Goal: Task Accomplishment & Management: Manage account settings

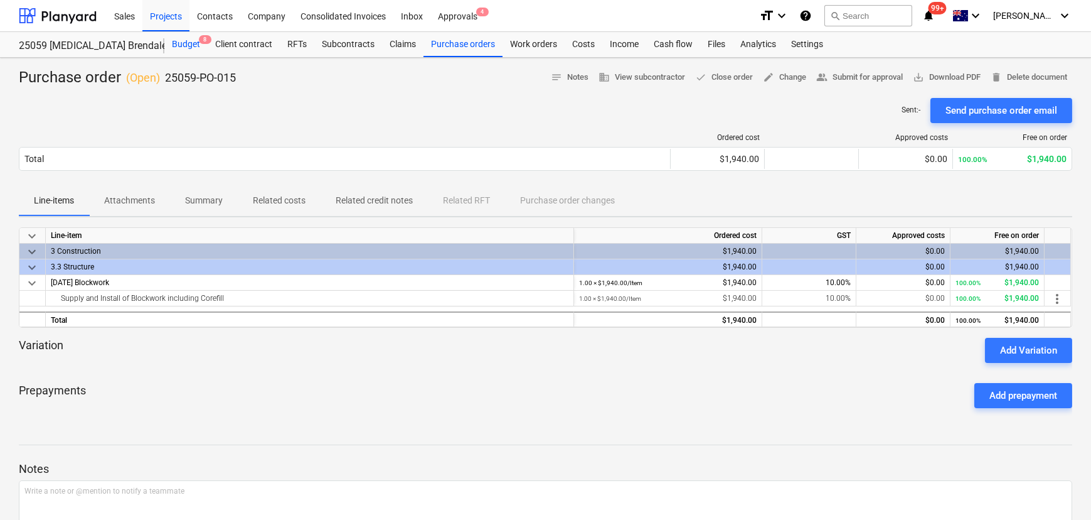
click at [181, 40] on div "Budget 8" at bounding box center [185, 44] width 43 height 25
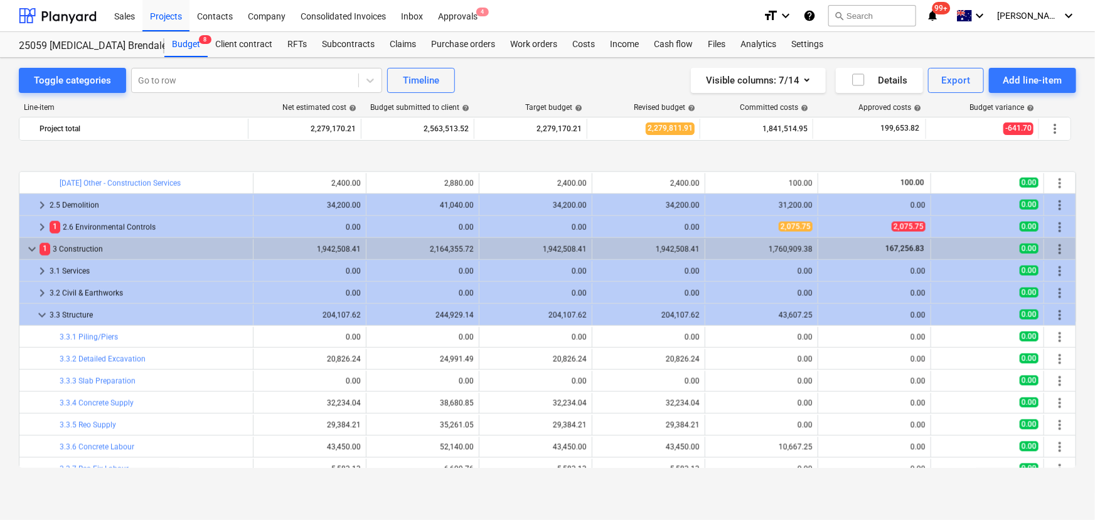
scroll to position [1304, 0]
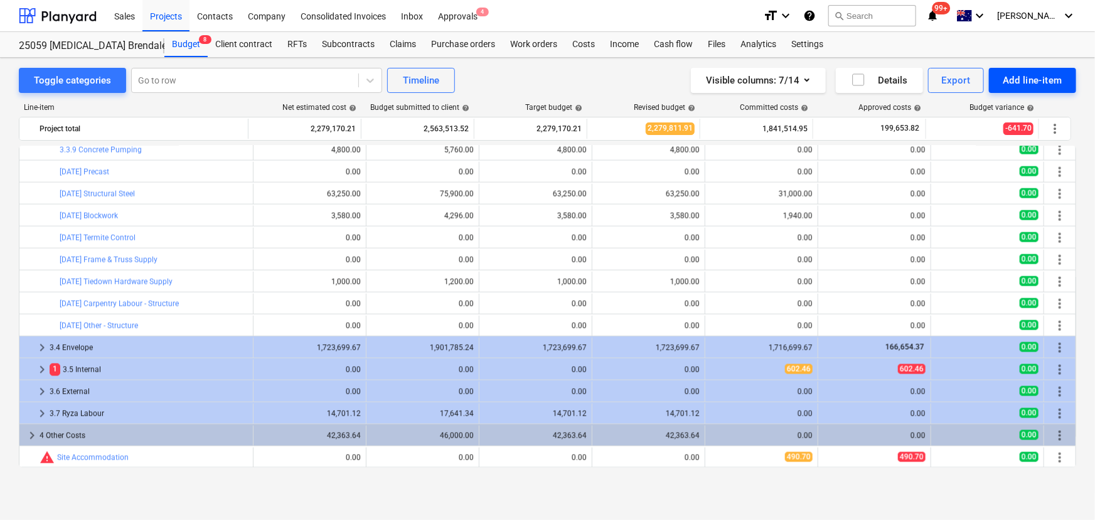
click at [1044, 82] on div "Add line-item" at bounding box center [1033, 80] width 60 height 16
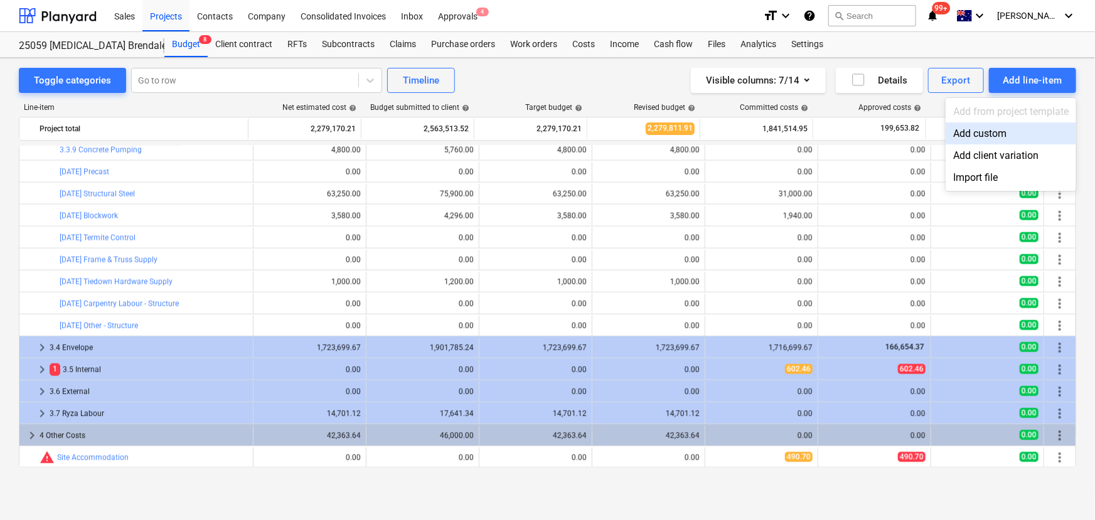
click at [990, 131] on div "Add custom" at bounding box center [1011, 133] width 131 height 22
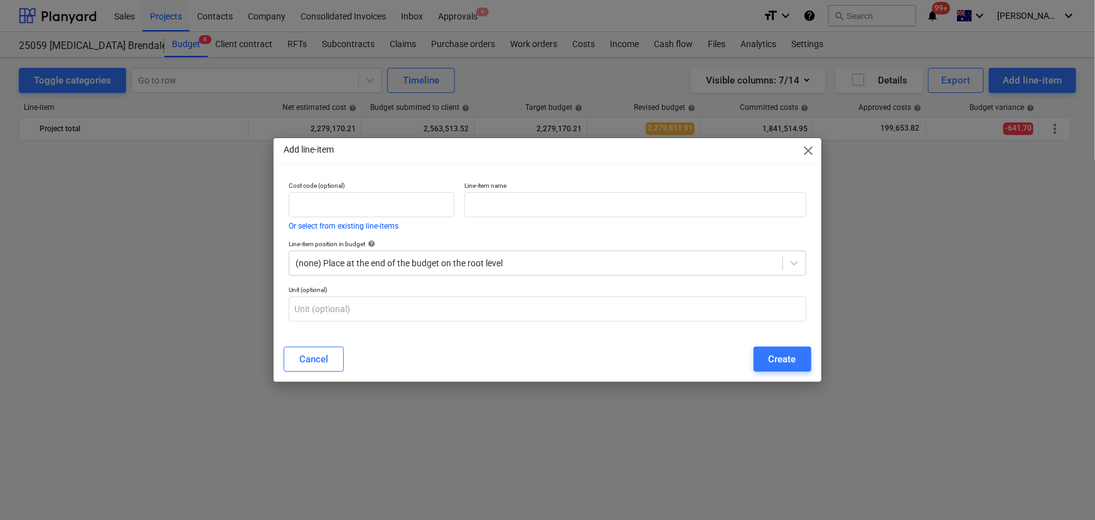
scroll to position [1304, 0]
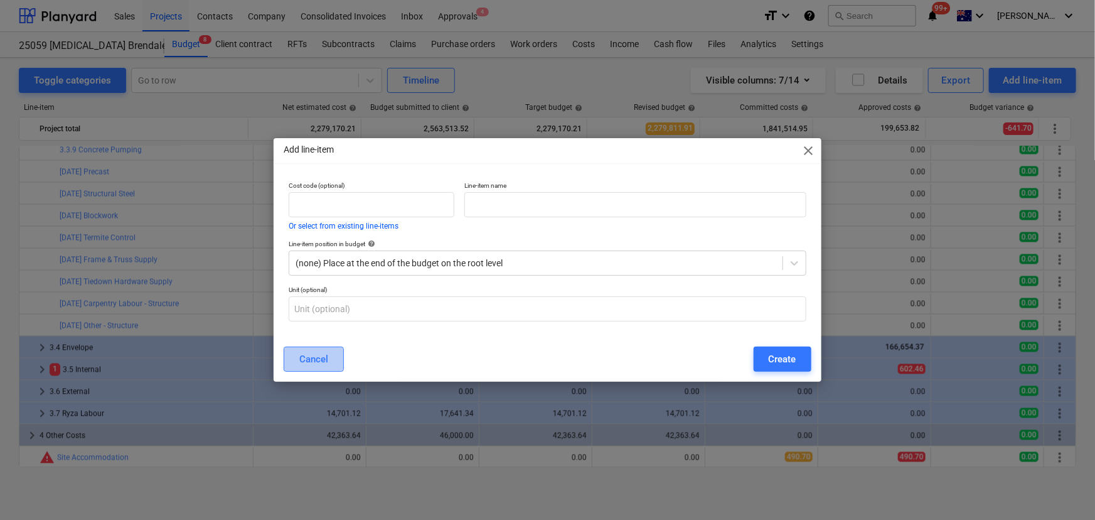
click at [330, 357] on button "Cancel" at bounding box center [314, 358] width 60 height 25
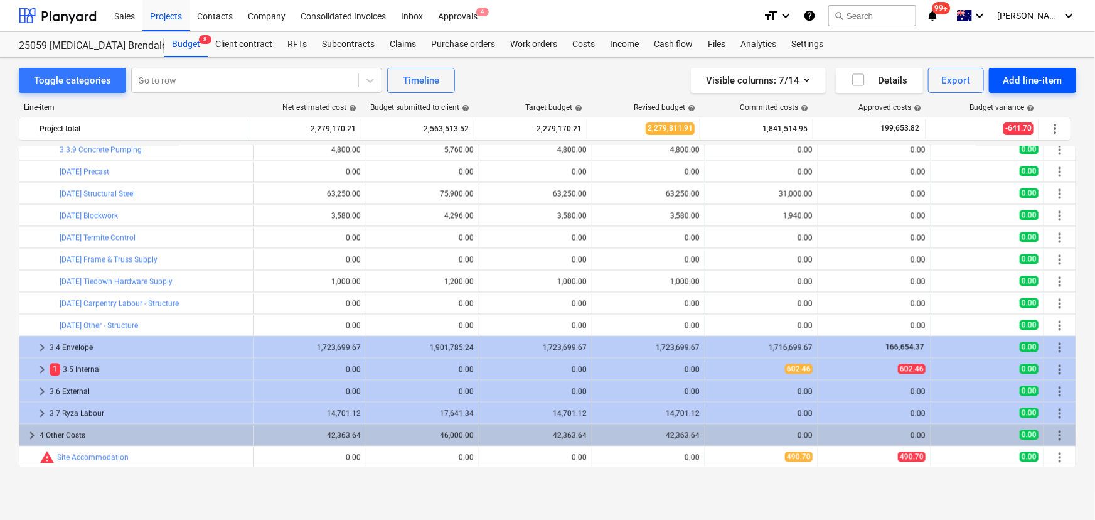
click at [1022, 77] on div "Add line-item" at bounding box center [1033, 80] width 60 height 16
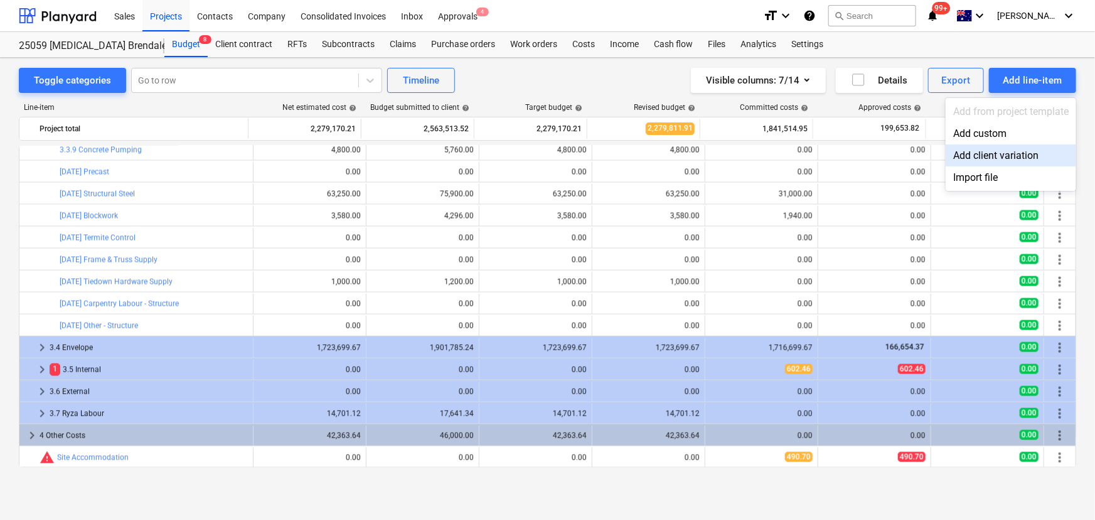
click at [989, 156] on div "Add client variation" at bounding box center [1011, 155] width 131 height 22
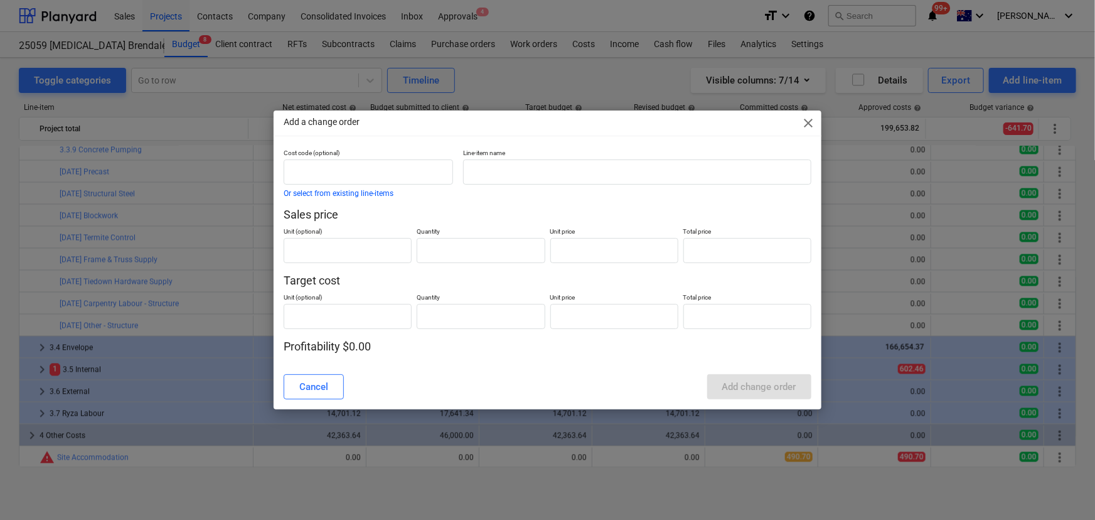
type input "0.00"
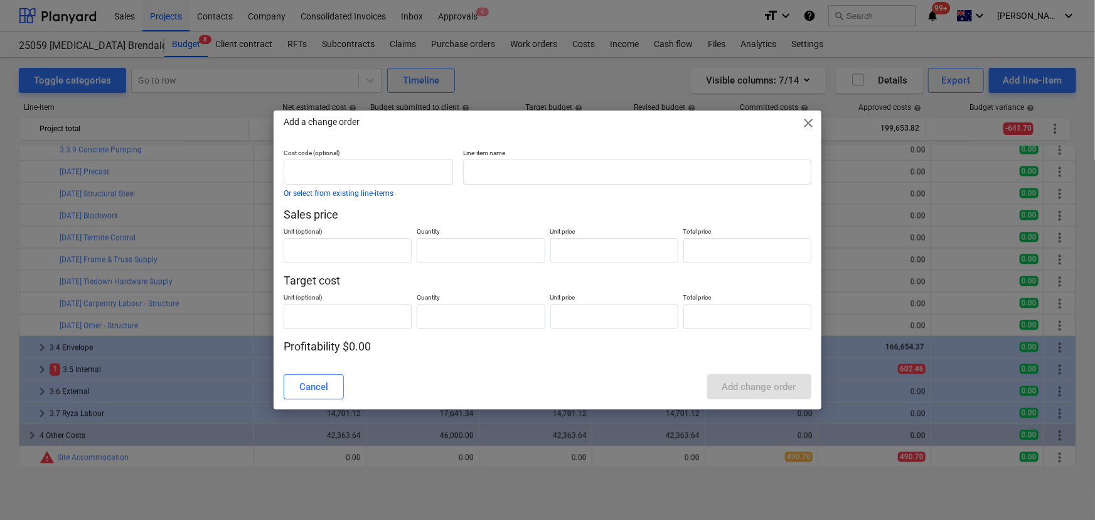
type input "0.00"
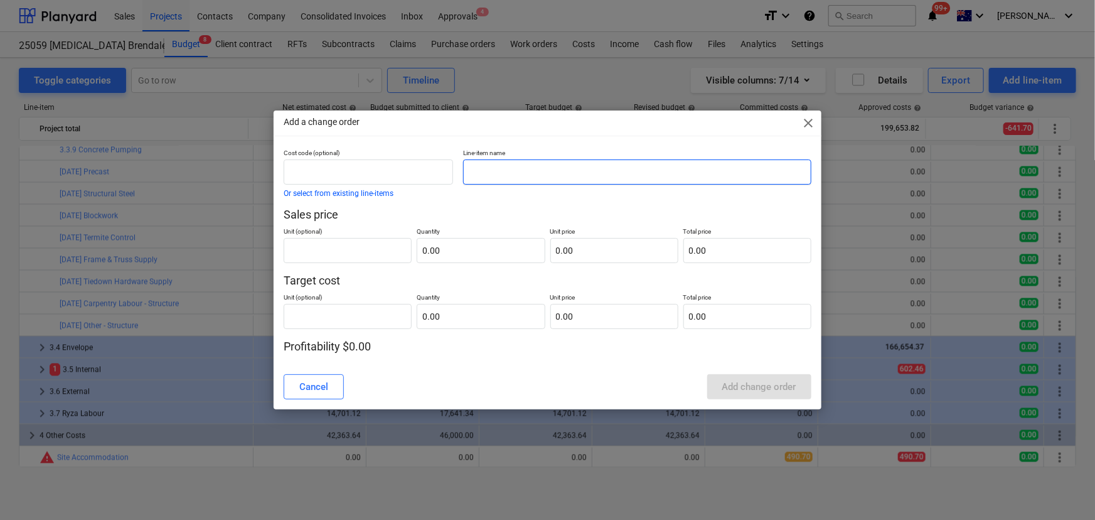
click at [494, 176] on input "text" at bounding box center [637, 171] width 348 height 25
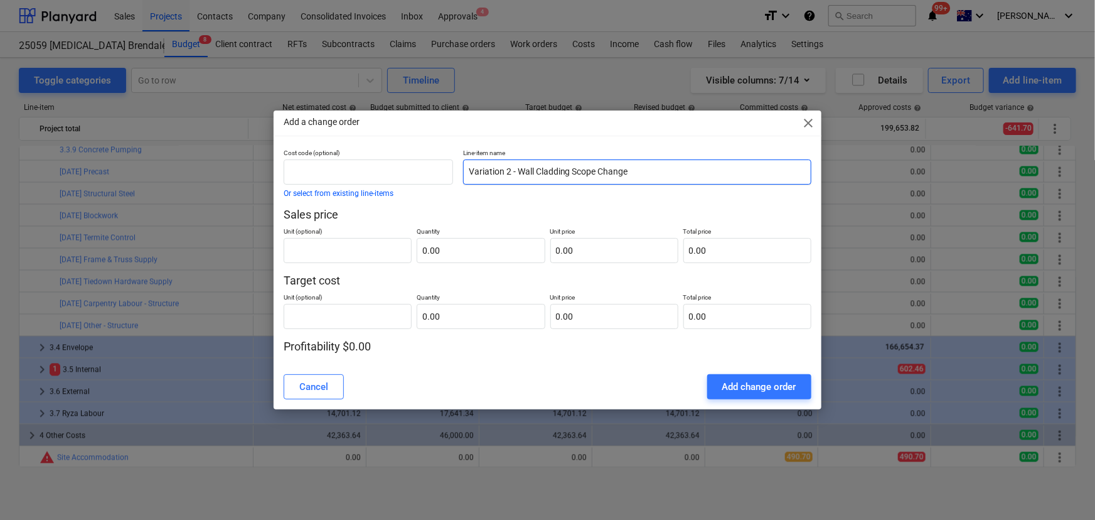
type input "Variation 2 - Wall Cladding Scope Change"
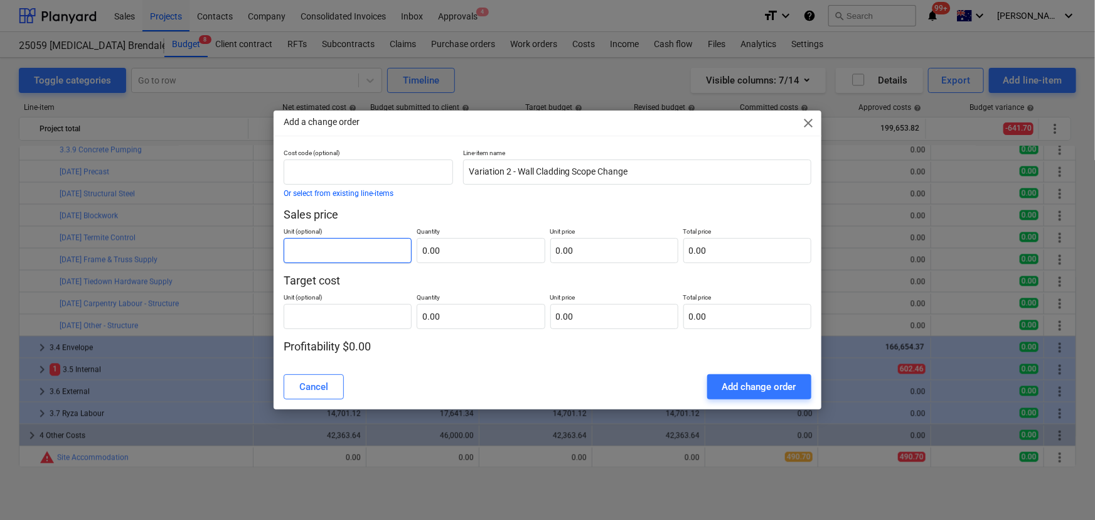
click at [338, 255] on input "text" at bounding box center [348, 250] width 128 height 25
type input "Item"
click at [496, 247] on input "text" at bounding box center [481, 250] width 128 height 25
type input "-1.00"
click at [583, 254] on input "text" at bounding box center [614, 250] width 128 height 25
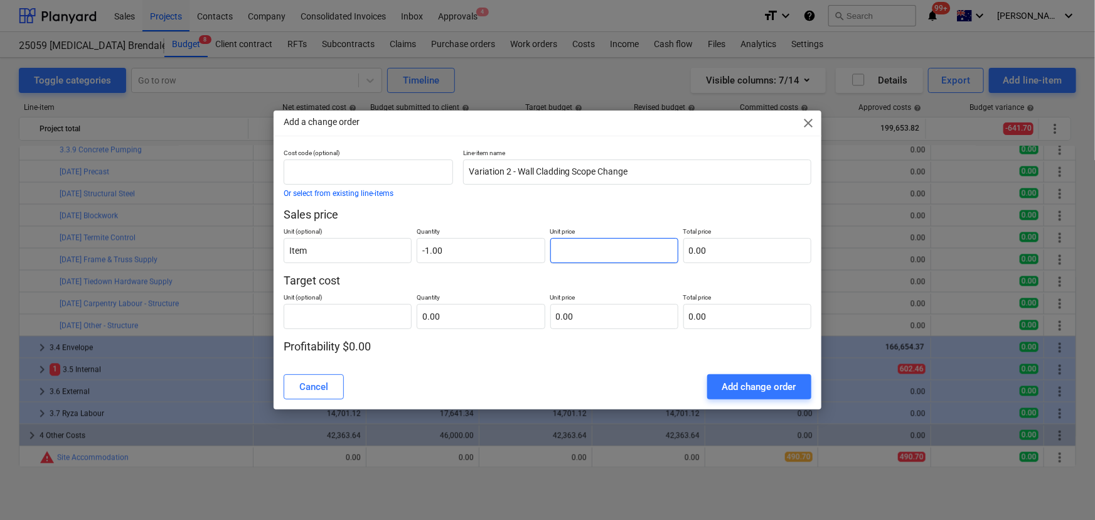
type input "2"
type input "-2.00"
type input "23"
type input "-23.00"
type input "235"
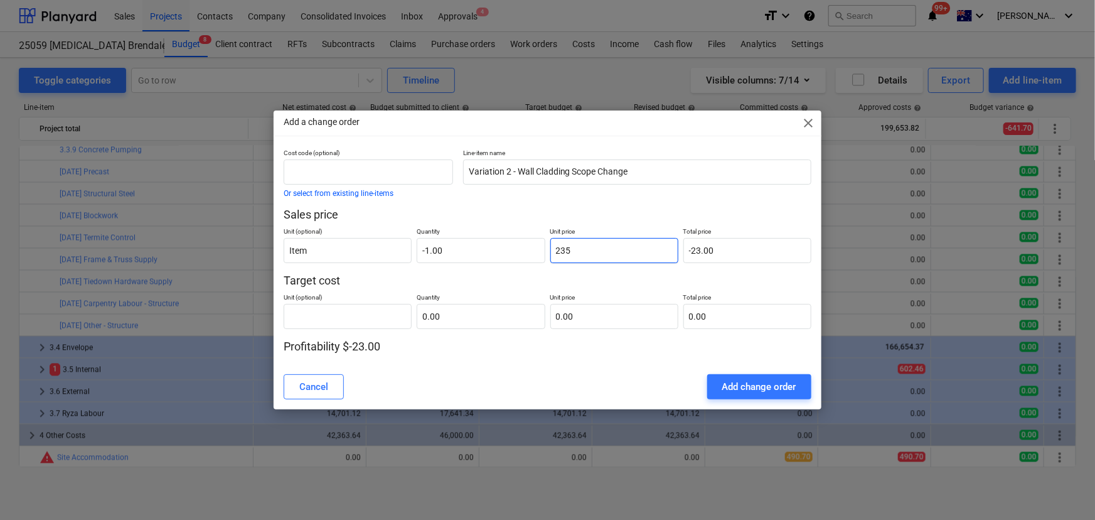
type input "-235.00"
type input "2356"
type input "-2,356.00"
type input "23568"
type input "-23,568.00"
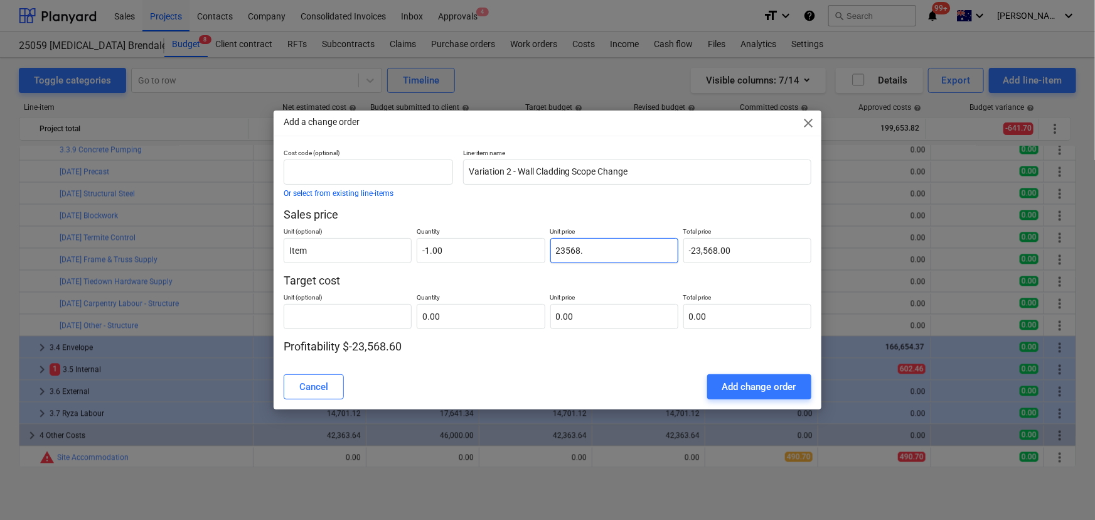
type input "23568.6"
type input "-23,568.60"
type input "23568.67"
type input "-23,568.67"
type input "23,568.67"
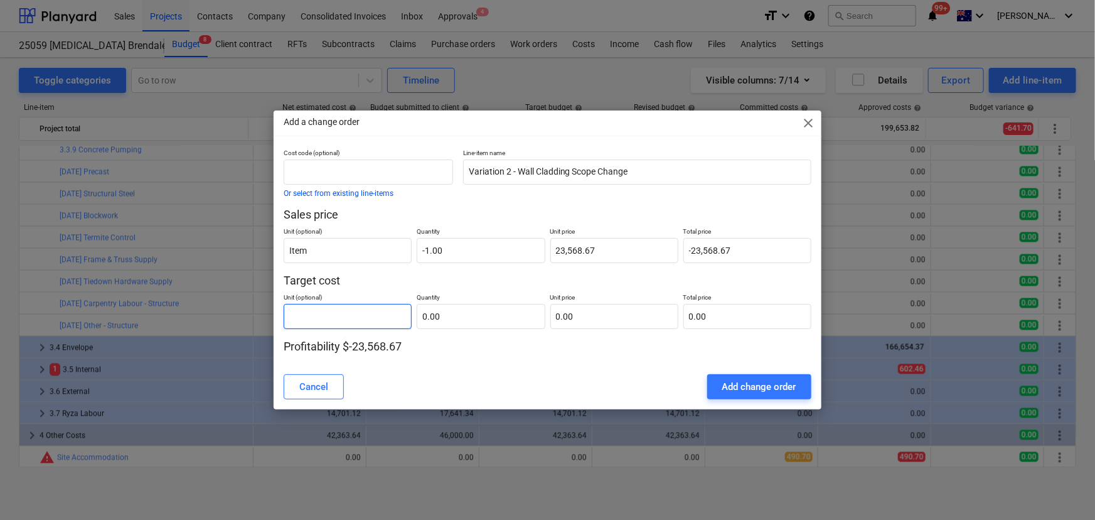
click at [338, 313] on input "text" at bounding box center [348, 316] width 128 height 25
type input "Item"
click at [495, 320] on input "text" at bounding box center [481, 316] width 128 height 25
type input "-1.00"
click at [603, 314] on input "text" at bounding box center [614, 316] width 128 height 25
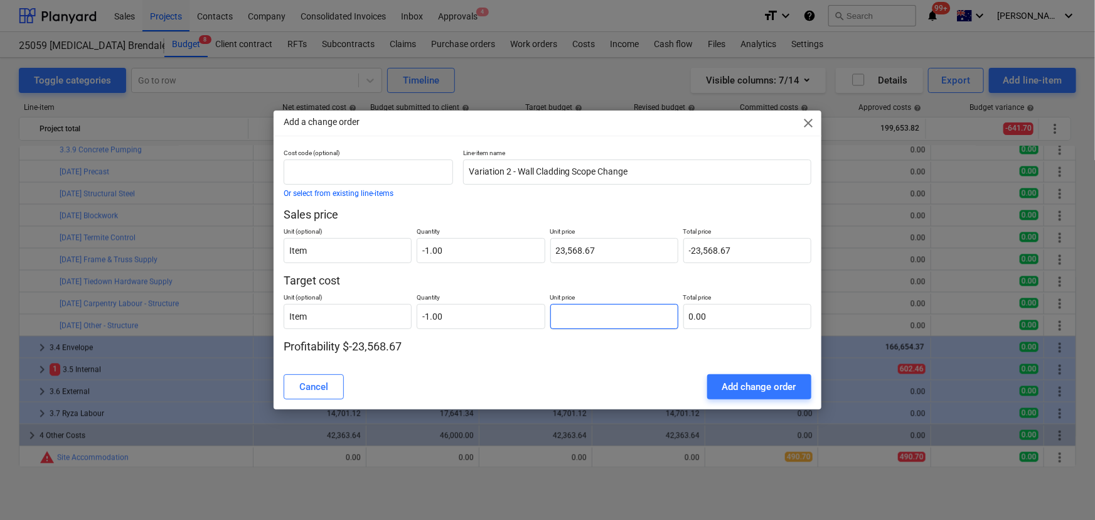
type input "2"
type input "-2.00"
type input "23"
type input "-23.00"
type input "235"
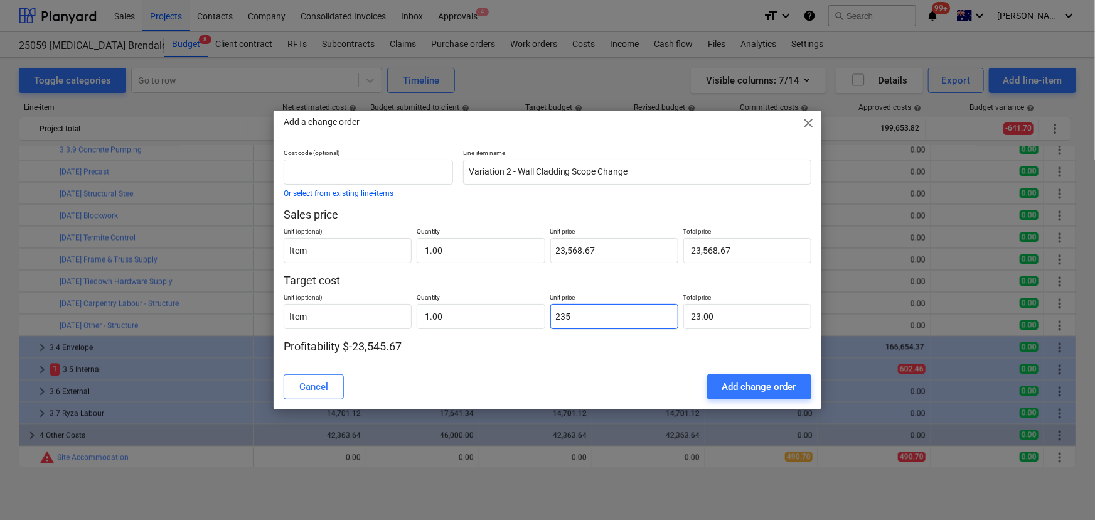
type input "-235.00"
type input "2356"
type input "-2,356.00"
type input "23568"
type input "-23,568.00"
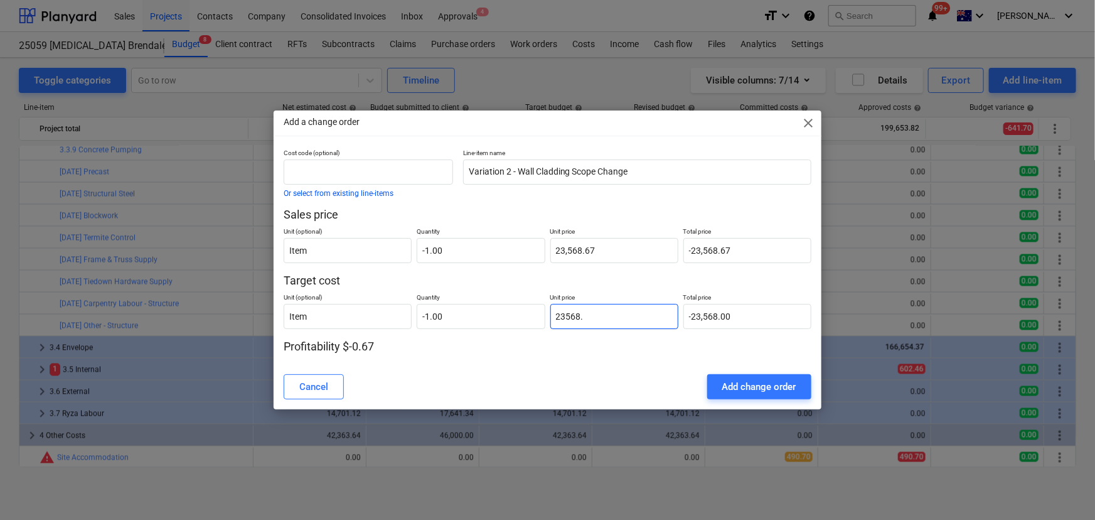
type input "23568.6"
type input "-23,568.60"
type input "23568.67"
type input "-23,568.67"
type input "23,568.67"
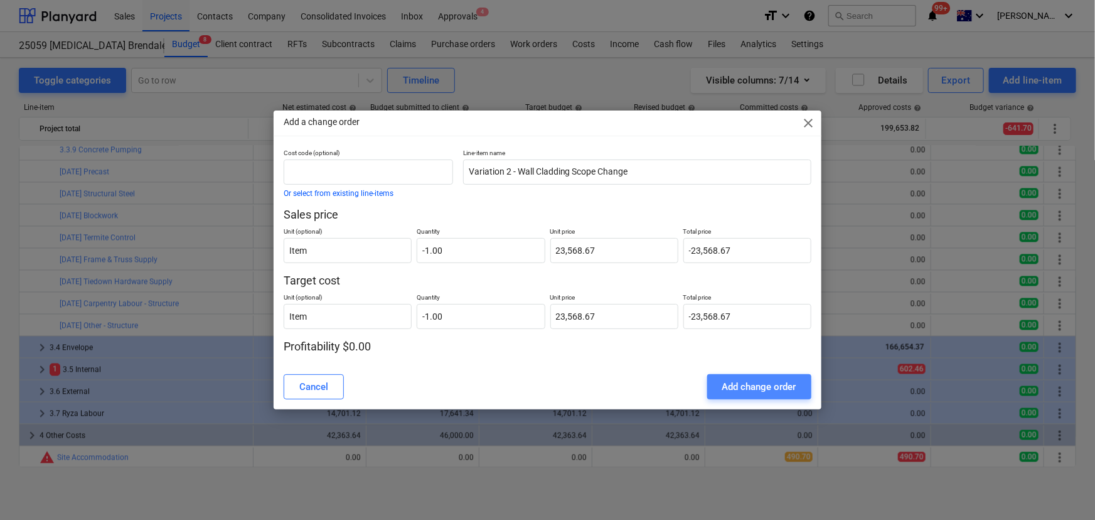
click at [751, 381] on div "Add change order" at bounding box center [759, 386] width 74 height 16
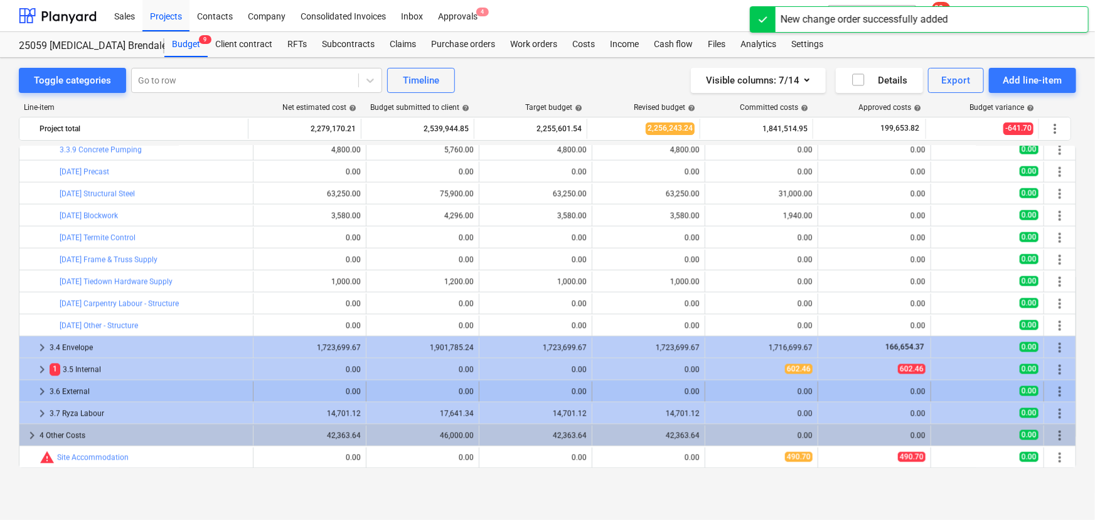
scroll to position [1326, 0]
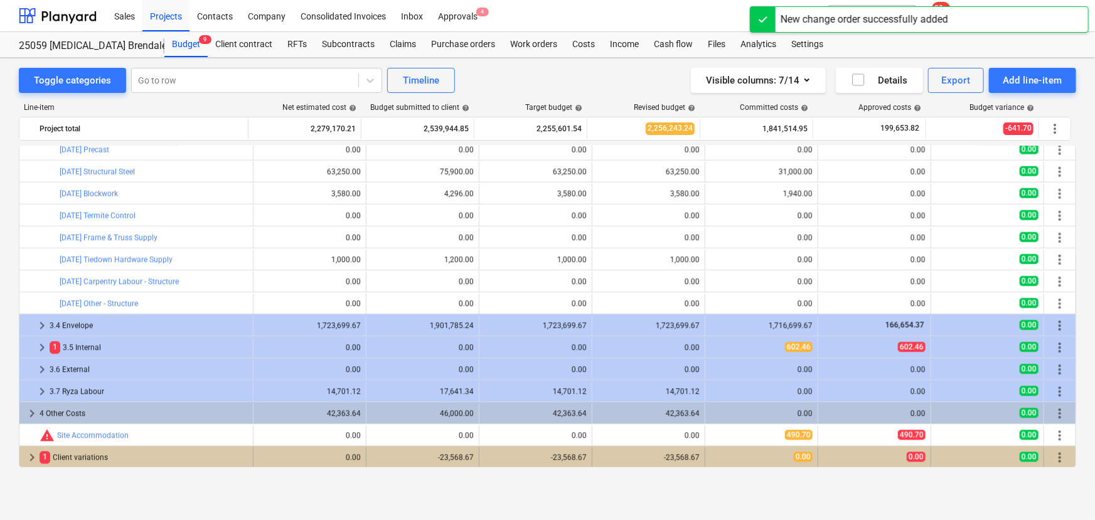
click at [34, 455] on span "keyboard_arrow_right" at bounding box center [31, 457] width 15 height 15
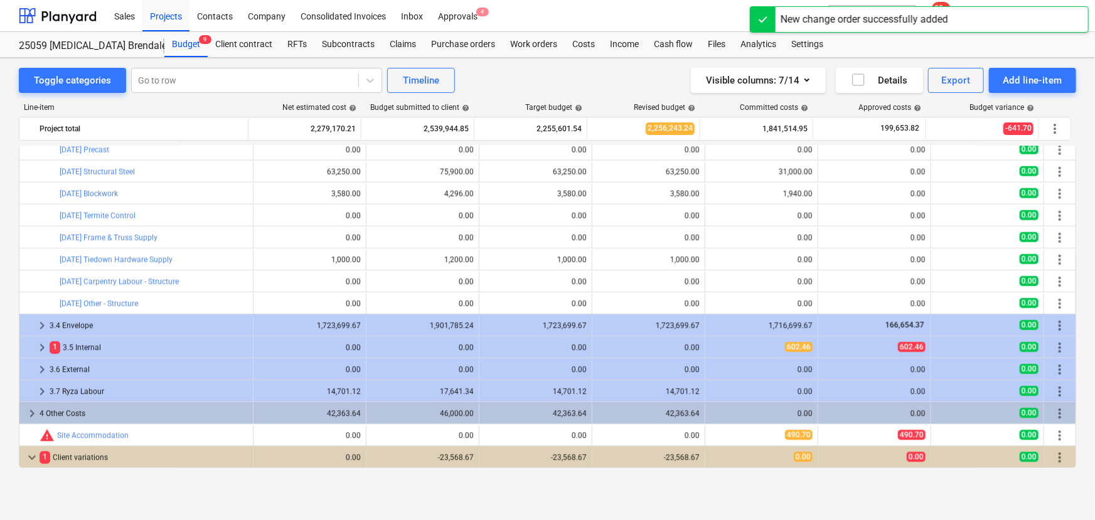
scroll to position [1348, 0]
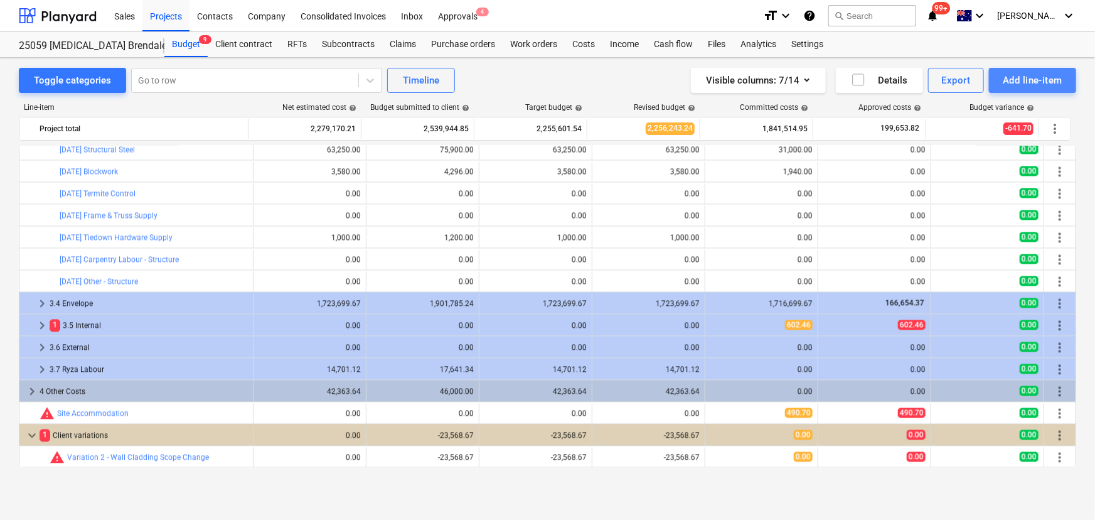
click at [1024, 79] on div "Add line-item" at bounding box center [1033, 80] width 60 height 16
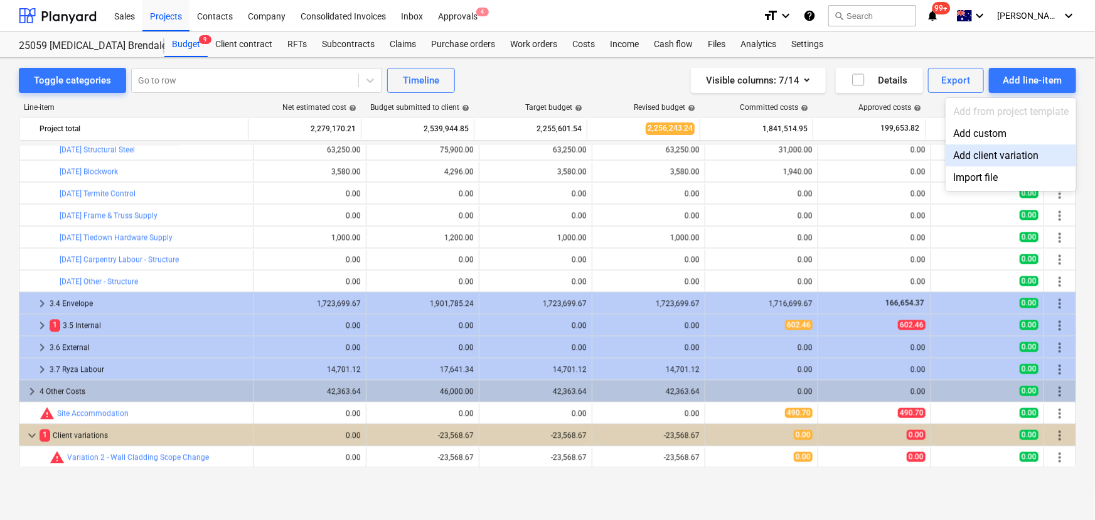
click at [971, 156] on div "Add client variation" at bounding box center [1011, 155] width 131 height 22
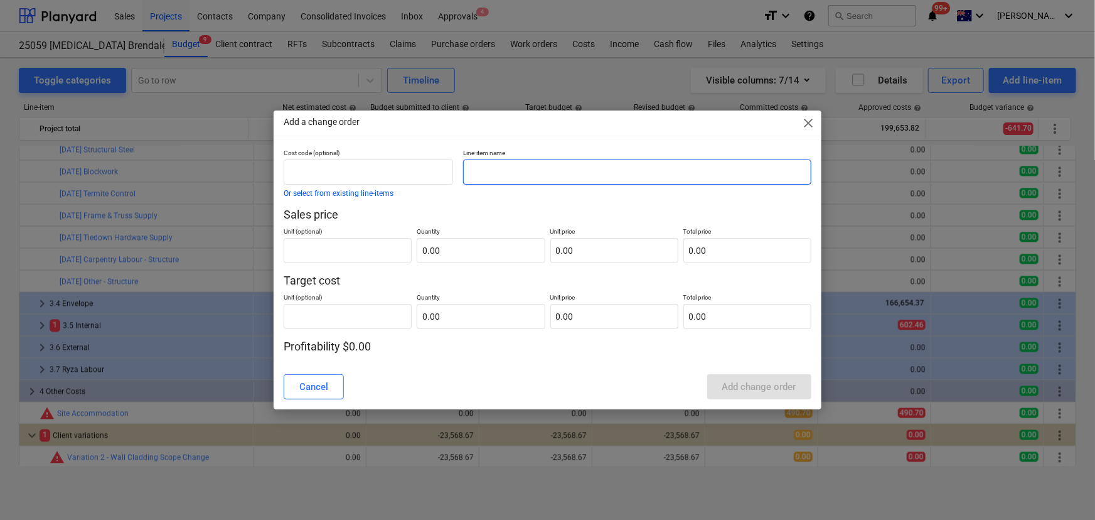
click at [535, 169] on input "text" at bounding box center [637, 171] width 348 height 25
type input "W"
type input "Variation 3 - Stormwater Diversion"
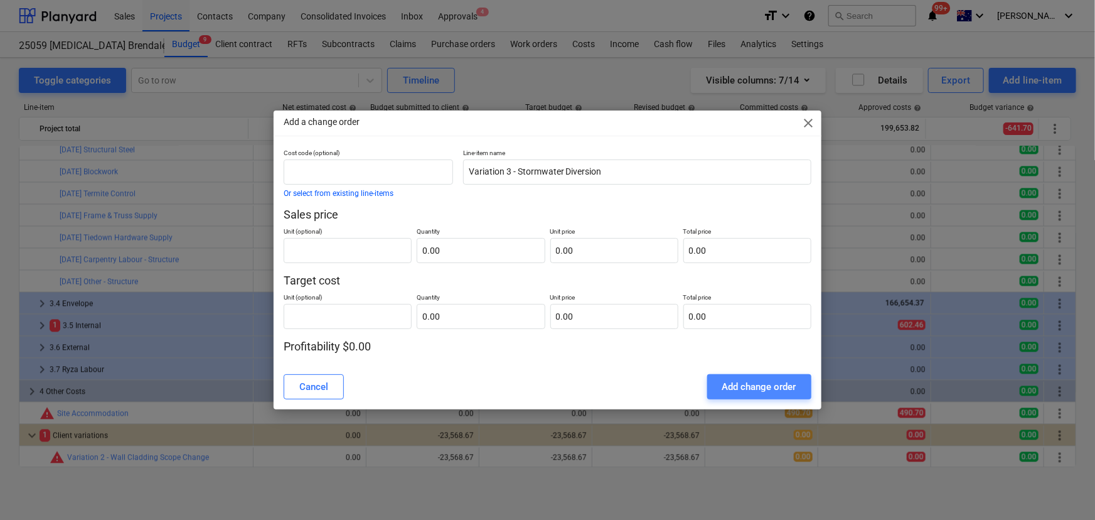
click at [785, 389] on div "Add change order" at bounding box center [759, 386] width 74 height 16
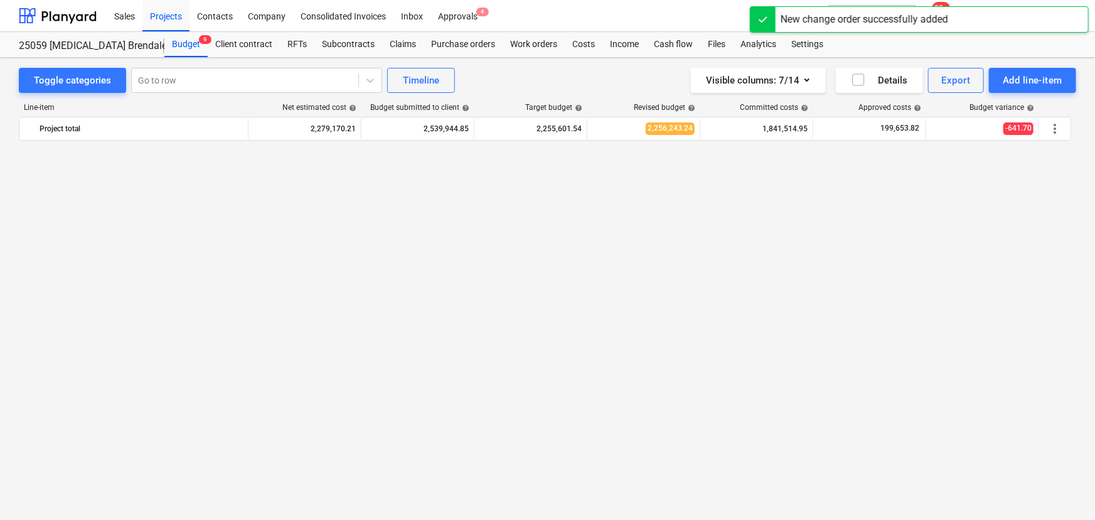
scroll to position [1369, 0]
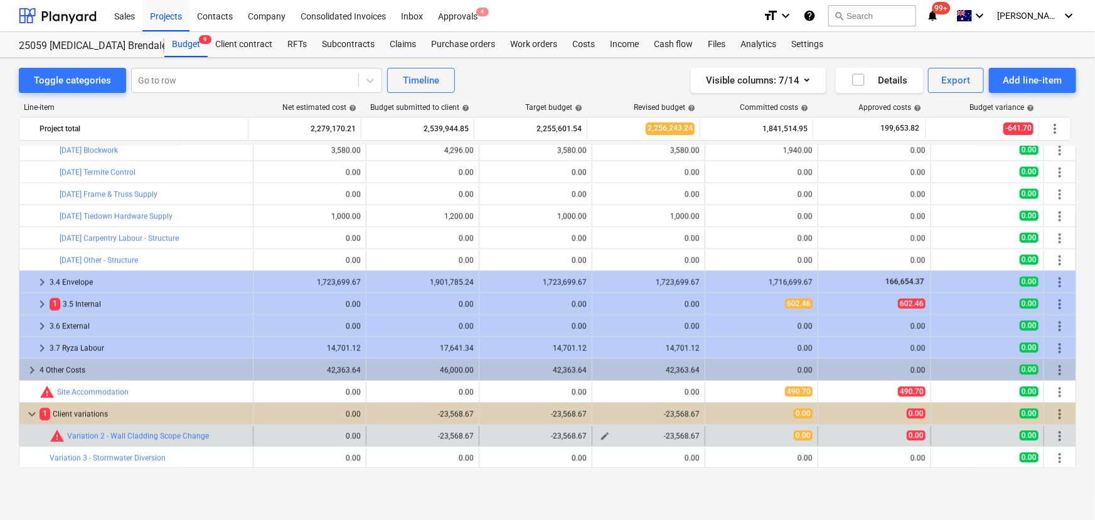
click at [653, 433] on div "-23,568.67" at bounding box center [649, 435] width 102 height 9
click at [592, 433] on div "edit -23,568.67" at bounding box center [648, 436] width 113 height 20
click at [603, 433] on span "edit" at bounding box center [605, 436] width 10 height 10
type textarea "x"
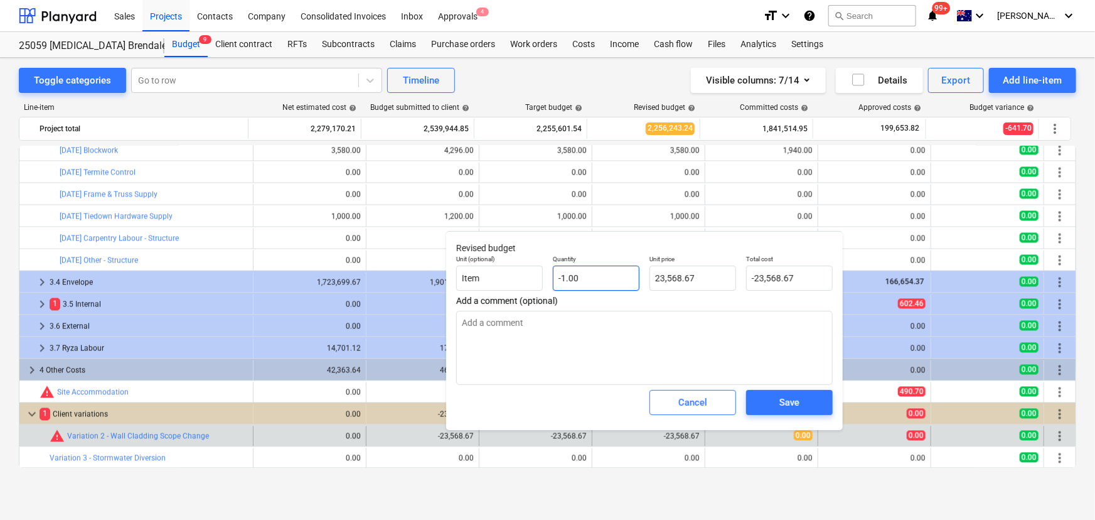
type input "-1"
drag, startPoint x: 586, startPoint y: 281, endPoint x: 501, endPoint y: 274, distance: 85.0
click at [503, 274] on div "Unit (optional) Item Quantity -1 Unit price 23,568.67 Total cost -23,568.67" at bounding box center [644, 273] width 387 height 46
type textarea "x"
type input "0"
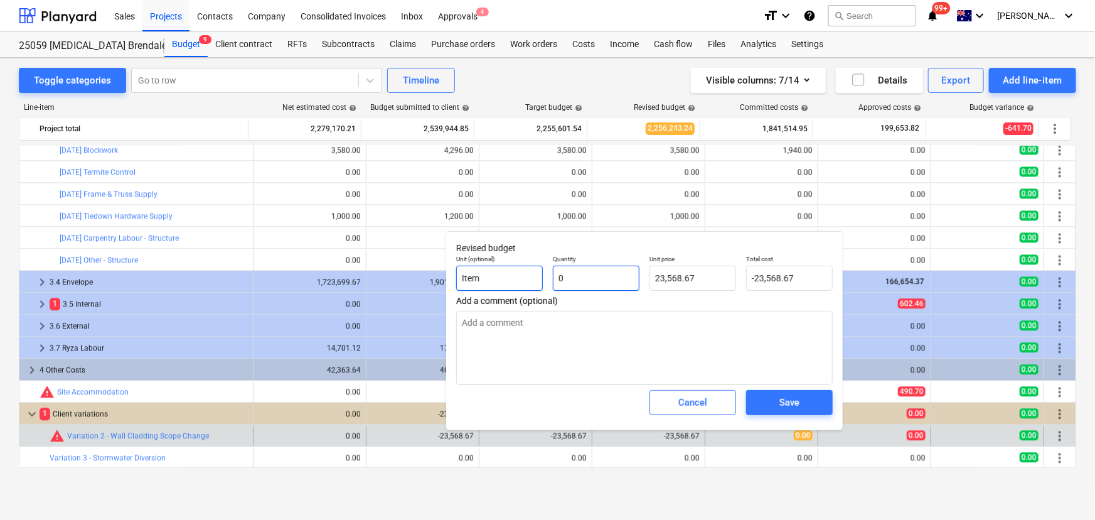
type input "0.00"
type input "0"
type textarea "x"
type input "0.00"
click at [803, 409] on span "Save" at bounding box center [789, 402] width 56 height 16
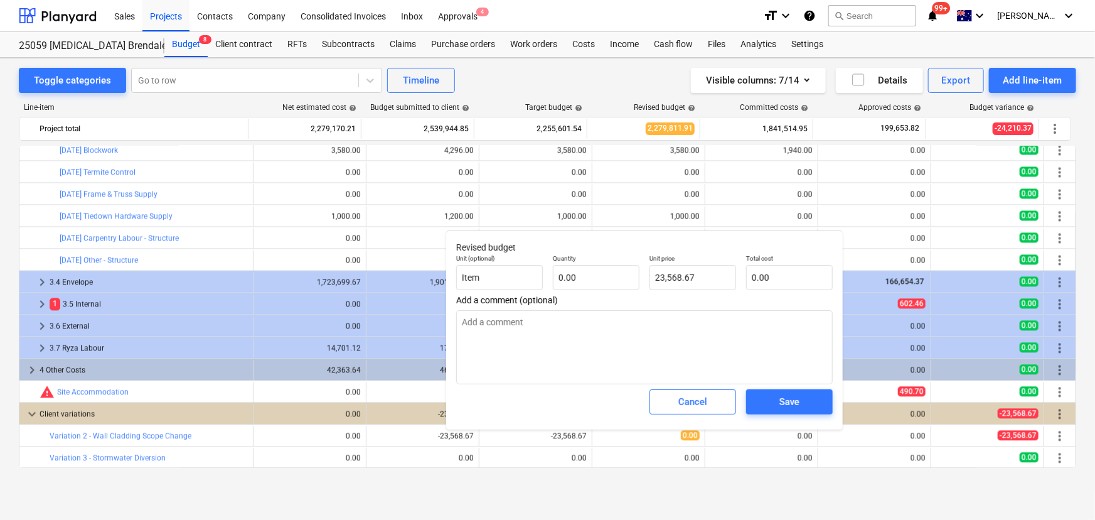
type textarea "x"
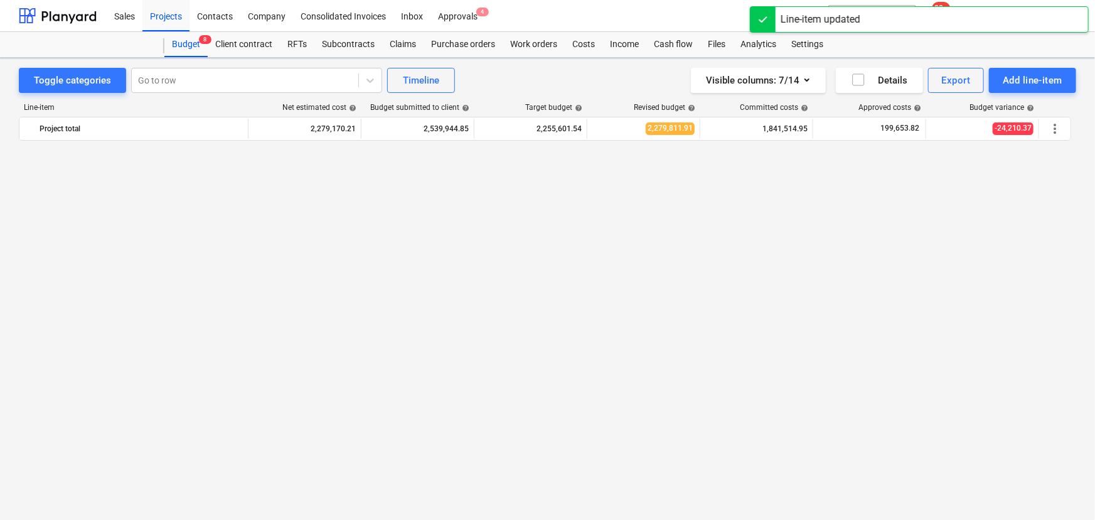
scroll to position [1369, 0]
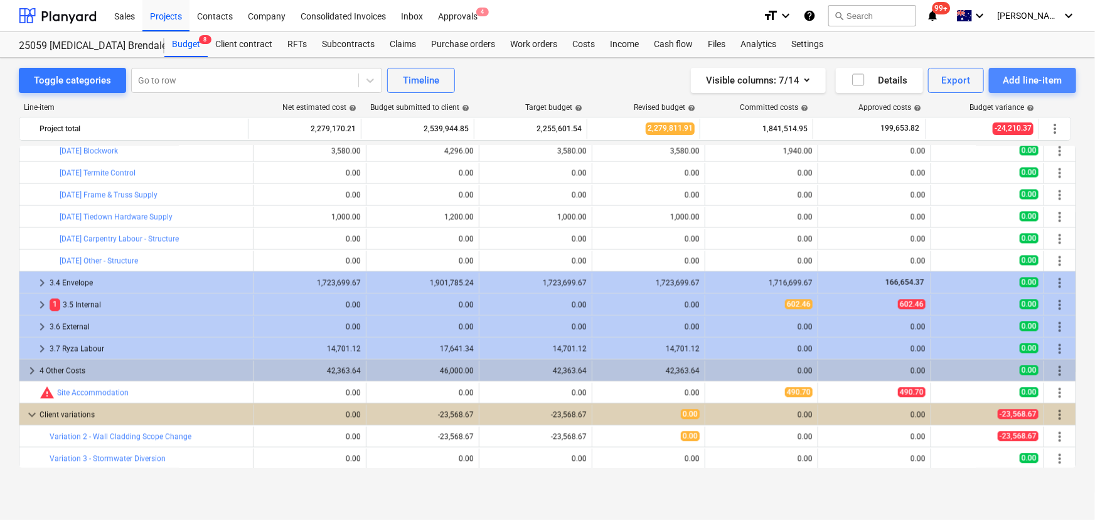
click at [1046, 73] on div "Add line-item" at bounding box center [1033, 80] width 60 height 16
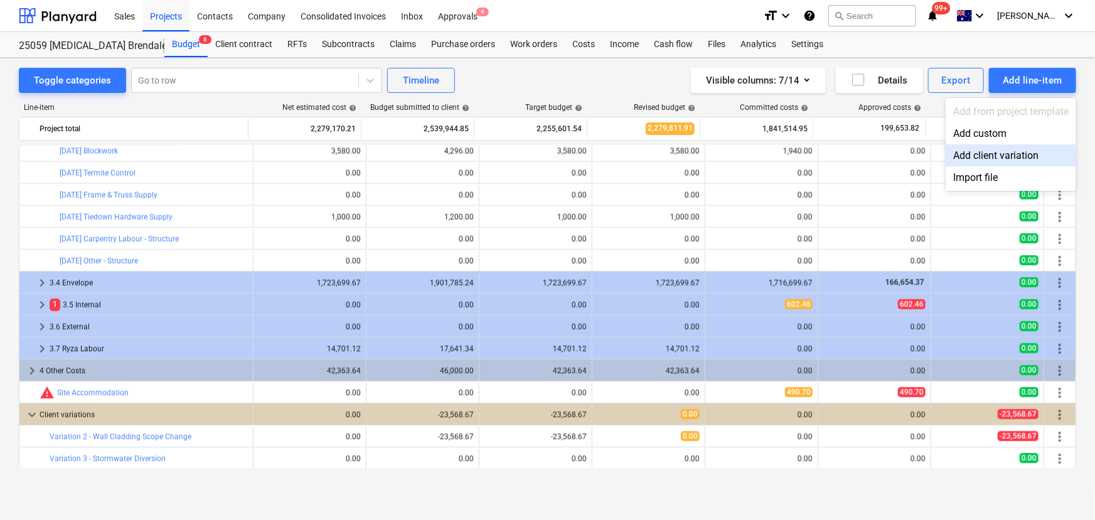
click at [987, 150] on div "Add client variation" at bounding box center [1011, 155] width 131 height 22
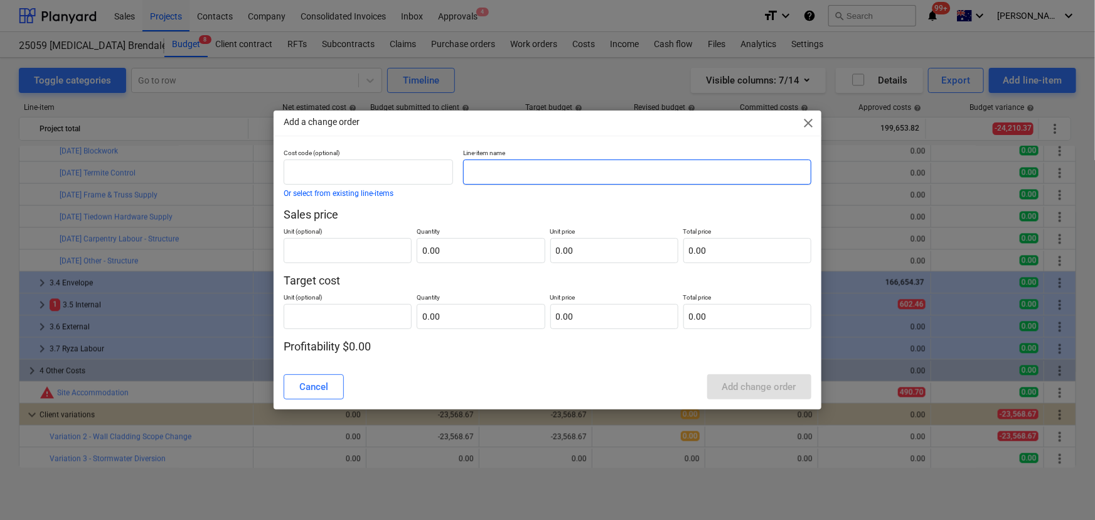
click at [511, 165] on input "text" at bounding box center [637, 171] width 348 height 25
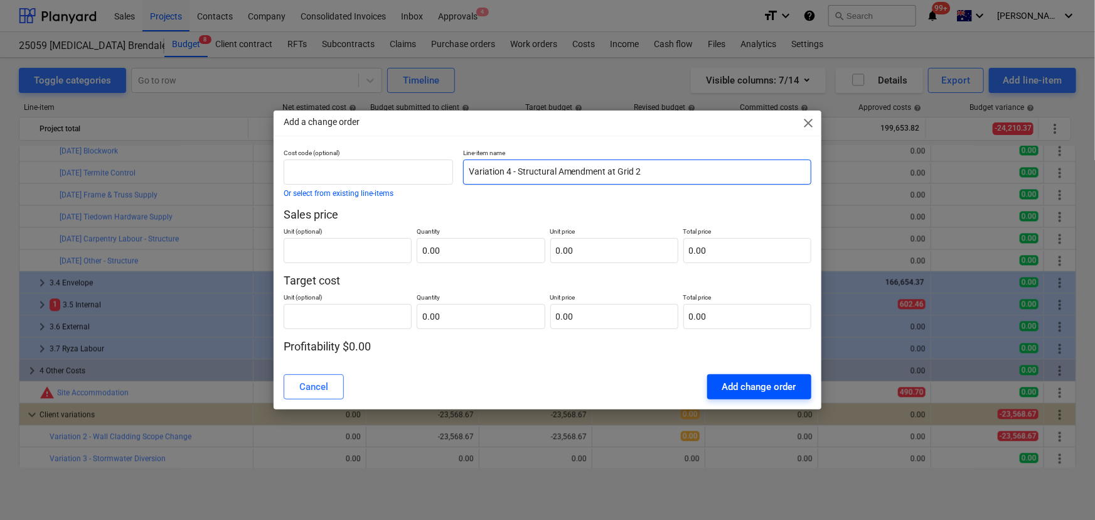
type input "Variation 4 - Structural Amendment at Grid 2"
click at [781, 385] on div "Add change order" at bounding box center [759, 386] width 74 height 16
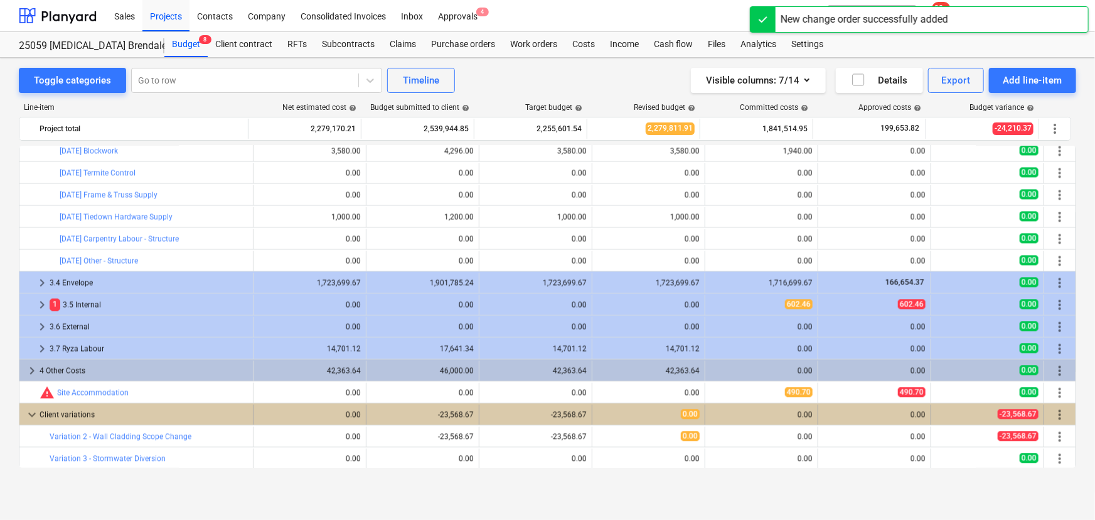
scroll to position [1391, 0]
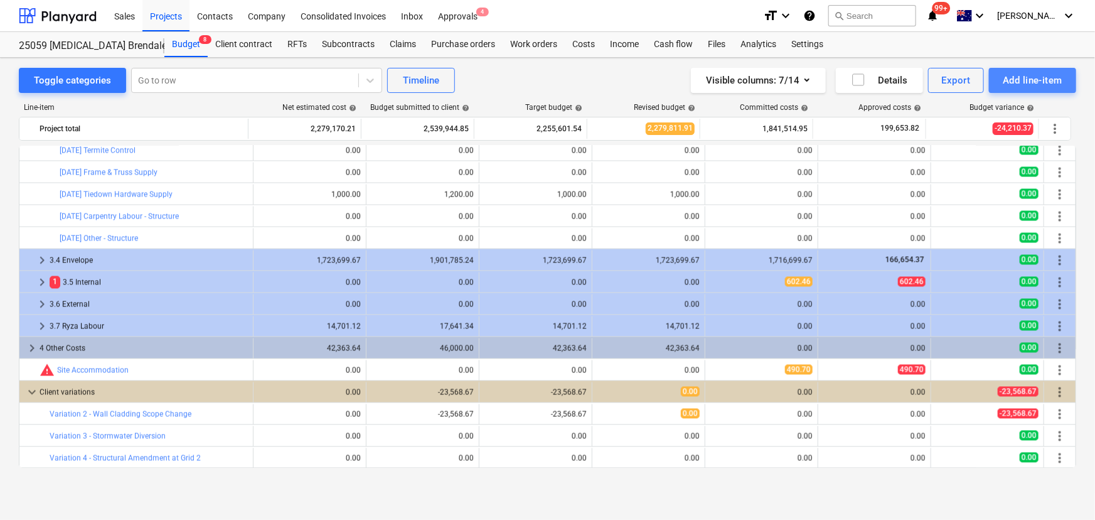
click at [1032, 84] on div "Add line-item" at bounding box center [1033, 80] width 60 height 16
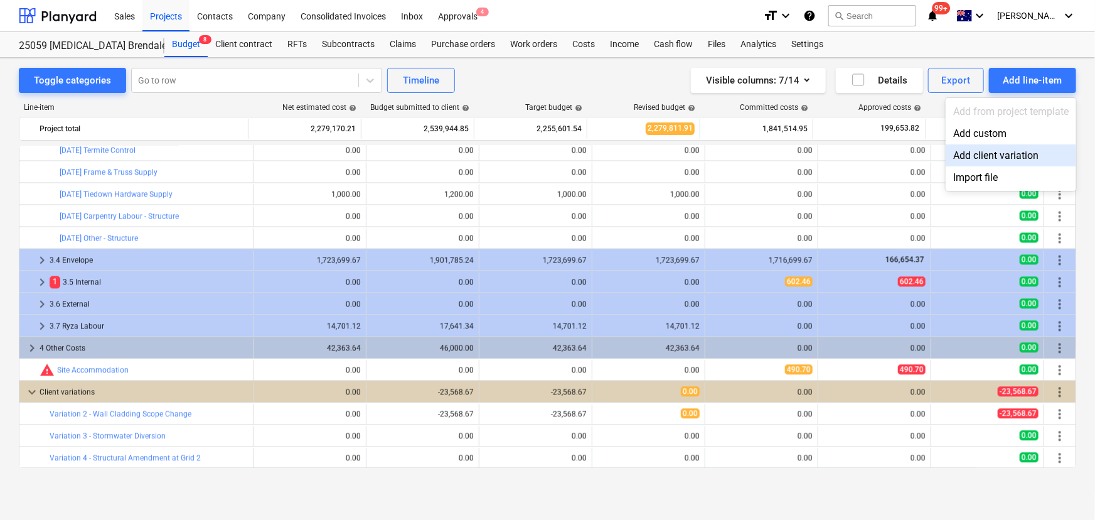
click at [1002, 158] on div "Add client variation" at bounding box center [1011, 155] width 131 height 22
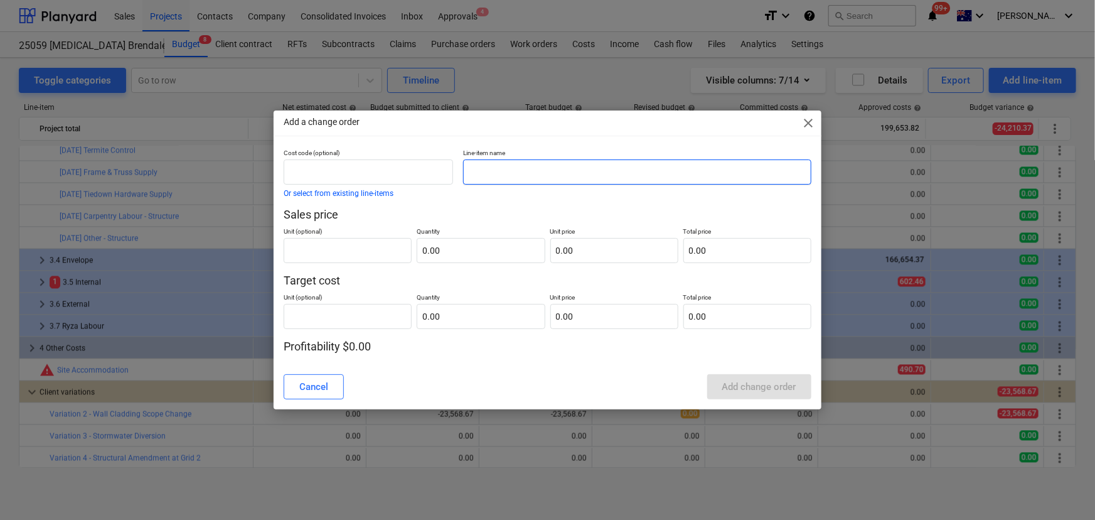
click at [501, 172] on input "text" at bounding box center [637, 171] width 348 height 25
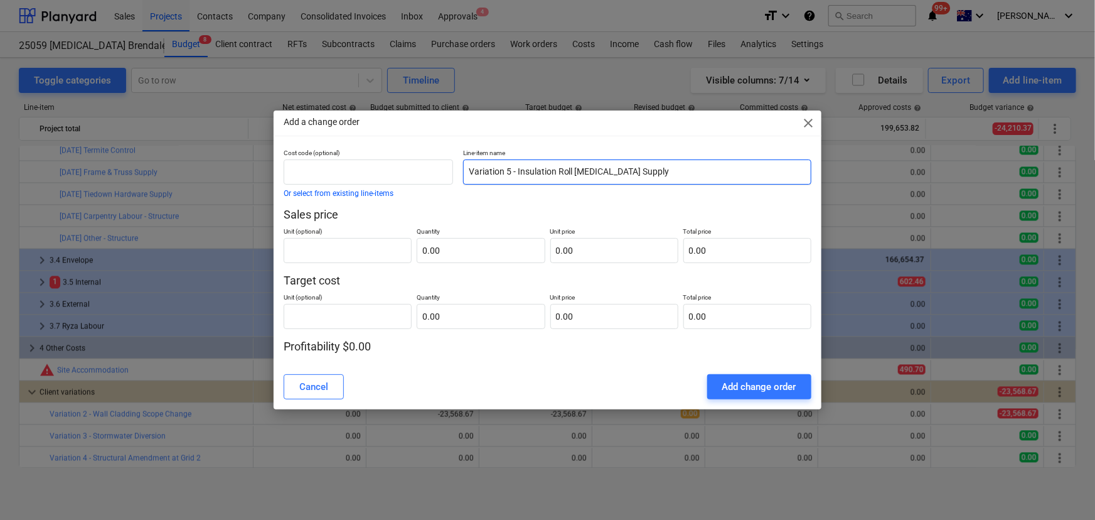
type input "Variation 5 - Insulation Roll [MEDICAL_DATA] Supply"
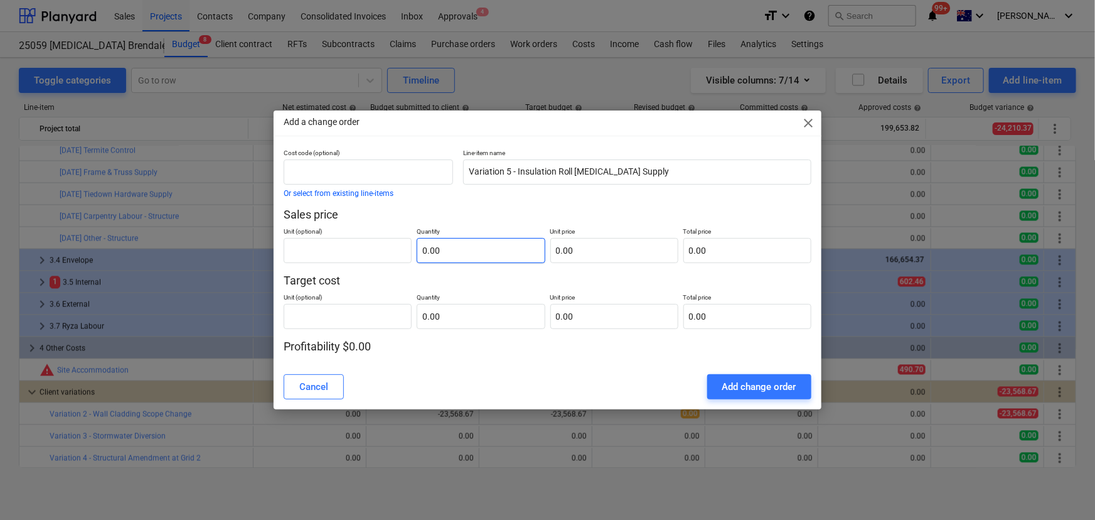
click at [456, 244] on input "0.00" at bounding box center [481, 250] width 128 height 25
type input "-1.00"
click at [341, 257] on input "text" at bounding box center [348, 250] width 128 height 25
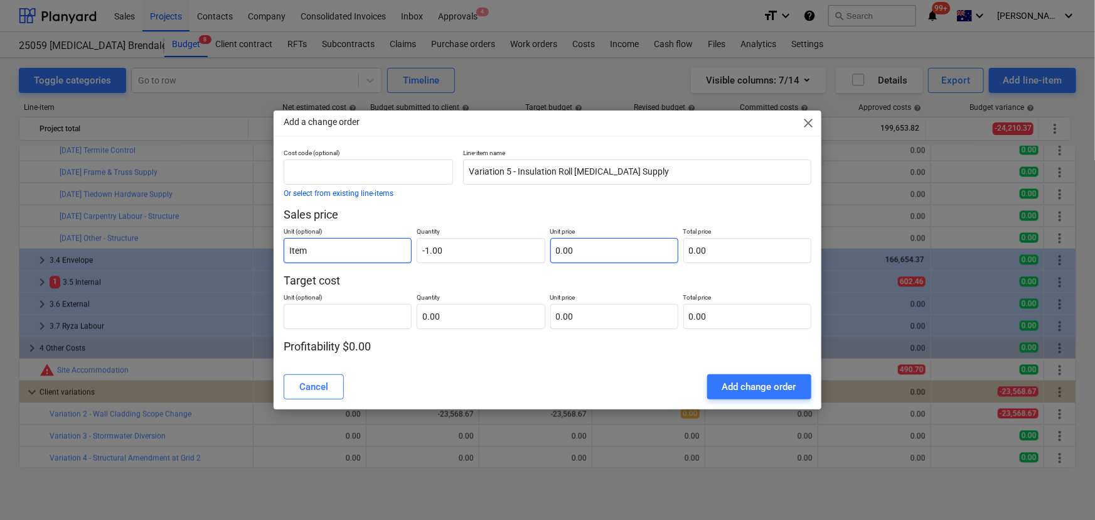
type input "Item"
click at [583, 259] on input "text" at bounding box center [614, 250] width 128 height 25
type input "4"
type input "-4.00"
type input "49"
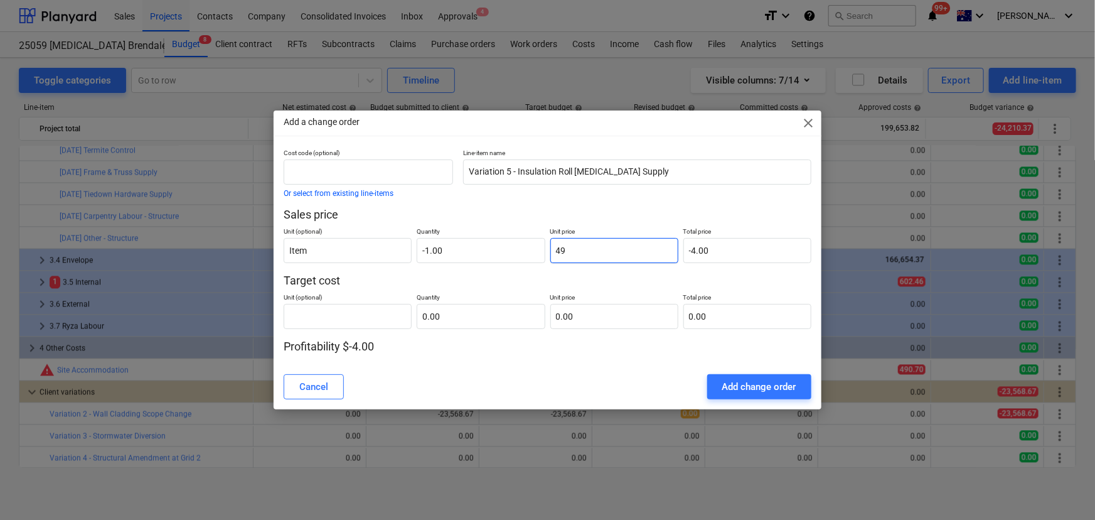
type input "-49.00"
type input "498"
type input "-498.00"
type input "4983"
type input "-4,983.00"
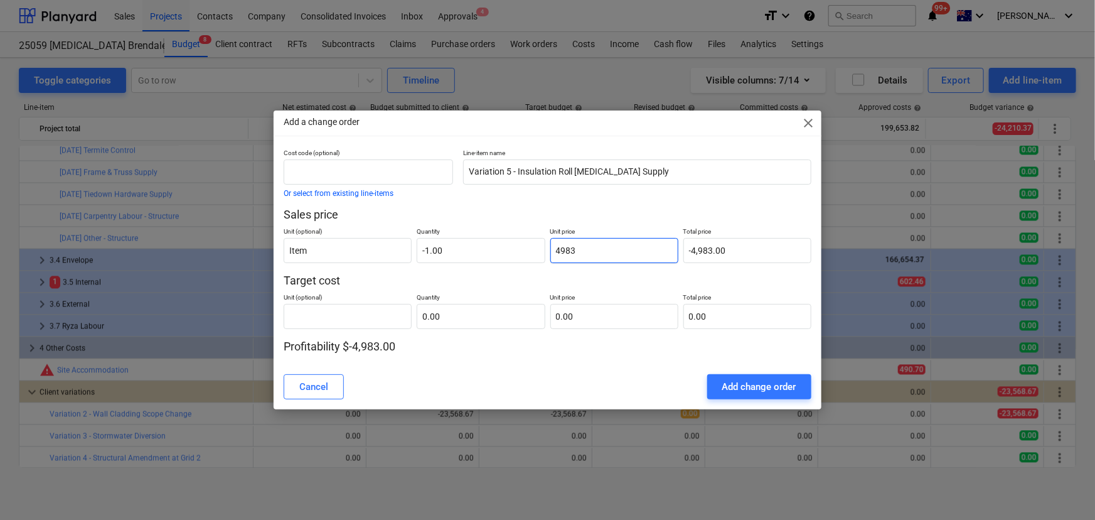
type input "49830"
type input "-49,830.00"
type input "49,830.00"
click at [437, 317] on input "text" at bounding box center [481, 316] width 128 height 25
type input "-1.00"
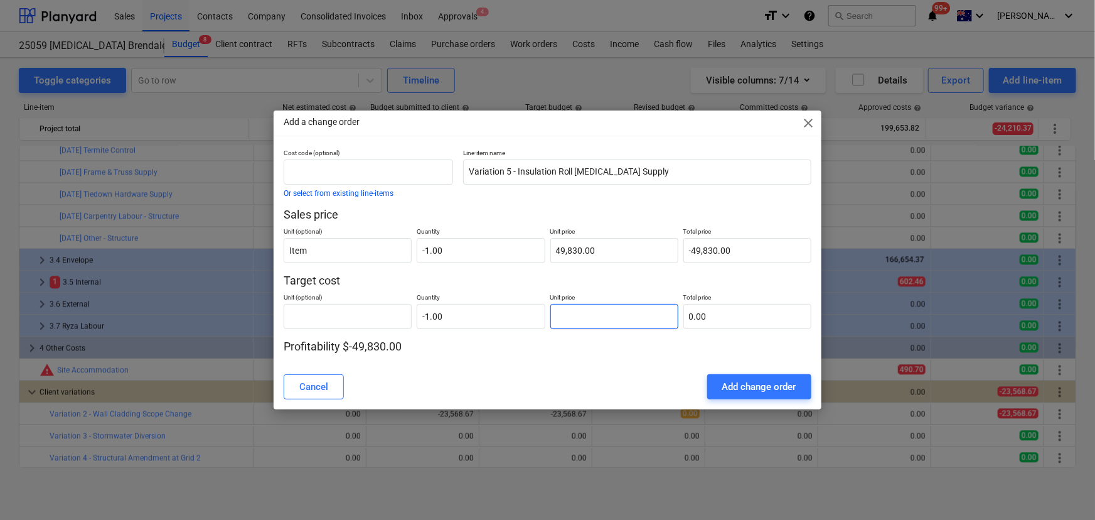
click at [598, 321] on input "text" at bounding box center [614, 316] width 128 height 25
type input "4"
type input "-4.00"
type input "49"
type input "-49.00"
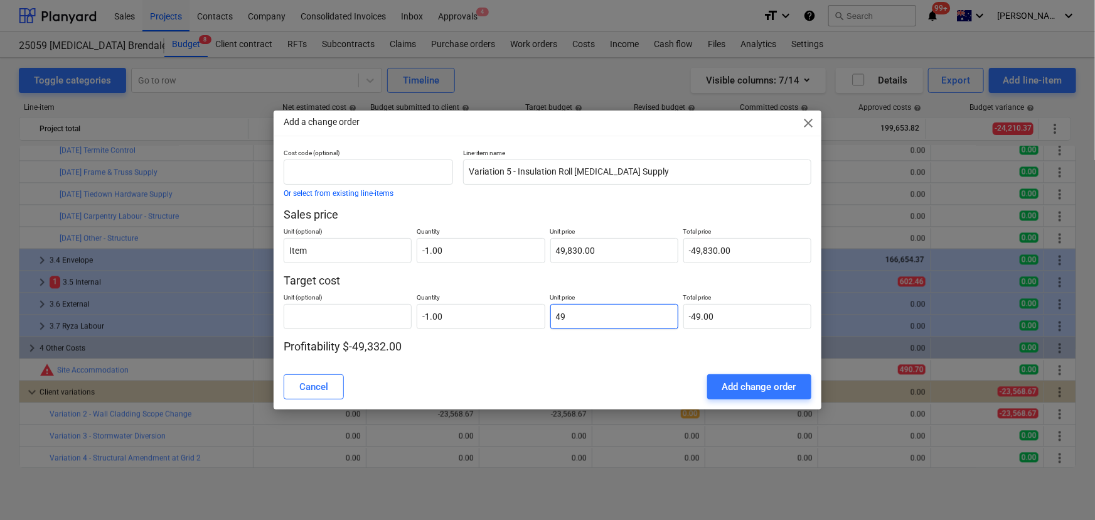
type input "498"
type input "-498.00"
type input "4983"
type input "-4,983.00"
type input "49830"
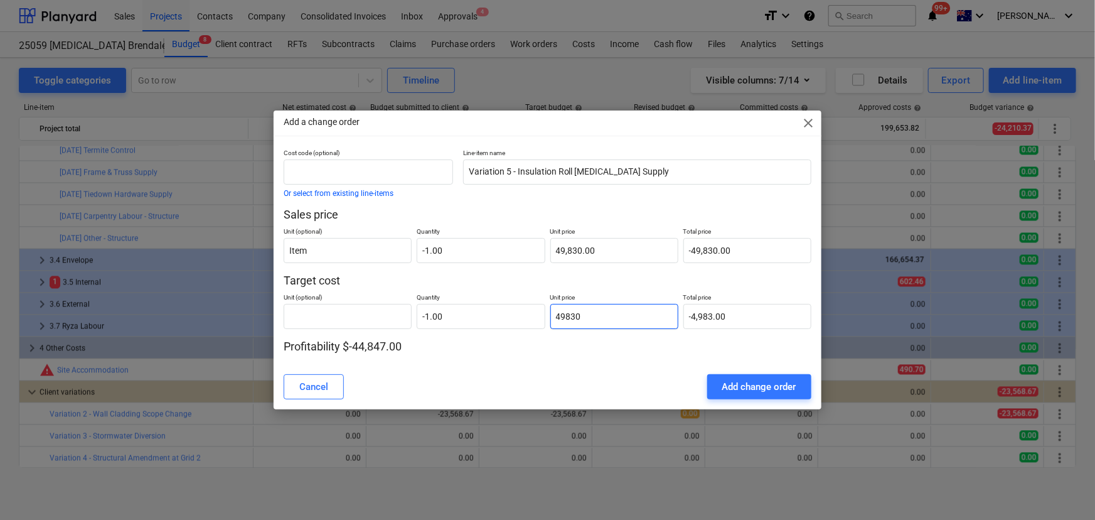
type input "-49,830.00"
type input "49,830.00"
click at [729, 385] on div "Add change order" at bounding box center [759, 386] width 74 height 16
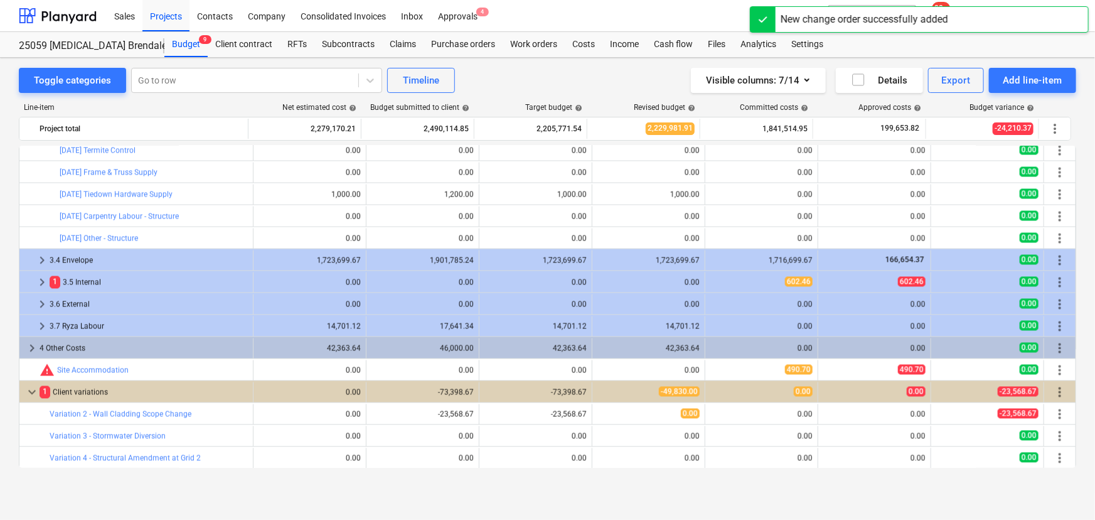
scroll to position [1413, 0]
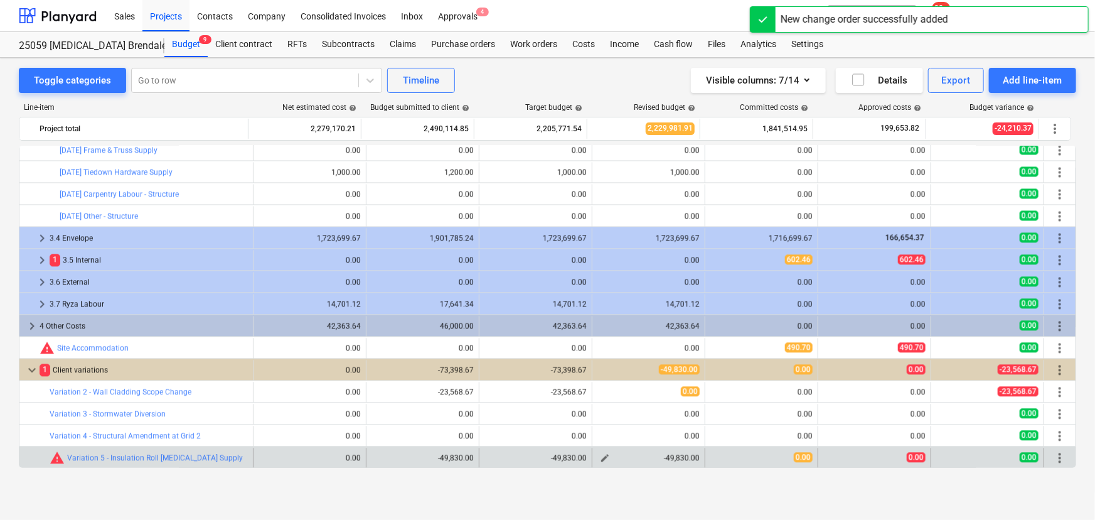
click at [601, 459] on span "edit" at bounding box center [605, 458] width 10 height 10
type textarea "x"
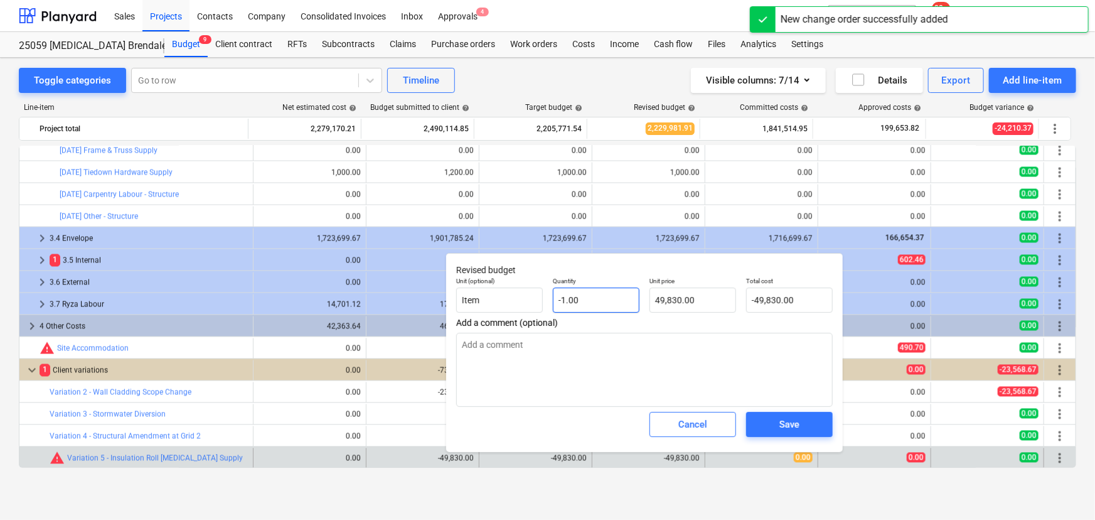
type input "-1"
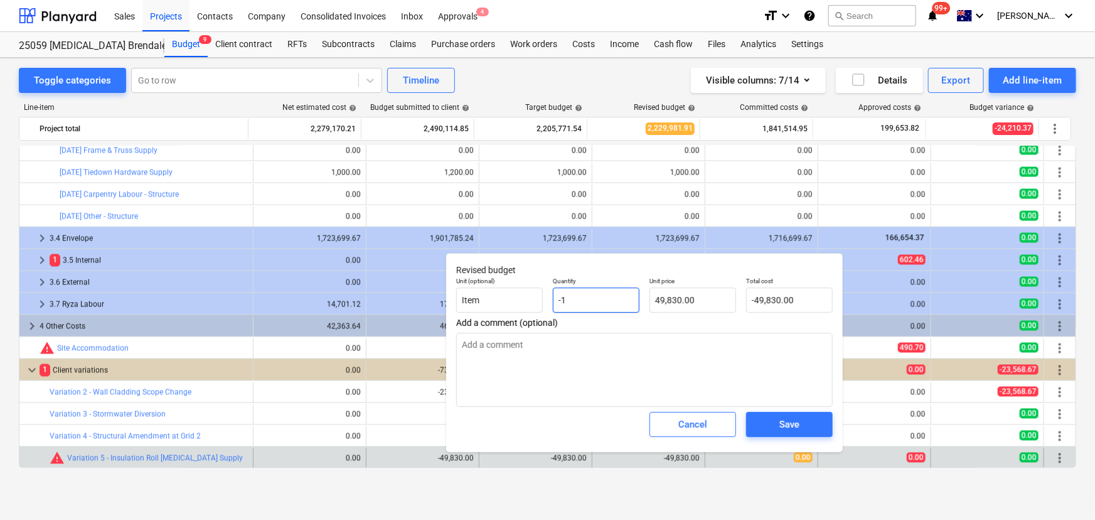
drag, startPoint x: 579, startPoint y: 308, endPoint x: 549, endPoint y: 304, distance: 30.3
click at [549, 304] on div "Quantity -1" at bounding box center [596, 295] width 97 height 46
type textarea "x"
type input "0"
type input "0.00"
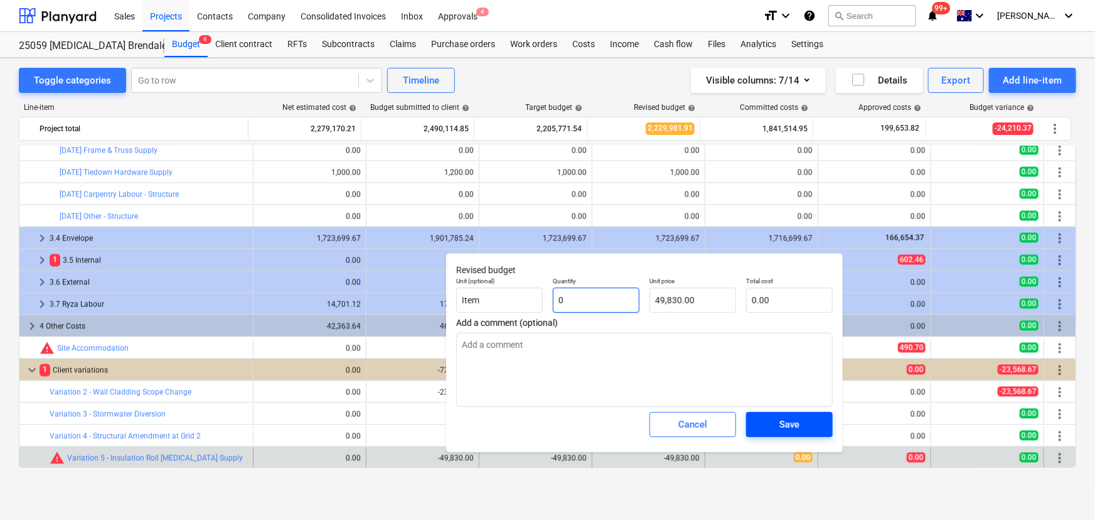
type input "0"
type textarea "x"
type input "0.00"
click at [815, 422] on span "Save" at bounding box center [789, 424] width 56 height 16
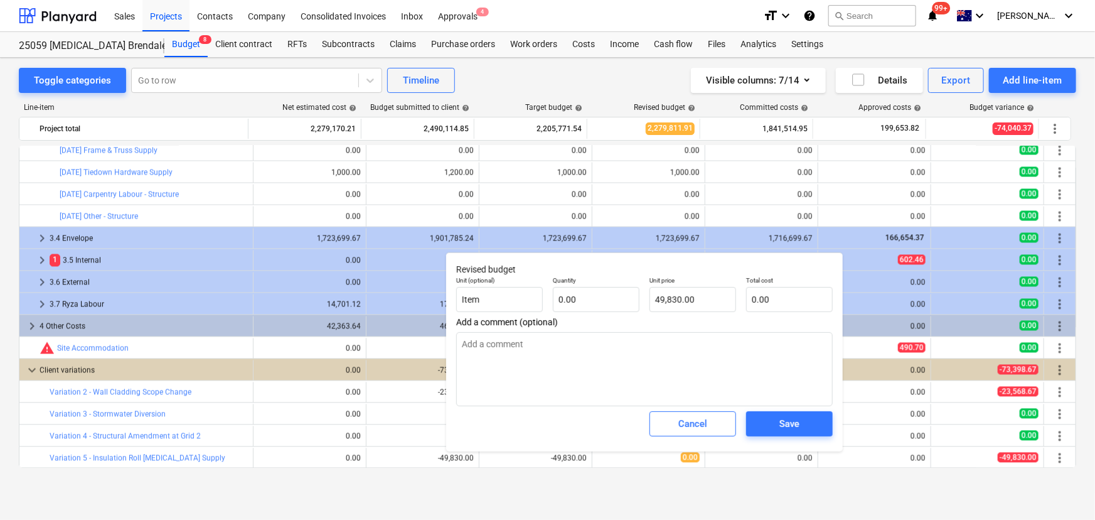
type textarea "x"
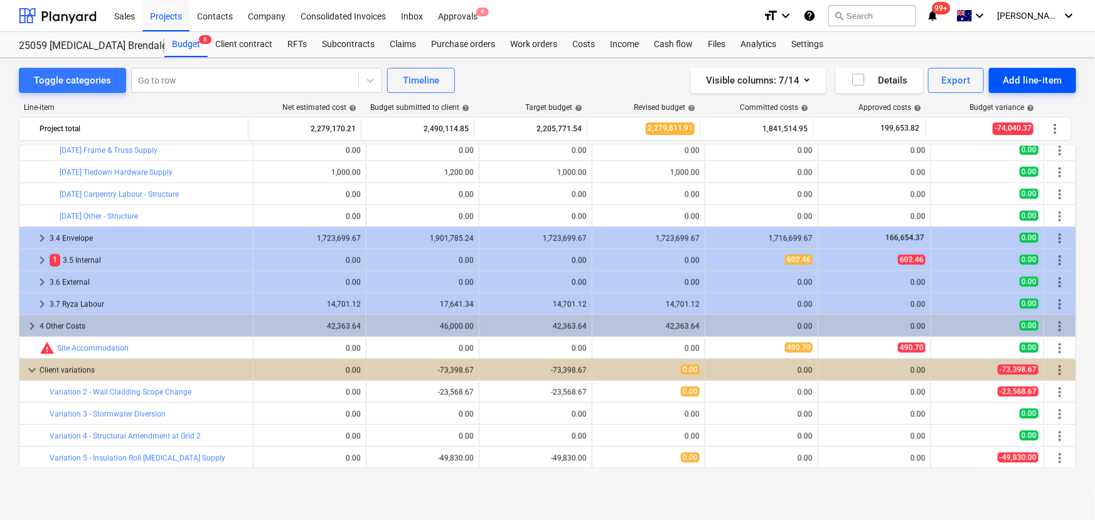
click at [1028, 87] on div "Add line-item" at bounding box center [1033, 80] width 60 height 16
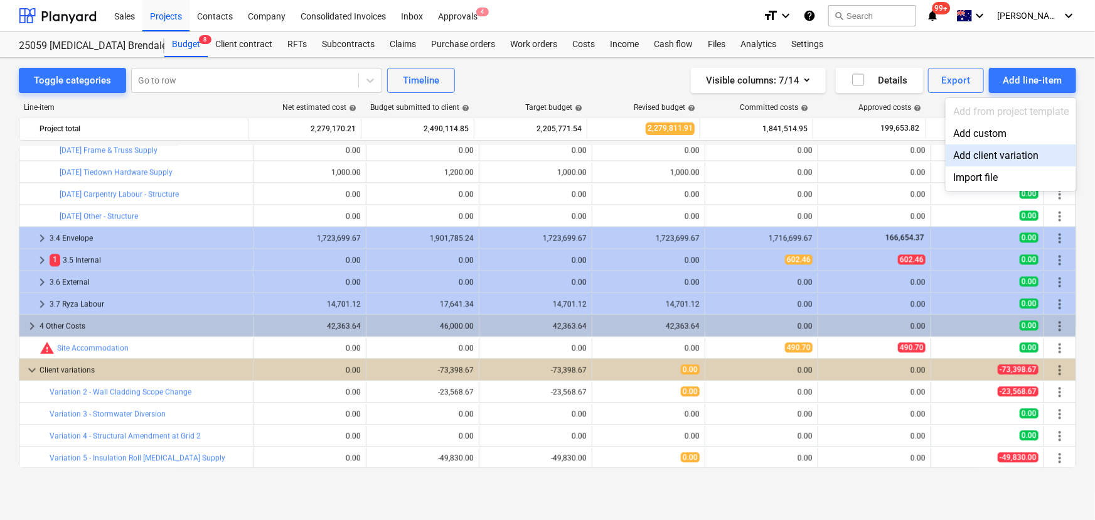
click at [994, 152] on div "Add client variation" at bounding box center [1011, 155] width 131 height 22
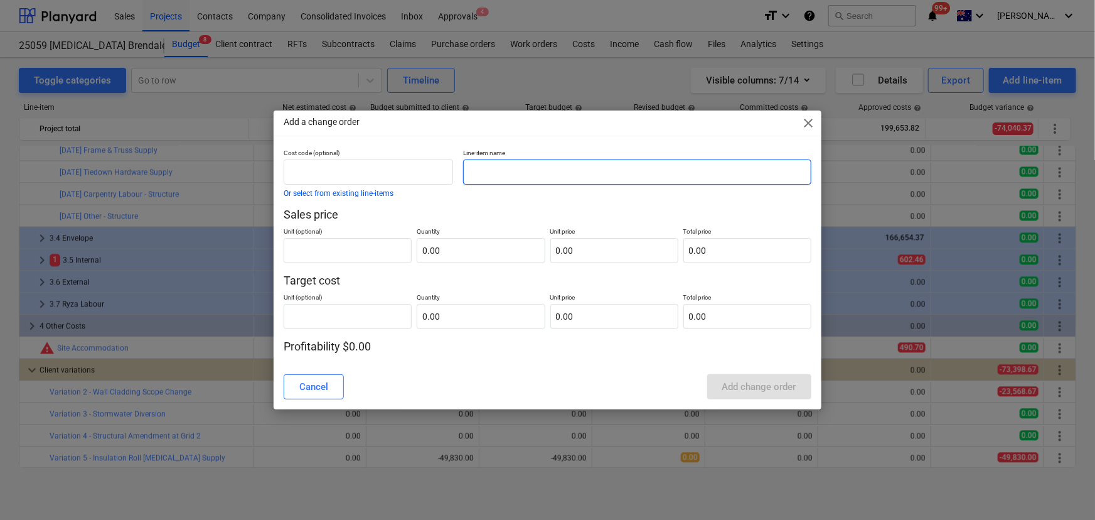
click at [532, 169] on input "text" at bounding box center [637, 171] width 348 height 25
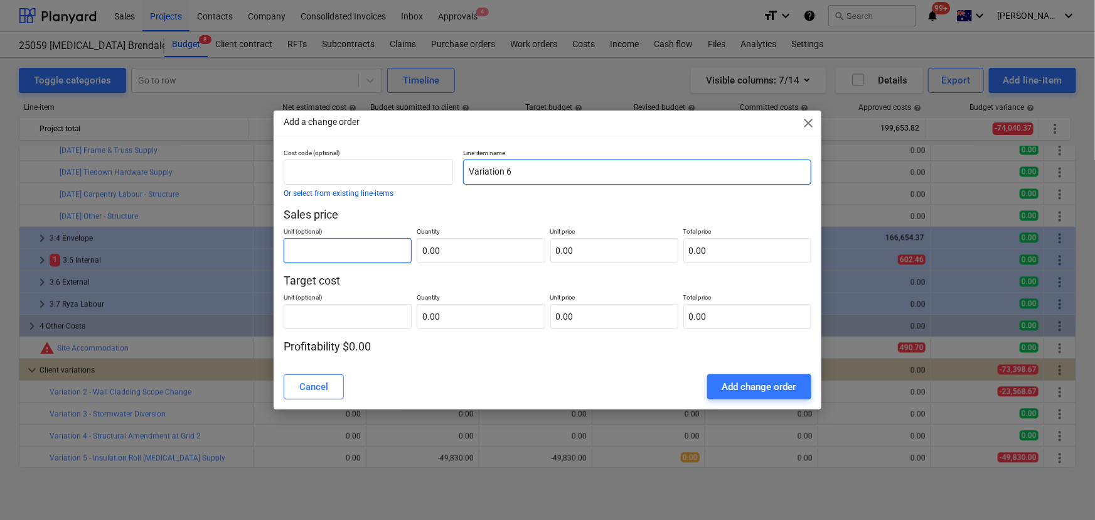
type input "Variation 6"
click at [351, 246] on input "text" at bounding box center [348, 250] width 128 height 25
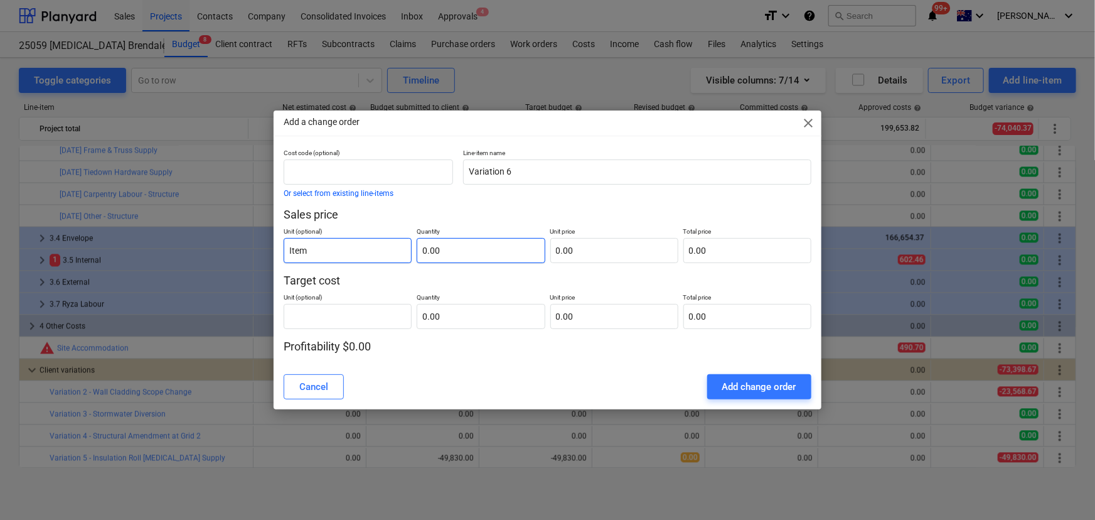
type input "Item"
click at [458, 244] on input "text" at bounding box center [481, 250] width 128 height 25
type input "0.00"
click at [462, 256] on input "0.00" at bounding box center [481, 250] width 128 height 25
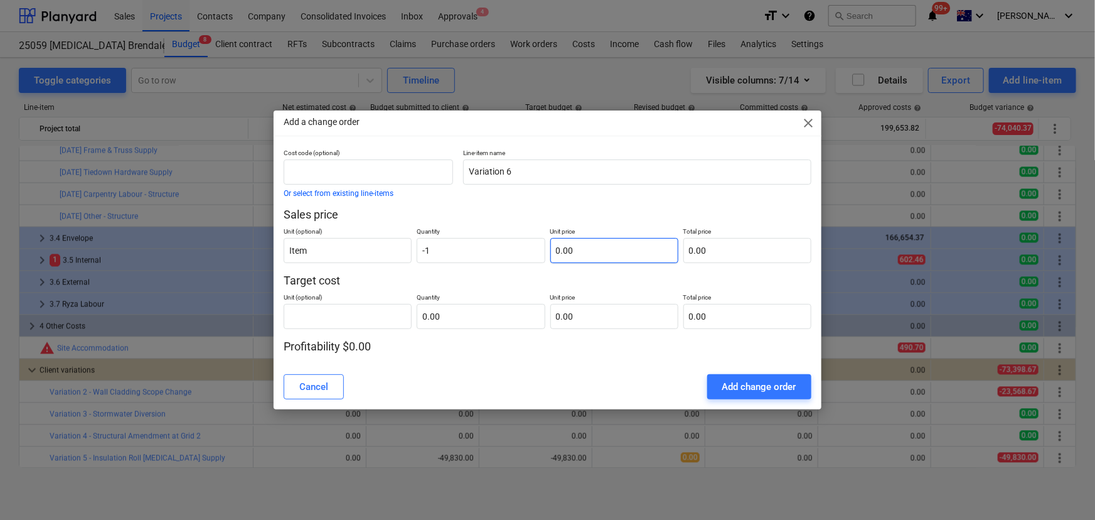
type input "-1.00"
click at [597, 252] on input "text" at bounding box center [614, 250] width 128 height 25
type input "4"
type input "-4.00"
type input "40"
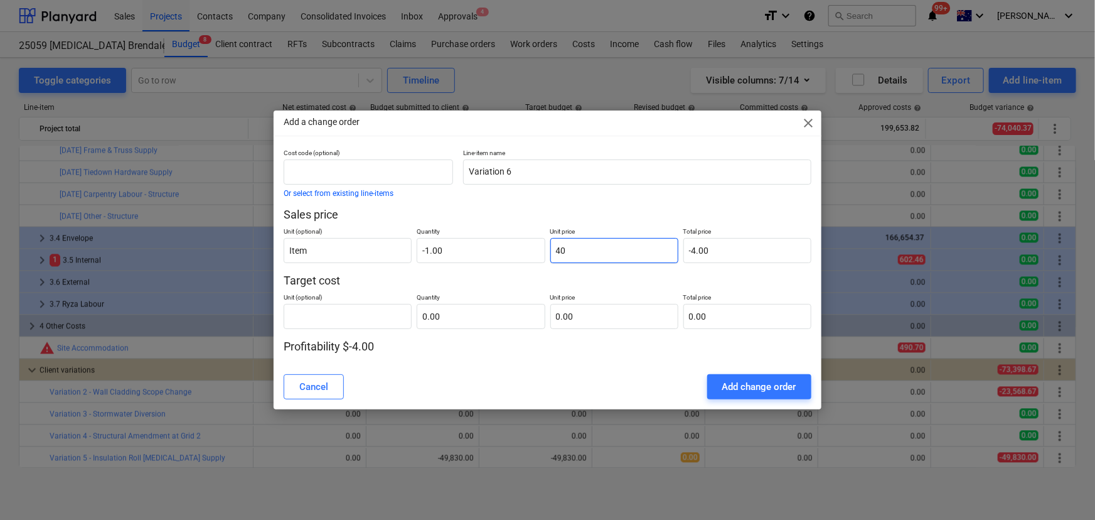
type input "-40.00"
type input "409"
type input "-409.00"
type input "4094"
type input "-4,094.00"
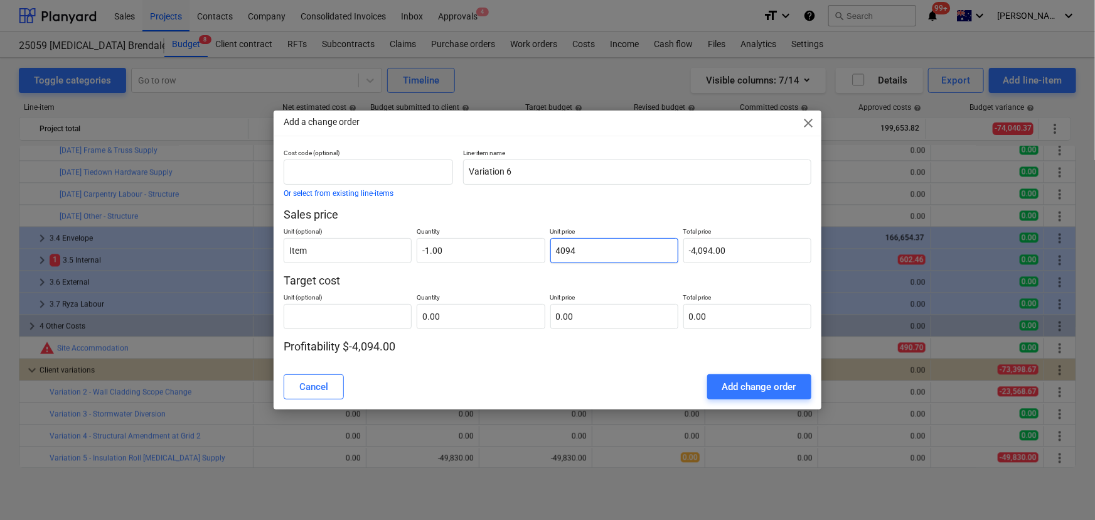
type input "40940"
type input "-40,940.00"
type input "40,940.00"
click at [351, 323] on input "text" at bounding box center [348, 316] width 128 height 25
type input "U"
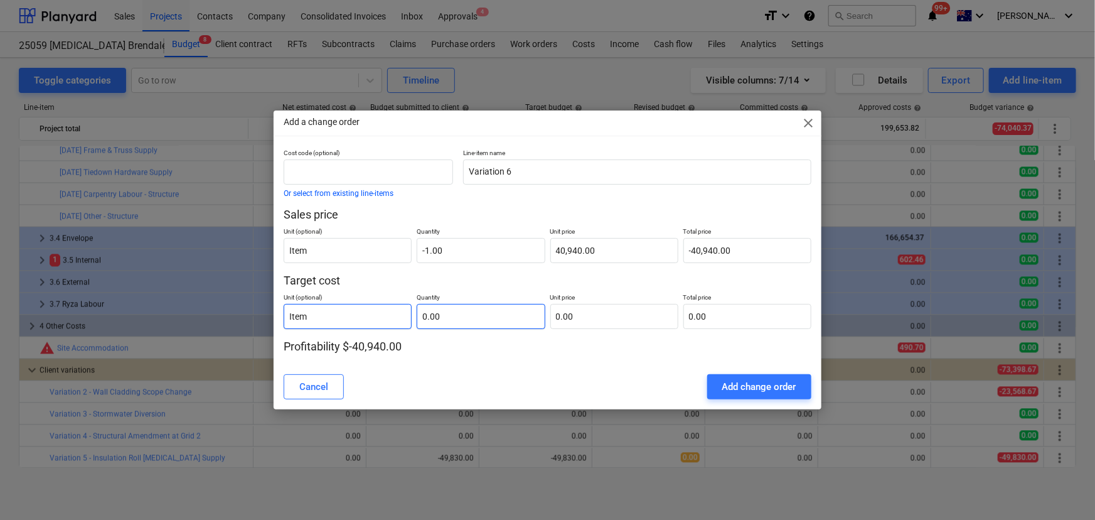
type input "Item"
click at [496, 306] on input "text" at bounding box center [481, 316] width 128 height 25
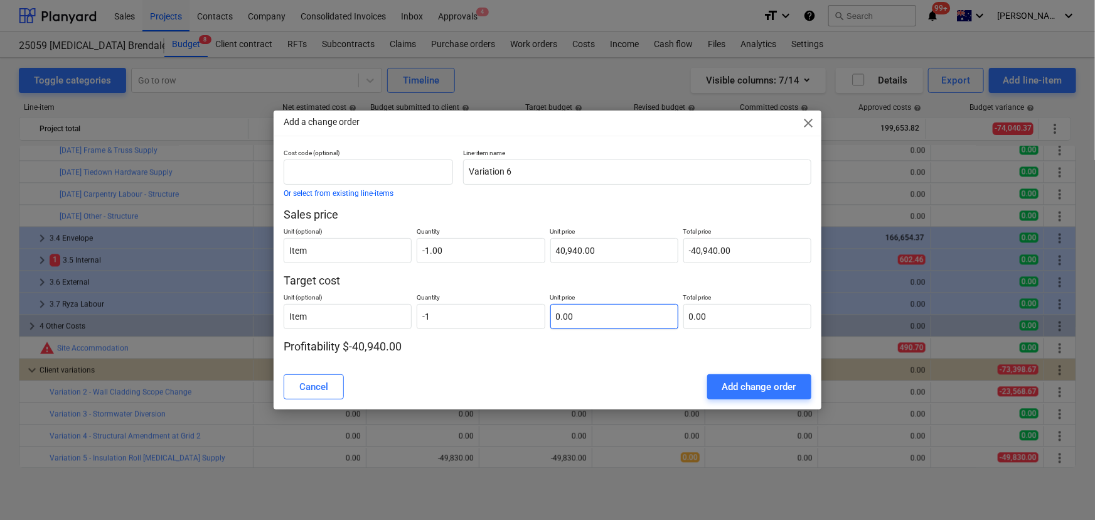
type input "-1.00"
click at [578, 313] on input "text" at bounding box center [614, 316] width 128 height 25
type input "4"
type input "-4.00"
type input "40"
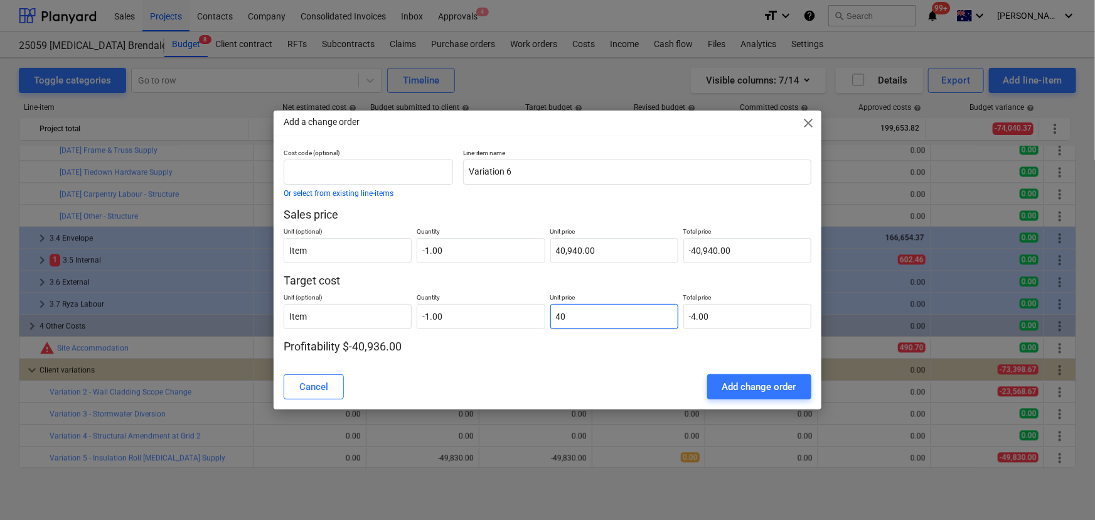
type input "-40.00"
type input "409"
type input "-409.00"
type input "4094"
type input "-4,094.00"
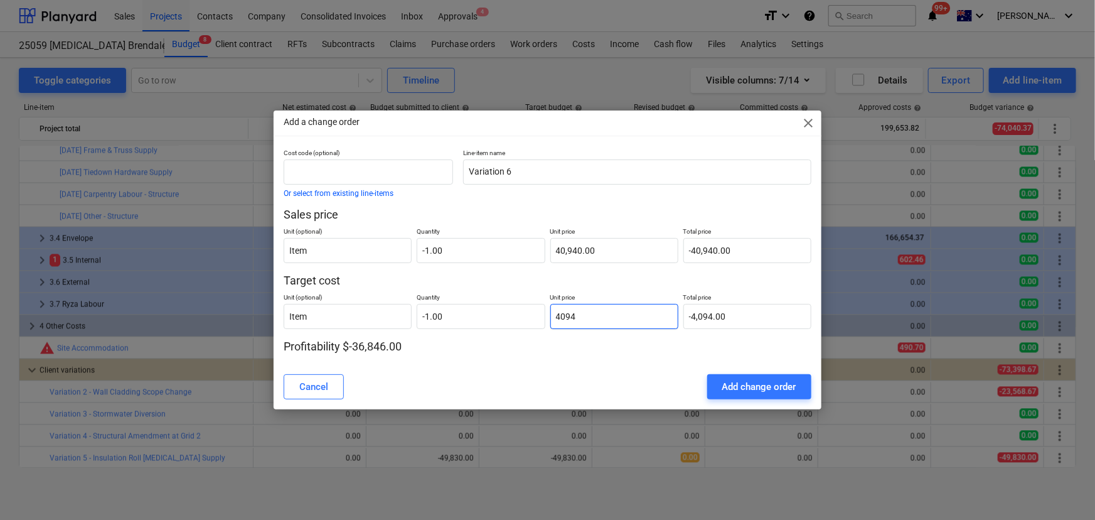
type input "40940"
type input "-40,940.00"
type input "40,940.00"
click at [787, 393] on div "Add change order" at bounding box center [759, 386] width 74 height 16
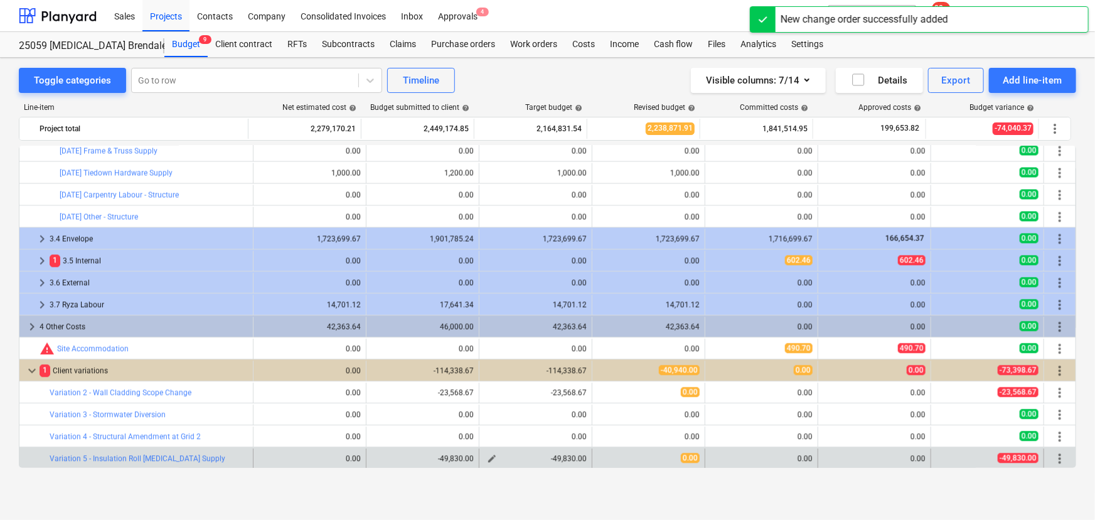
scroll to position [1435, 0]
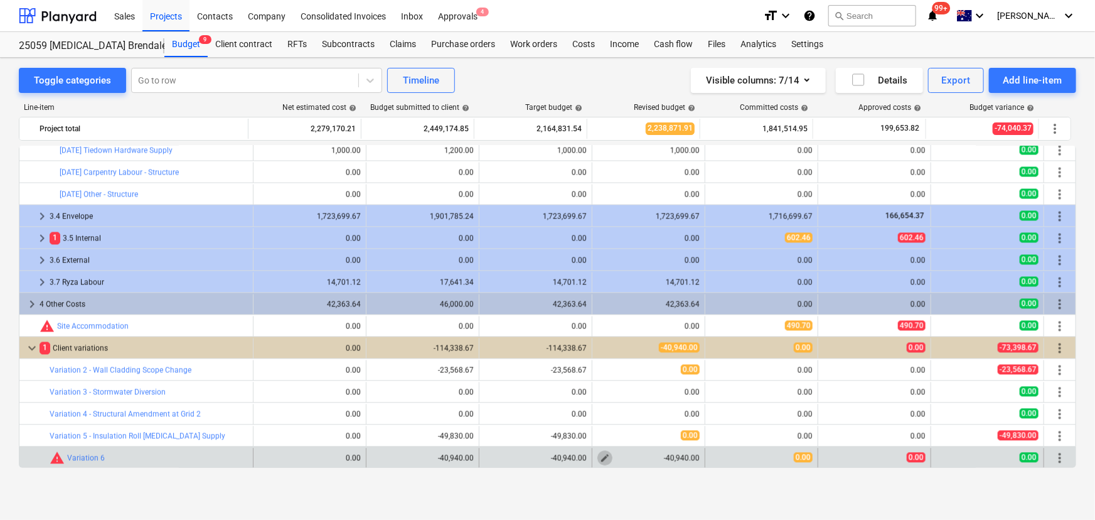
click at [604, 455] on span "edit" at bounding box center [605, 458] width 10 height 10
type textarea "x"
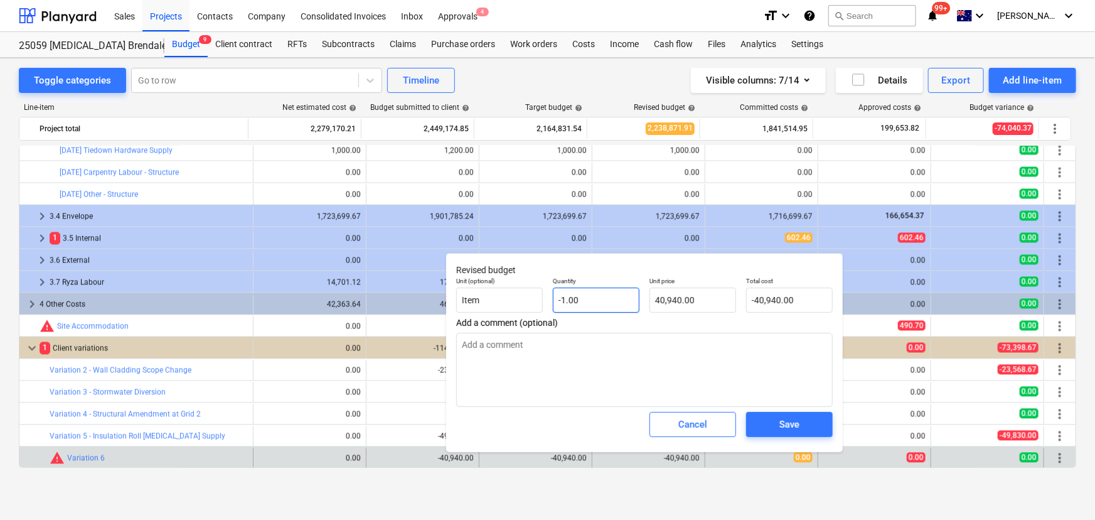
type input "-1"
drag, startPoint x: 595, startPoint y: 301, endPoint x: 525, endPoint y: 301, distance: 70.3
click at [526, 301] on div "Unit (optional) Item Quantity -1 Unit price 40,940.00 Total cost -40,940.00" at bounding box center [644, 295] width 387 height 46
type textarea "x"
type input "0"
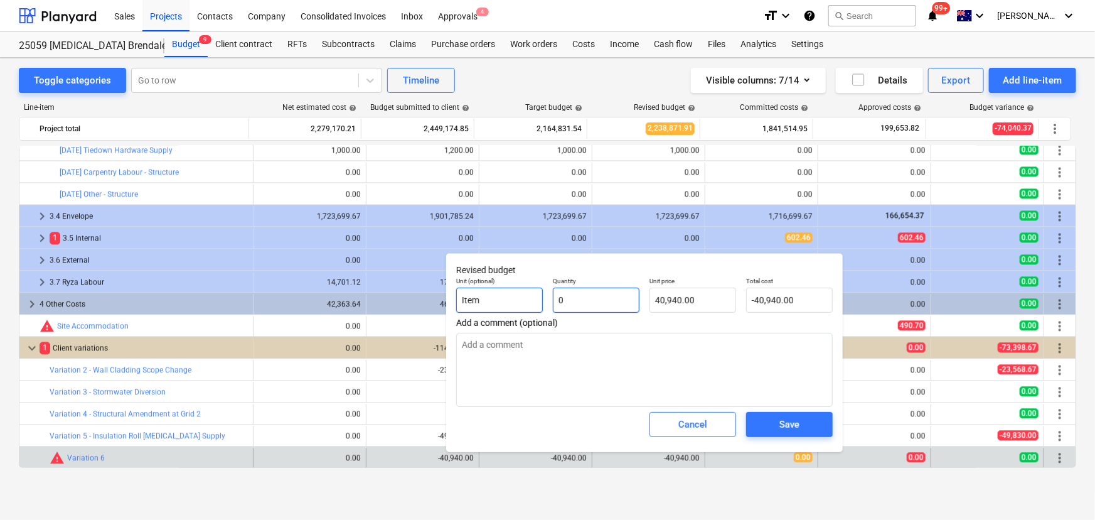
type input "0.00"
type input "0"
type textarea "x"
type input "0.00"
click at [816, 423] on span "Save" at bounding box center [789, 424] width 56 height 16
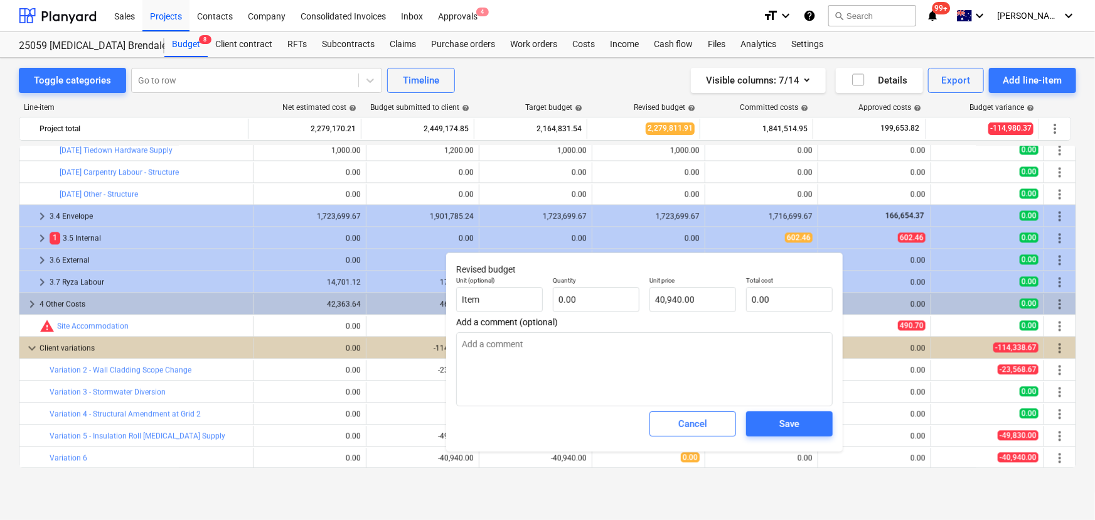
type textarea "x"
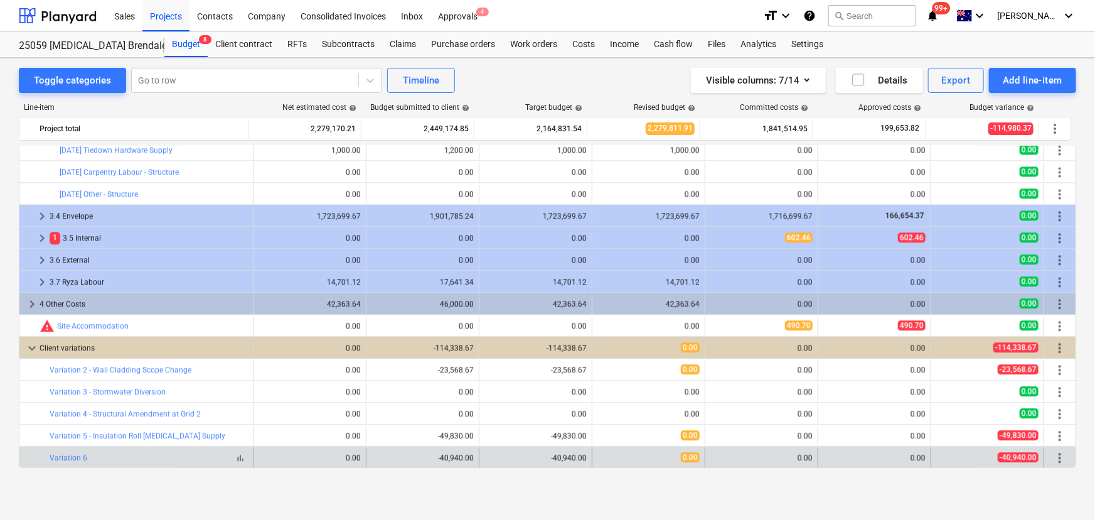
click at [88, 455] on div "bar_chart Variation 6" at bounding box center [149, 457] width 198 height 9
click at [1053, 458] on span "more_vert" at bounding box center [1060, 457] width 15 height 15
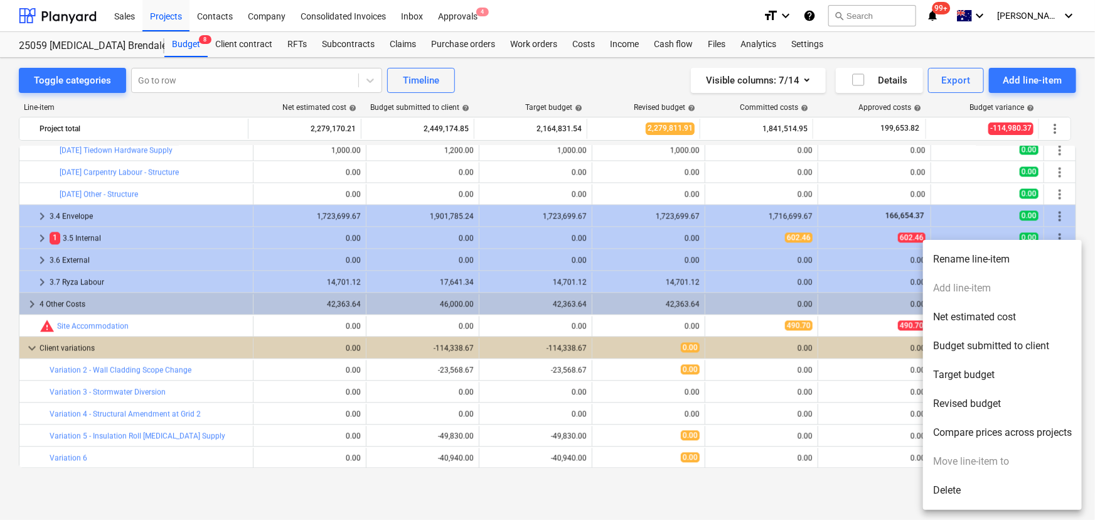
click at [984, 259] on li "Rename line-item" at bounding box center [1002, 259] width 159 height 29
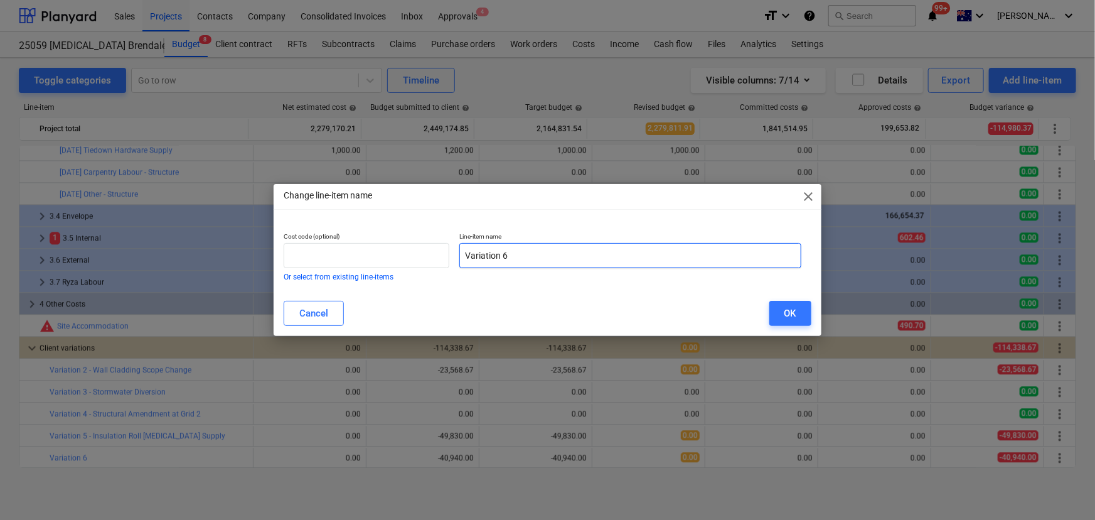
click at [539, 258] on input "Variation 6" at bounding box center [629, 255] width 341 height 25
type input "Variation 6 - Ridge Vents Reduction"
click at [786, 316] on div "OK" at bounding box center [791, 313] width 12 height 16
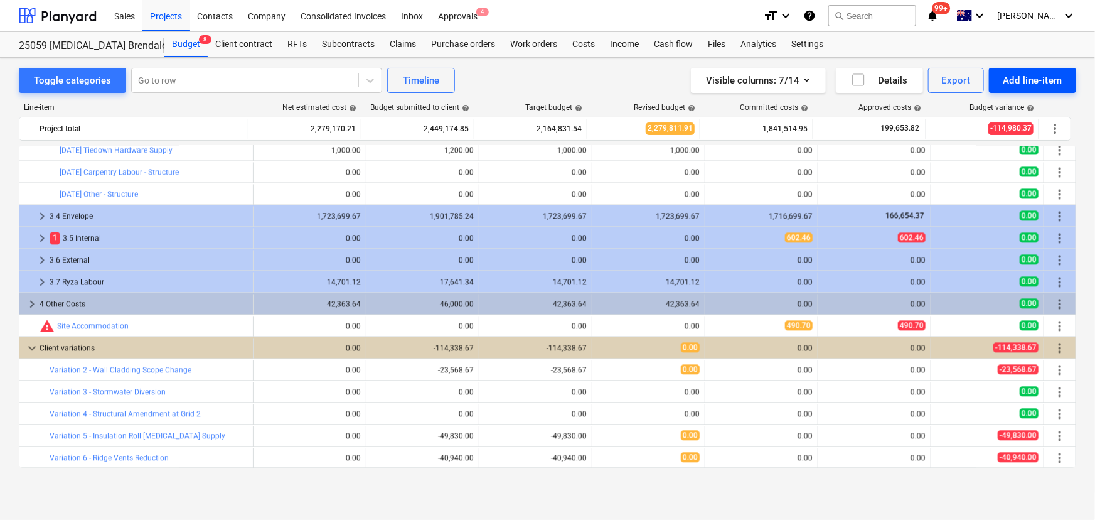
click at [1020, 82] on div "Add line-item" at bounding box center [1033, 80] width 60 height 16
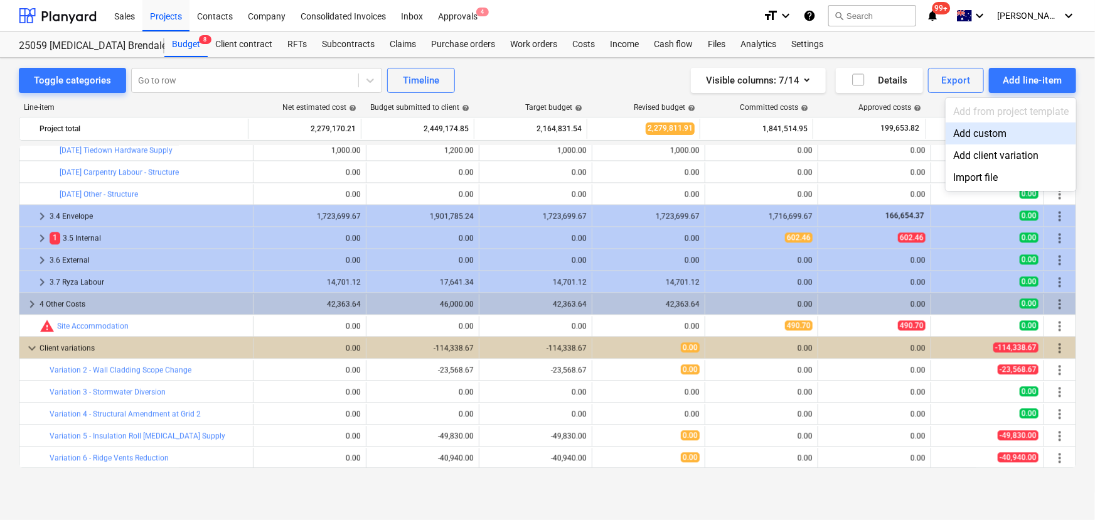
click at [973, 136] on div "Add custom" at bounding box center [1011, 133] width 131 height 22
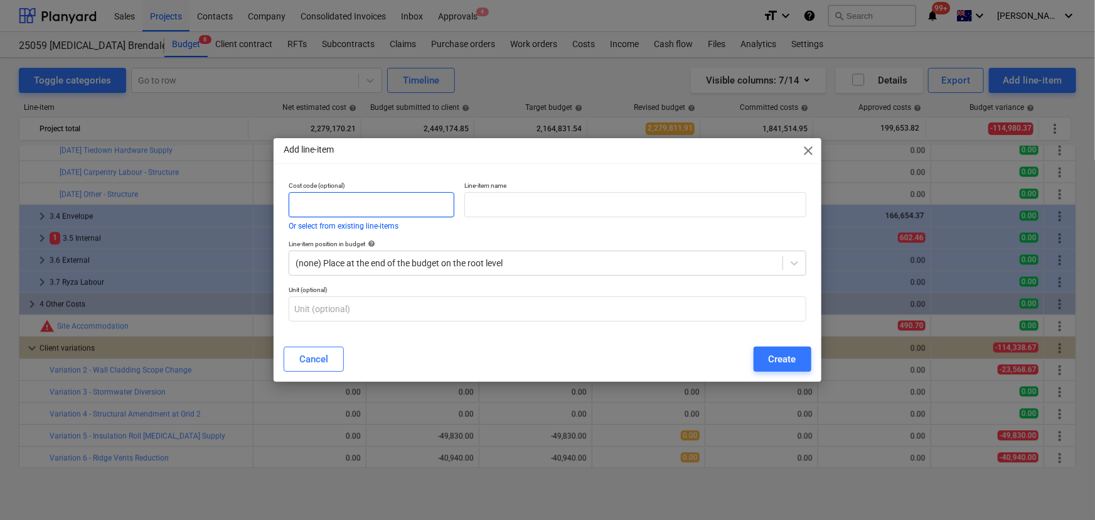
click at [367, 196] on input "text" at bounding box center [372, 204] width 166 height 25
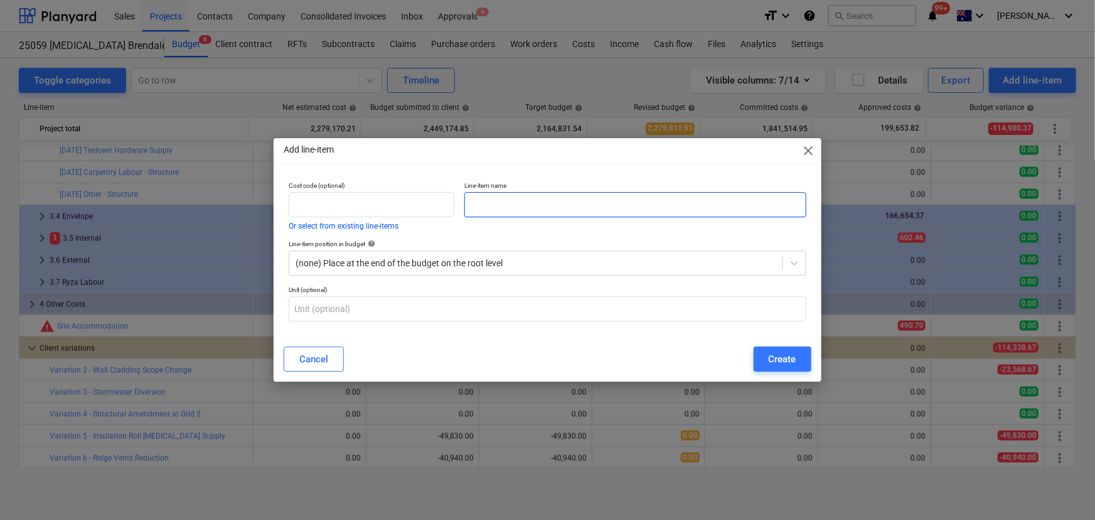
click at [494, 201] on input "text" at bounding box center [634, 204] width 341 height 25
type input "Variation 7 - Purlin Remediation"
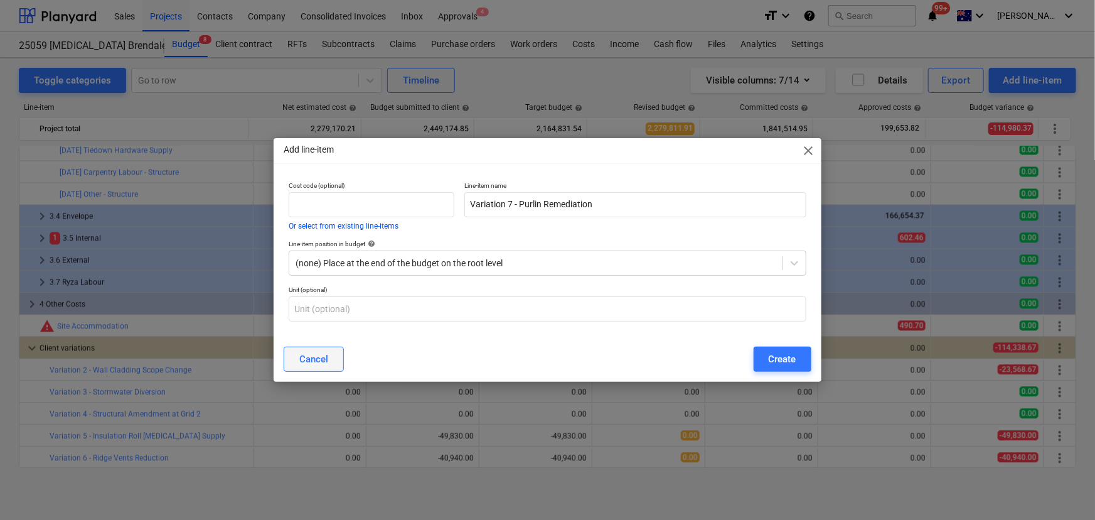
click at [316, 367] on div "Cancel" at bounding box center [313, 359] width 29 height 16
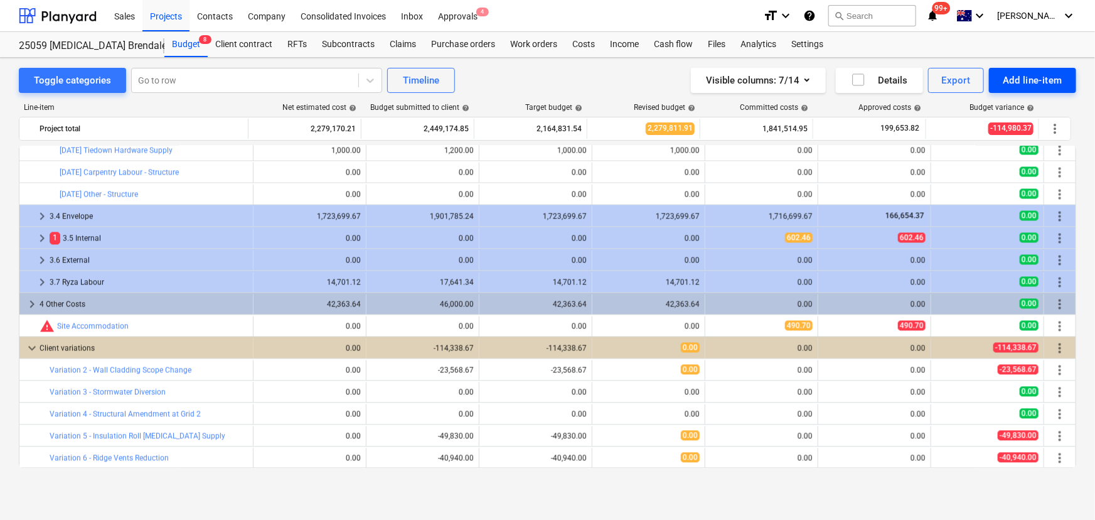
click at [1017, 80] on div "Add line-item" at bounding box center [1033, 80] width 60 height 16
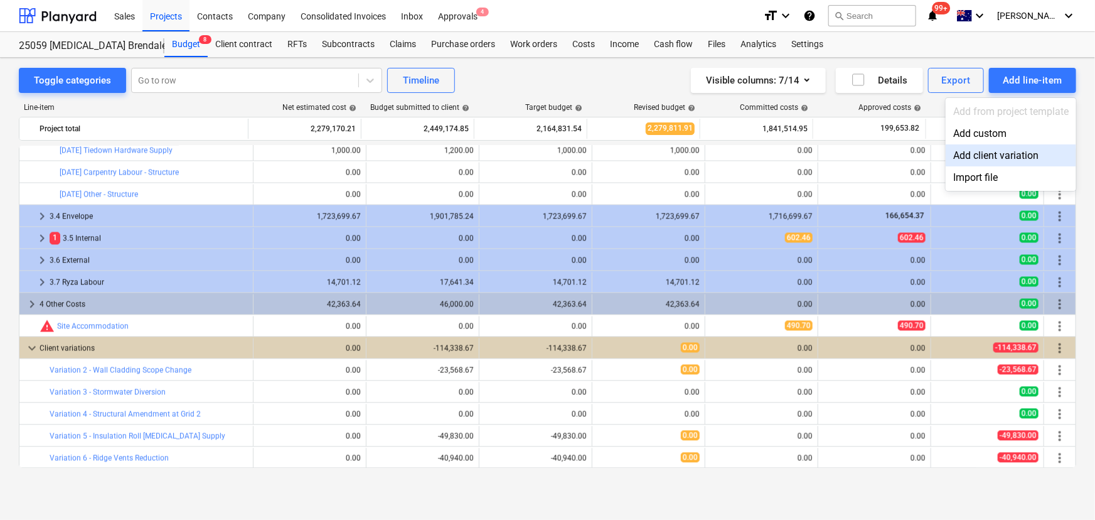
click at [978, 152] on div "Add client variation" at bounding box center [1011, 155] width 131 height 22
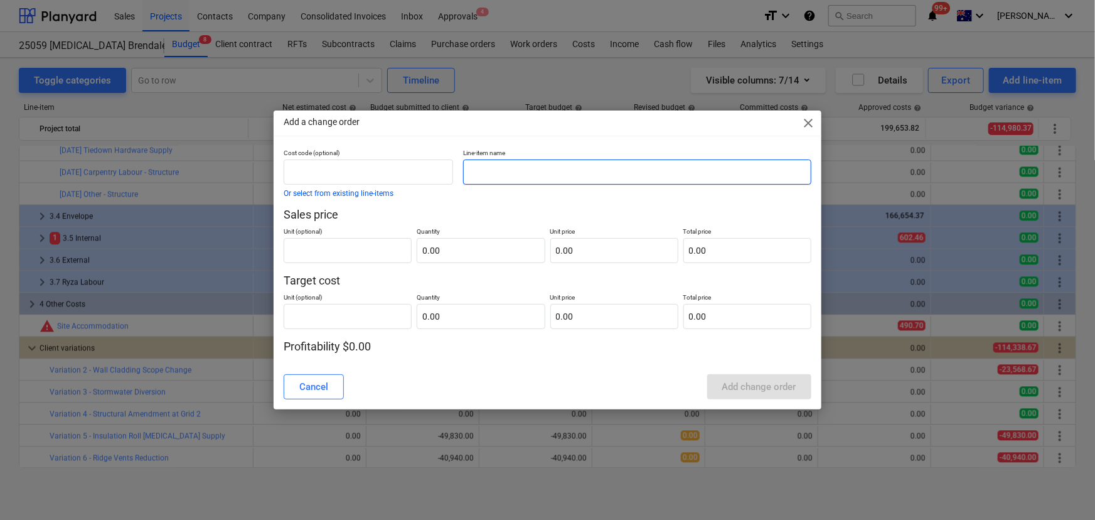
click at [508, 169] on input "text" at bounding box center [637, 171] width 348 height 25
type input "Variation 7 - Purlin Remediation"
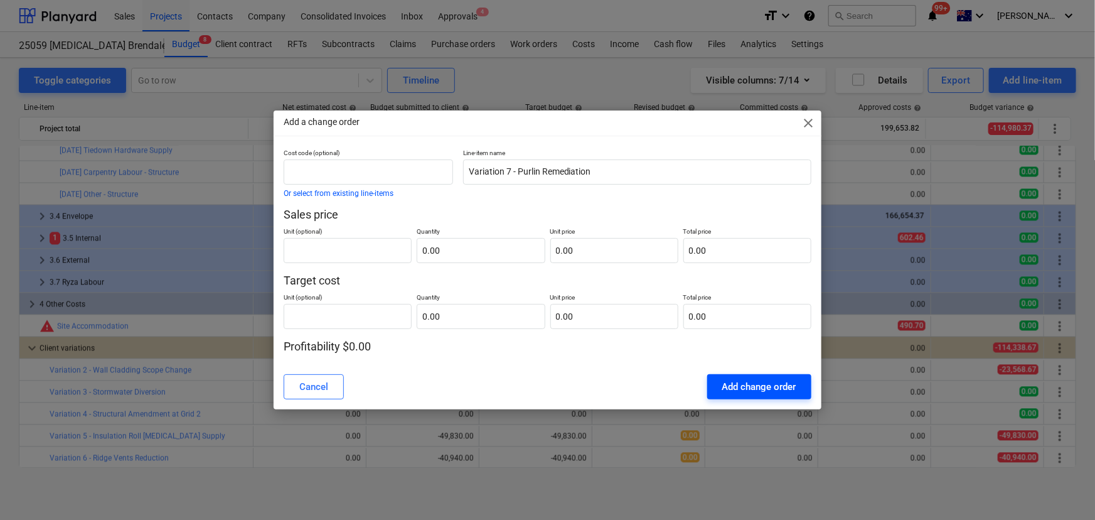
click at [770, 395] on div "Add change order" at bounding box center [759, 386] width 74 height 16
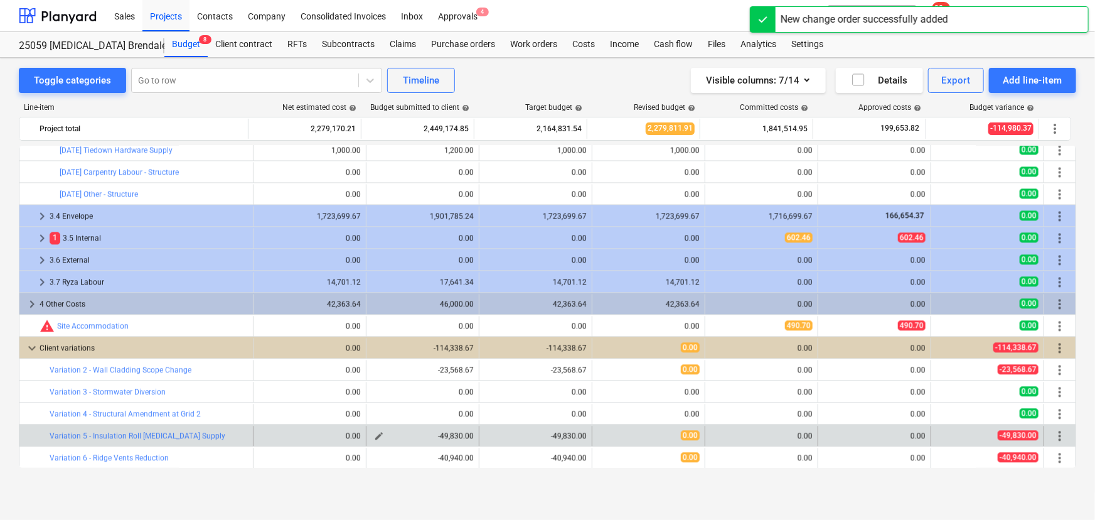
scroll to position [1457, 0]
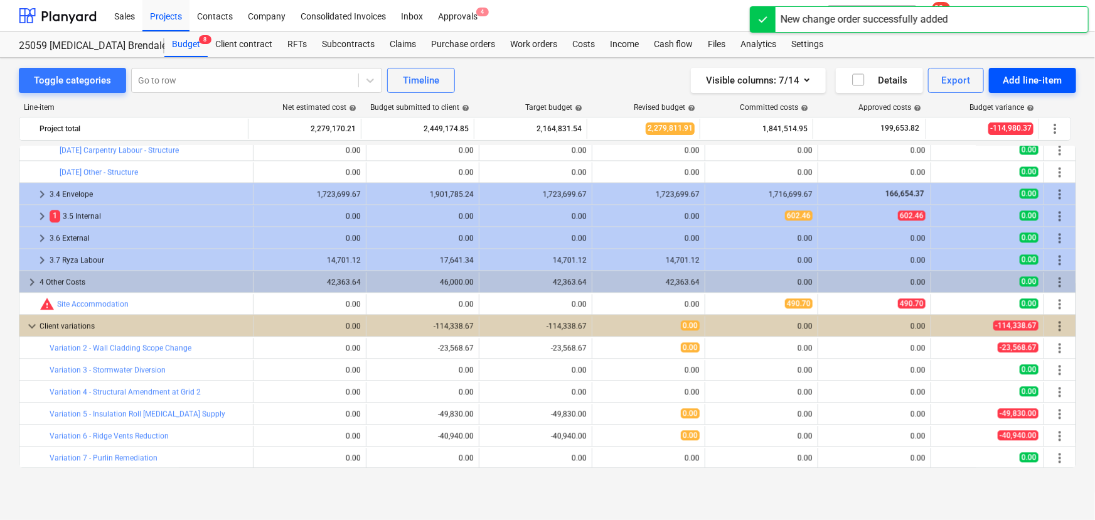
click at [1036, 87] on div "Add line-item" at bounding box center [1033, 80] width 60 height 16
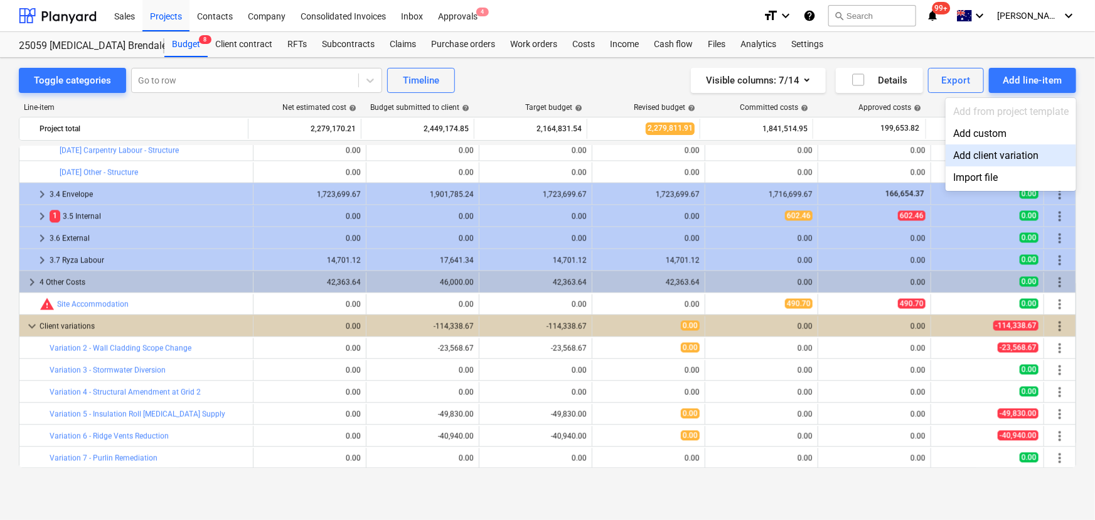
click at [987, 154] on div "Add client variation" at bounding box center [1011, 155] width 131 height 22
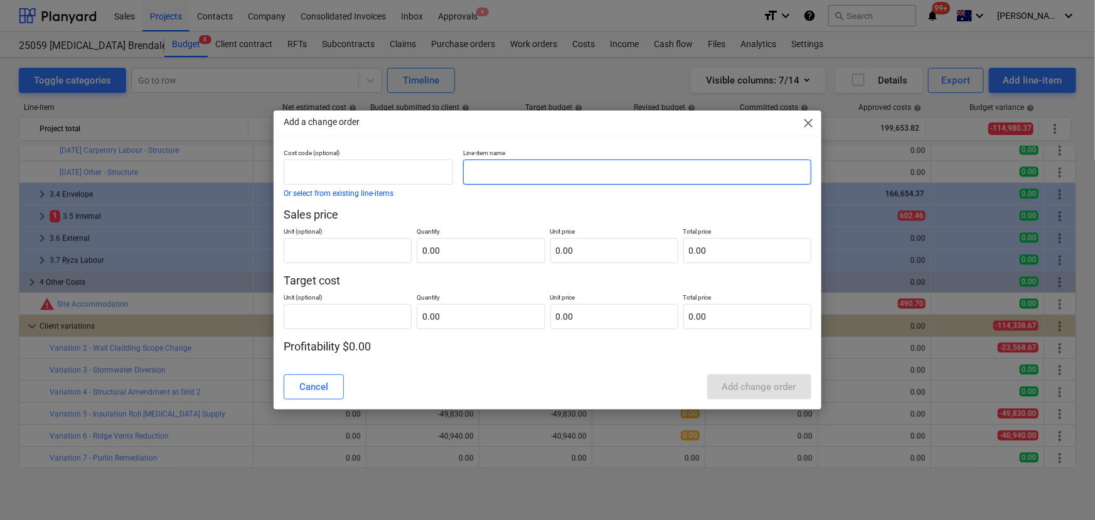
click at [502, 172] on input "text" at bounding box center [637, 171] width 348 height 25
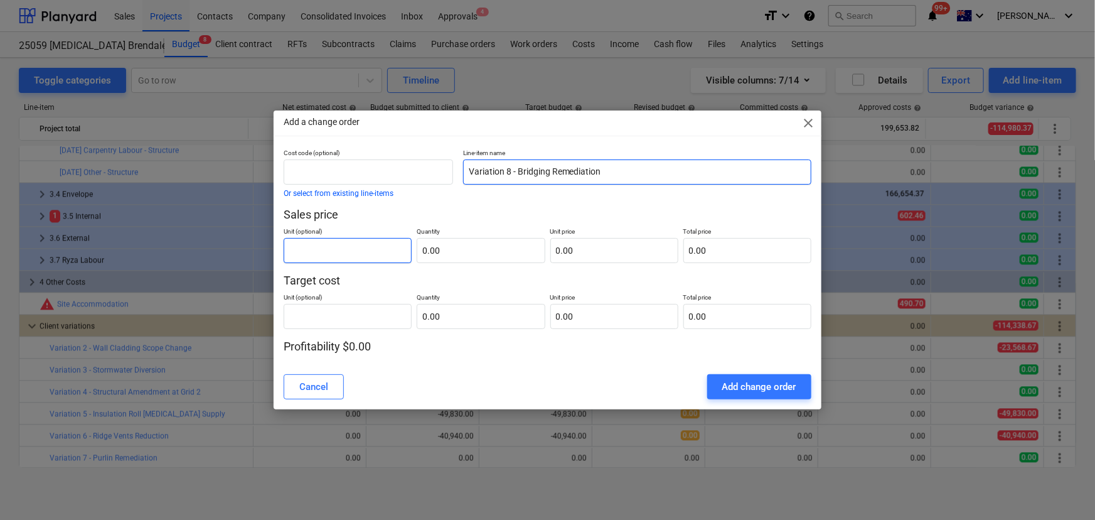
type input "Variation 8 - Bridging Remediation"
click at [358, 250] on input "text" at bounding box center [348, 250] width 128 height 25
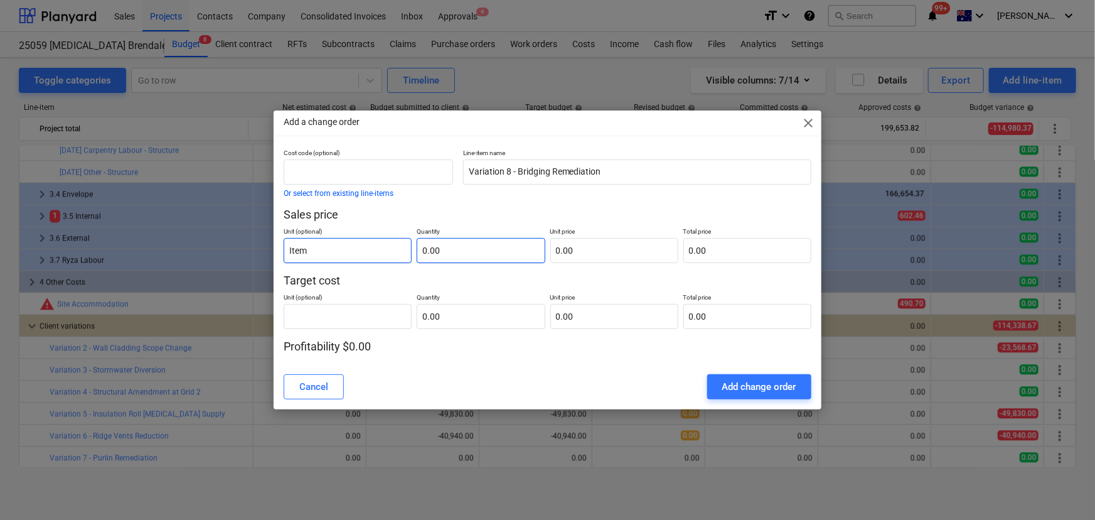
type input "Item"
click at [461, 249] on input "text" at bounding box center [481, 250] width 128 height 25
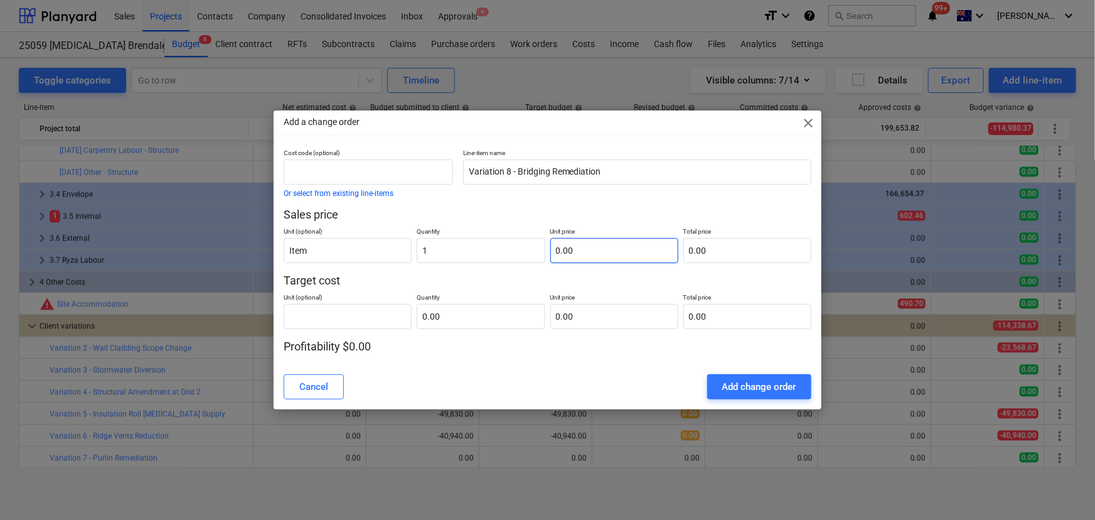
type input "1.00"
click at [657, 261] on input "text" at bounding box center [614, 250] width 128 height 25
type input "0.00"
click at [633, 256] on input "0.00" at bounding box center [614, 250] width 128 height 25
type input "2"
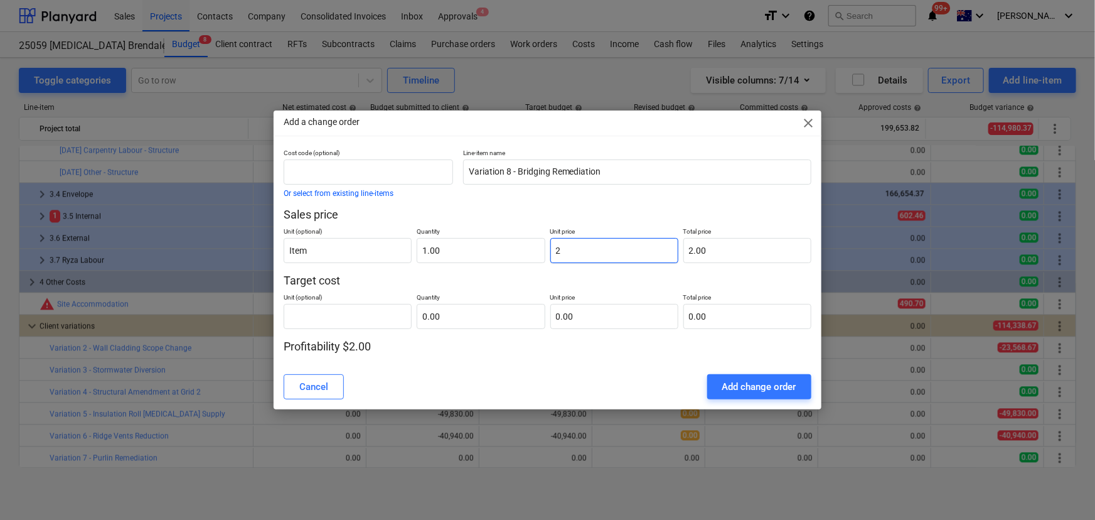
type input "2.00"
type input "23"
type input "23.00"
type input "237"
type input "237.00"
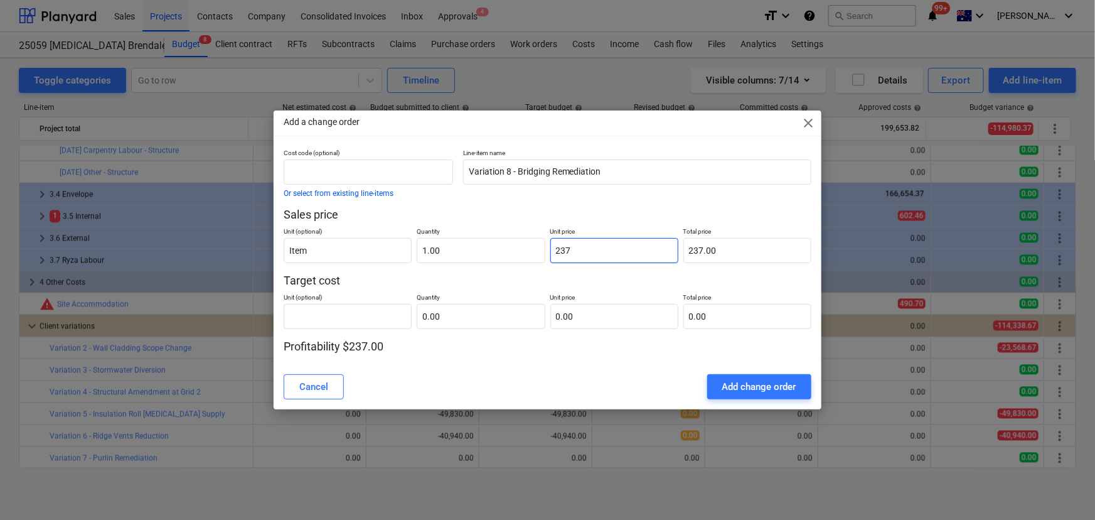
type input "2375"
type input "2,375.00"
type input "2375.4"
type input "2,375.40"
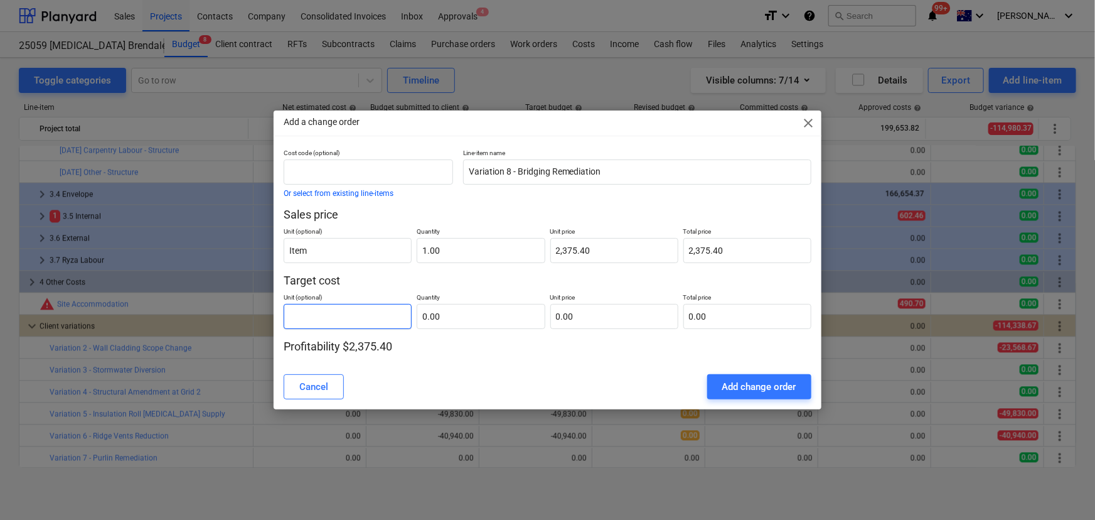
click at [359, 323] on input "text" at bounding box center [348, 316] width 128 height 25
type input "Item"
click at [486, 321] on input "text" at bounding box center [481, 316] width 128 height 25
type input "1.00"
click at [602, 310] on input "text" at bounding box center [614, 316] width 128 height 25
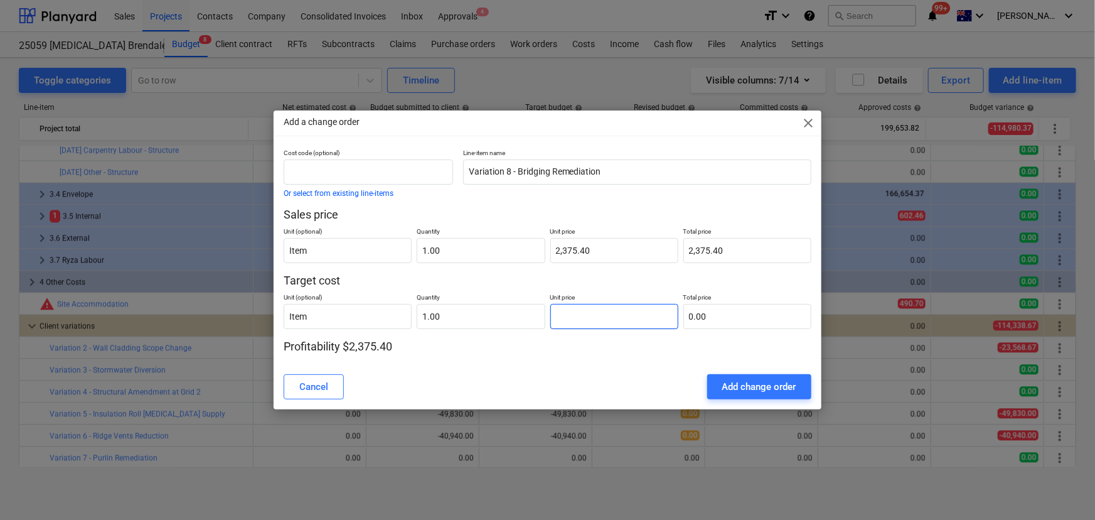
type input "2"
type input "2.00"
type input "23"
type input "23.00"
type input "237"
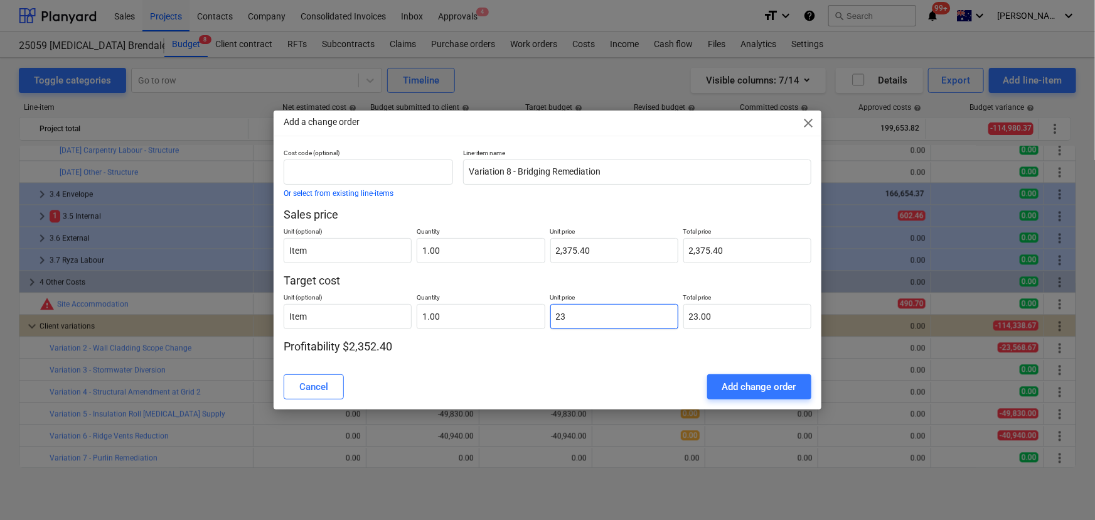
type input "237.00"
type input "2375"
type input "2,375.00"
type input "2375.4"
type input "2,375.40"
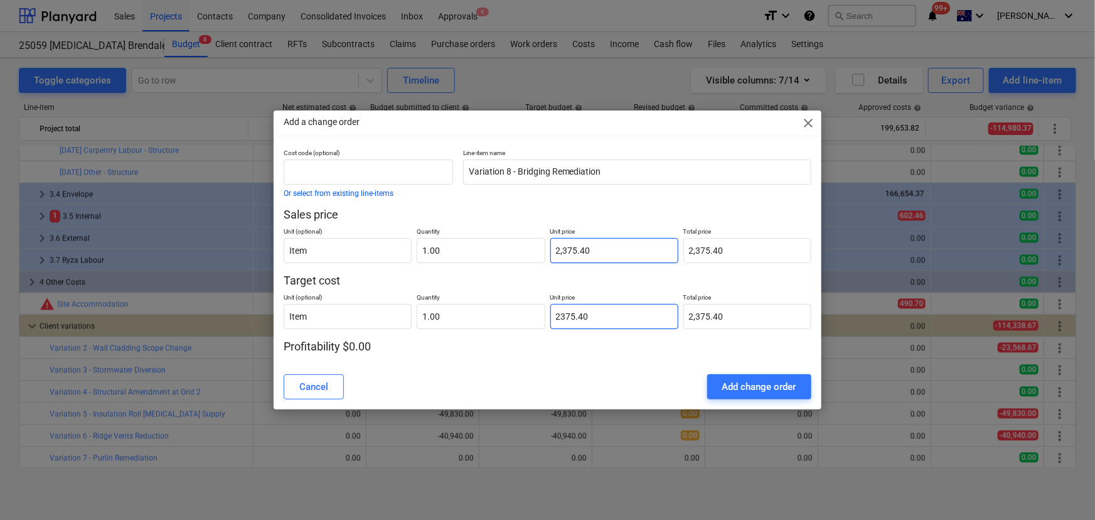
type input "2375.40"
type input "2375.4"
type input "2,375.40"
drag, startPoint x: 600, startPoint y: 251, endPoint x: 533, endPoint y: 250, distance: 67.2
click at [533, 250] on div "Unit (optional) Item Quantity 1.00 Unit price 2375.4 Total price 2,375.40" at bounding box center [548, 242] width 528 height 41
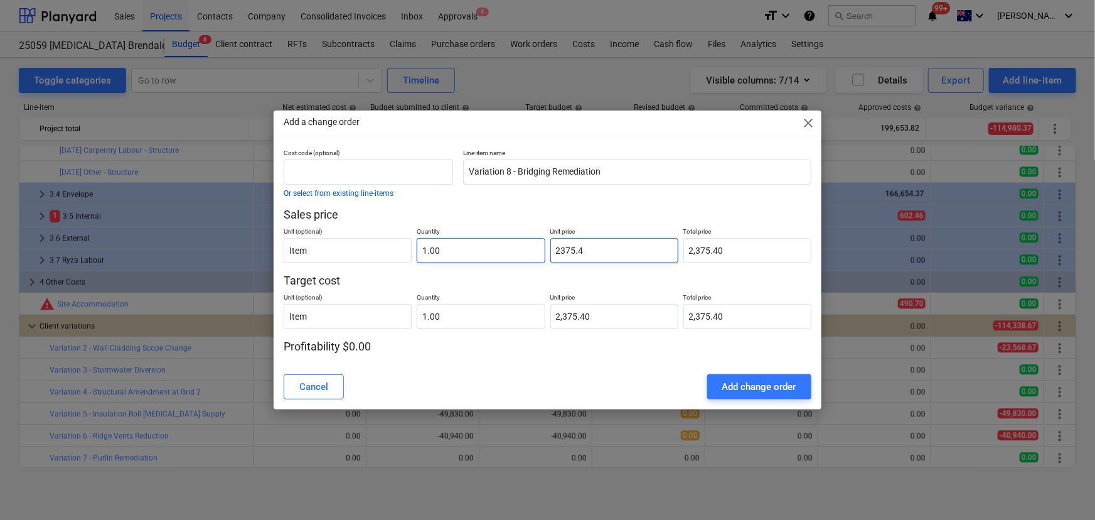
type input "2"
type input "2.00"
type input "27"
type input "27.00"
type input "273"
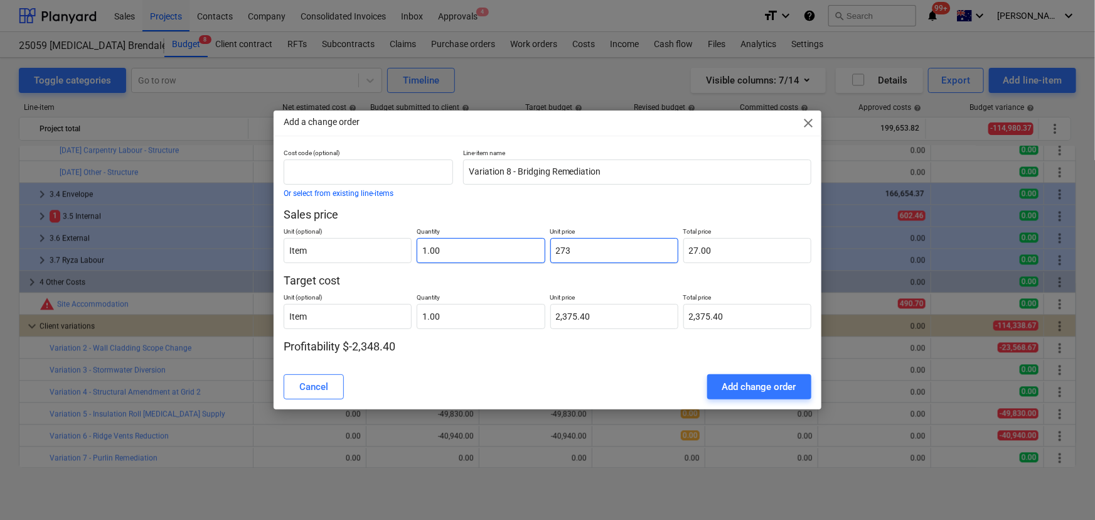
type input "273.00"
type input "2731"
type input "2,731.00"
type input "2731.7"
type input "2,731.70"
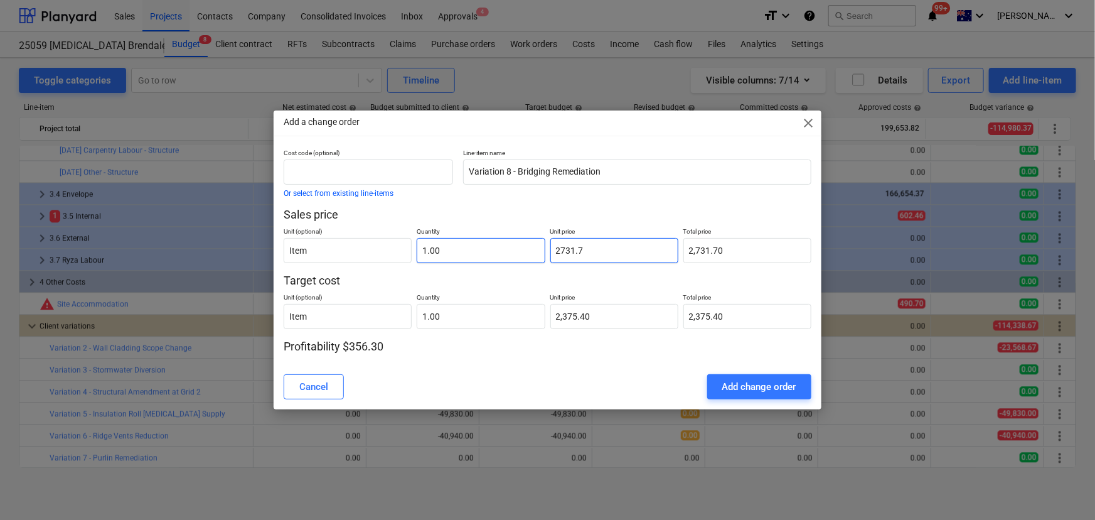
type input "2731.71"
type input "2,731.71"
click at [566, 374] on div "Cancel Add change order" at bounding box center [548, 386] width 528 height 25
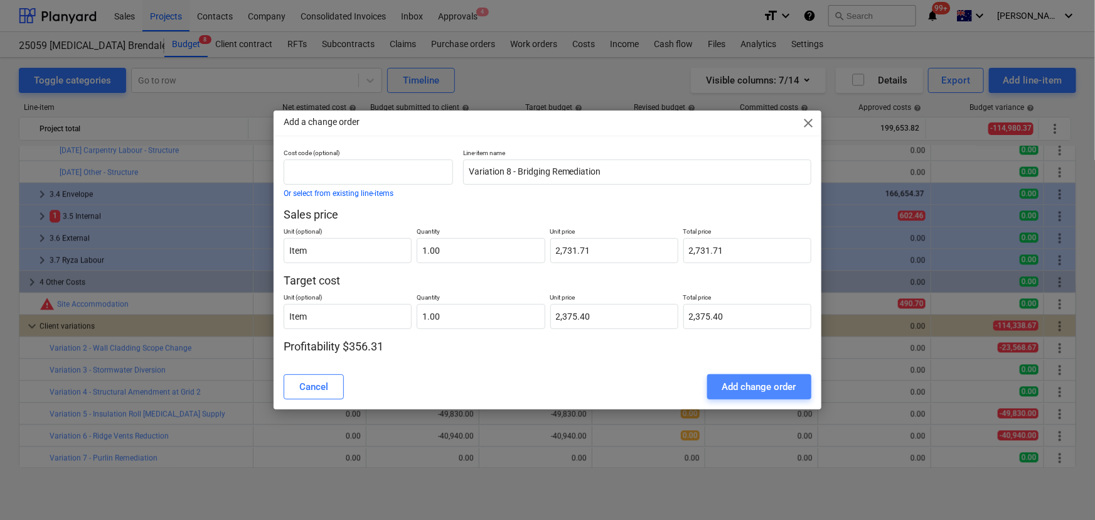
click at [758, 390] on div "Add change order" at bounding box center [759, 386] width 74 height 16
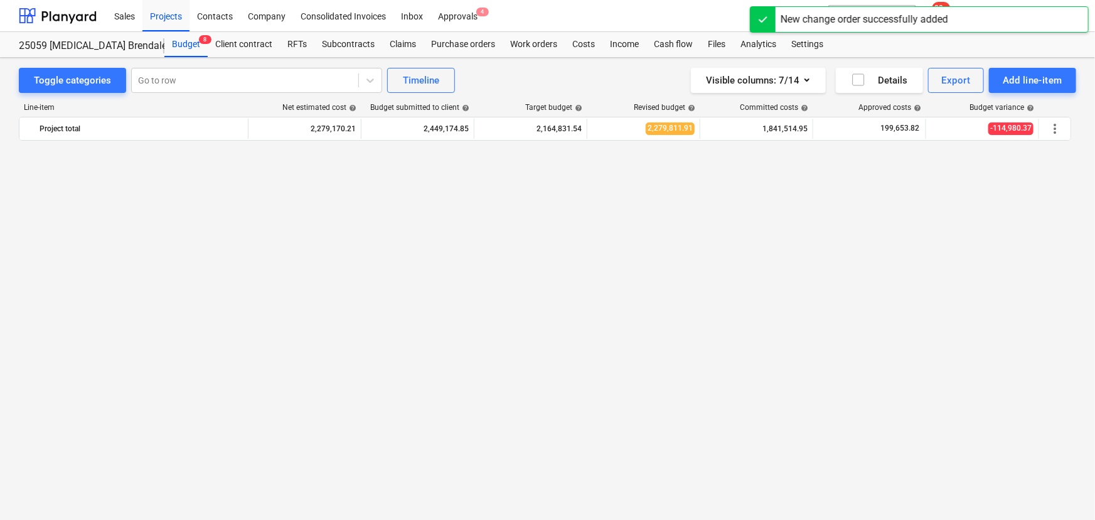
scroll to position [1479, 0]
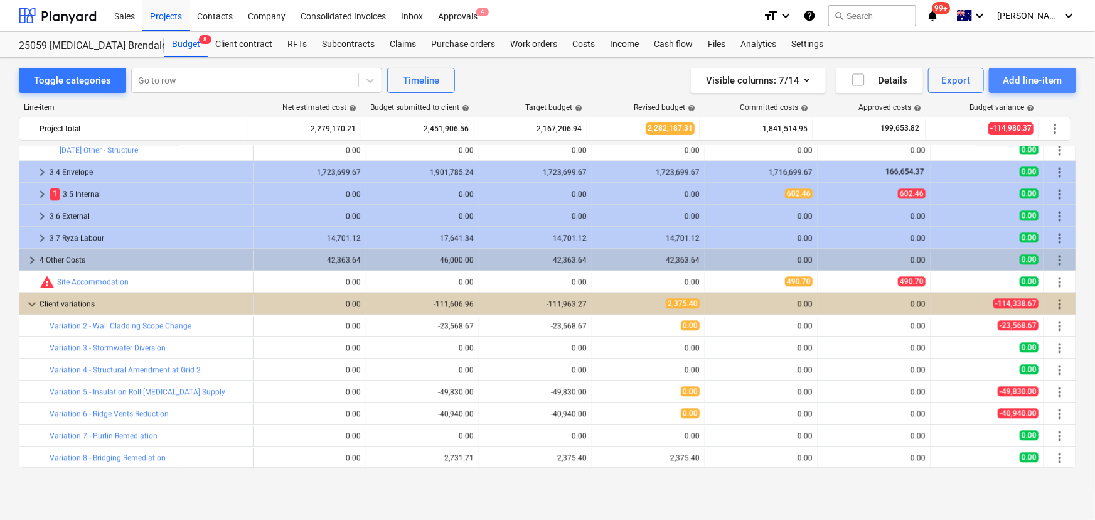
click at [1057, 76] on div "Add line-item" at bounding box center [1033, 80] width 60 height 16
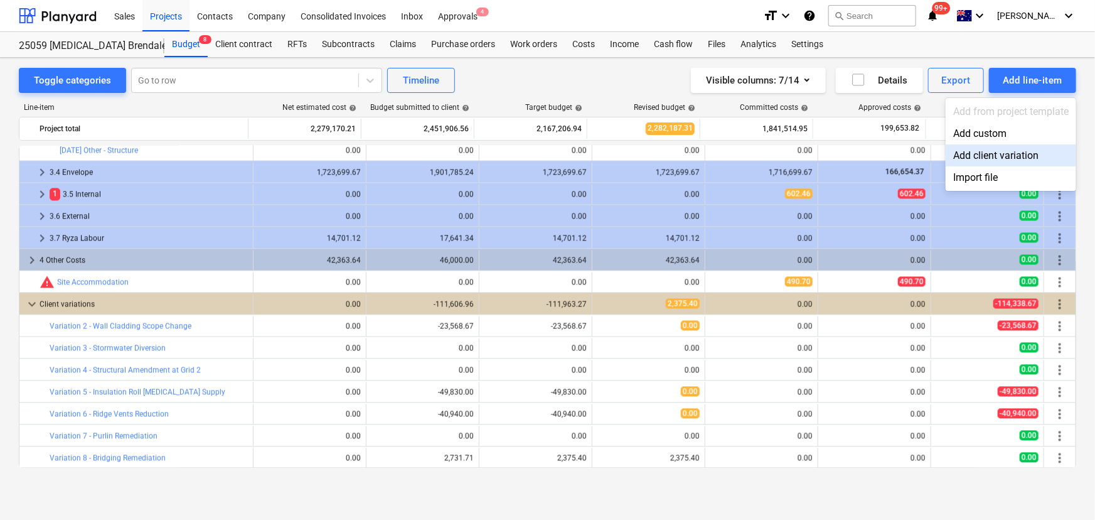
click at [985, 163] on div "Add client variation" at bounding box center [1011, 155] width 131 height 22
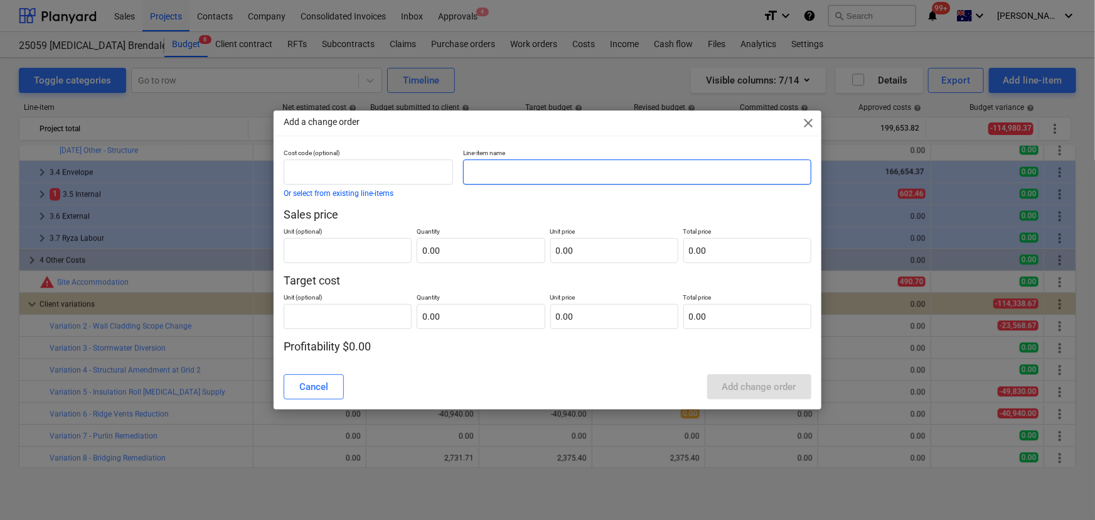
click at [559, 169] on input "text" at bounding box center [637, 171] width 348 height 25
click at [540, 173] on input "Variation 9" at bounding box center [637, 171] width 348 height 25
type input "Variation 9 - Rusted Wall Girt"
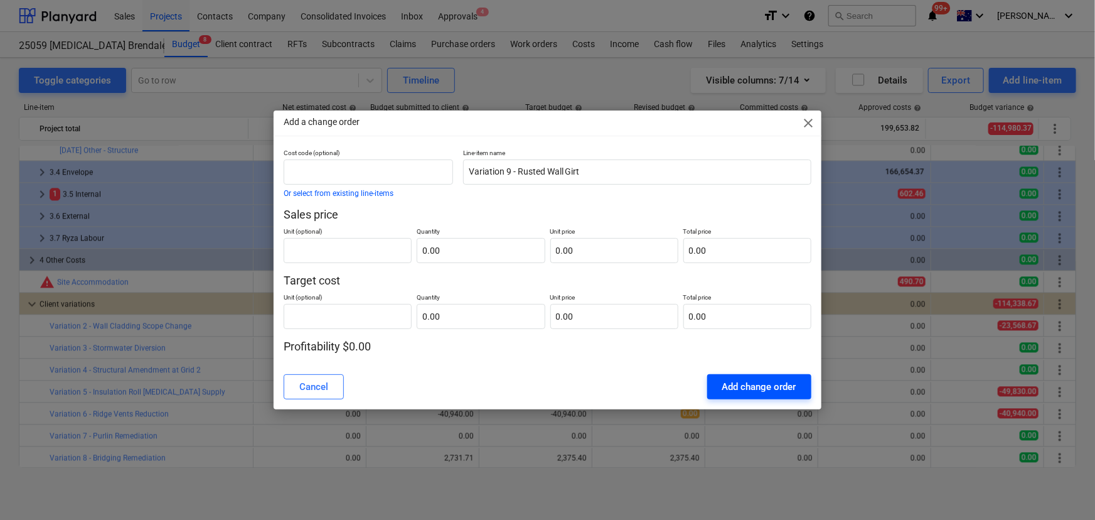
click at [746, 385] on div "Add change order" at bounding box center [759, 386] width 74 height 16
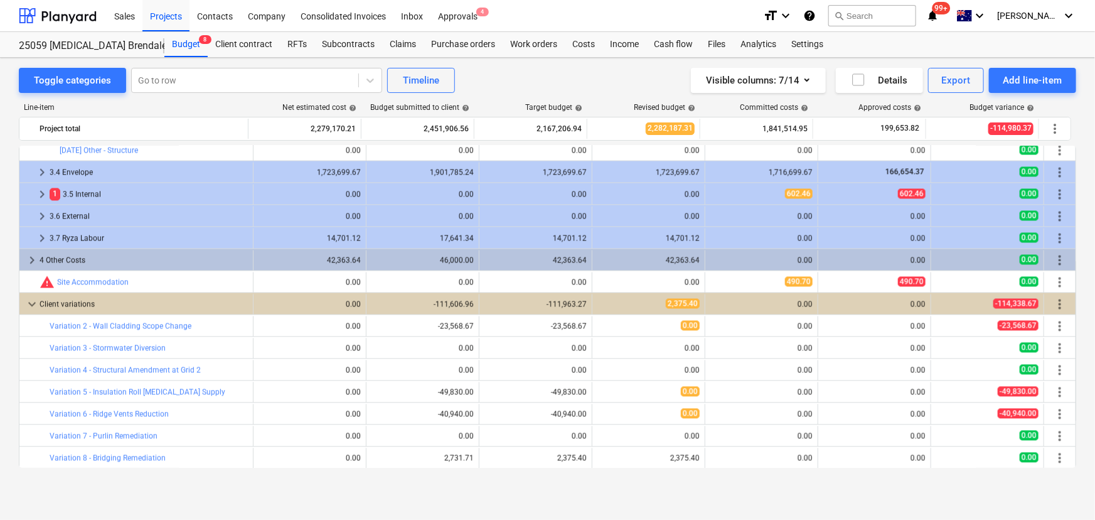
scroll to position [1501, 0]
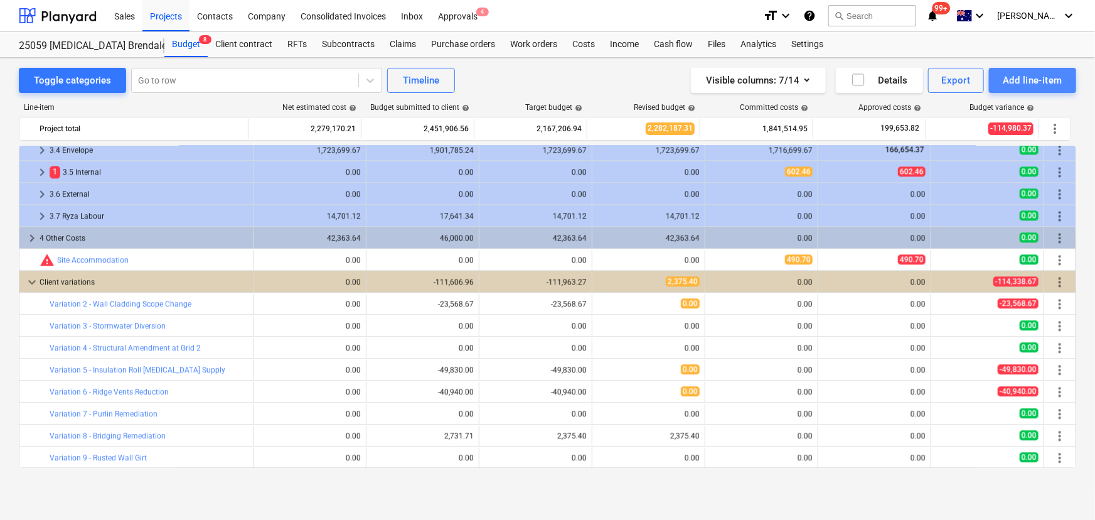
click at [1048, 78] on div "Add line-item" at bounding box center [1033, 80] width 60 height 16
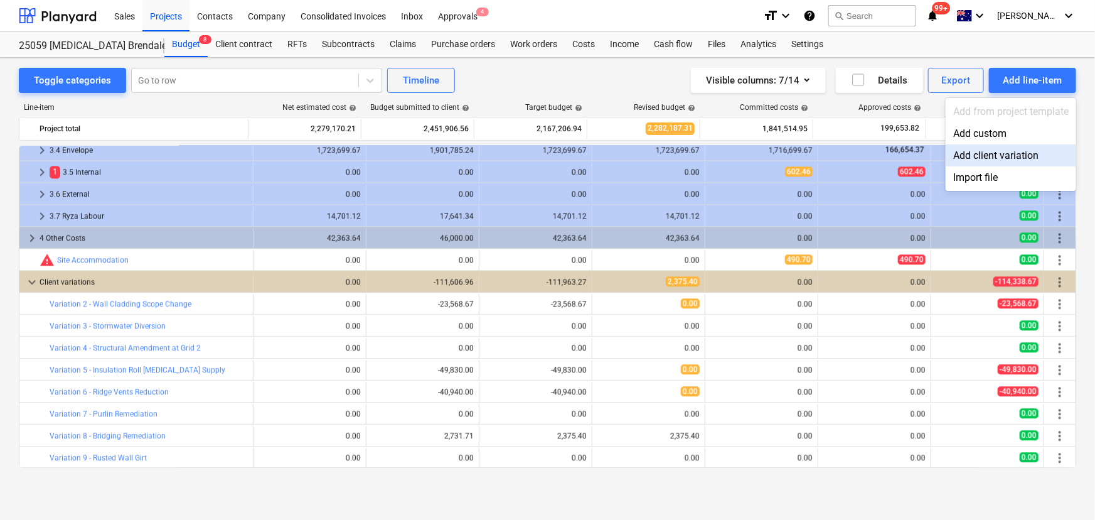
click at [967, 158] on div "Add client variation" at bounding box center [1011, 155] width 131 height 22
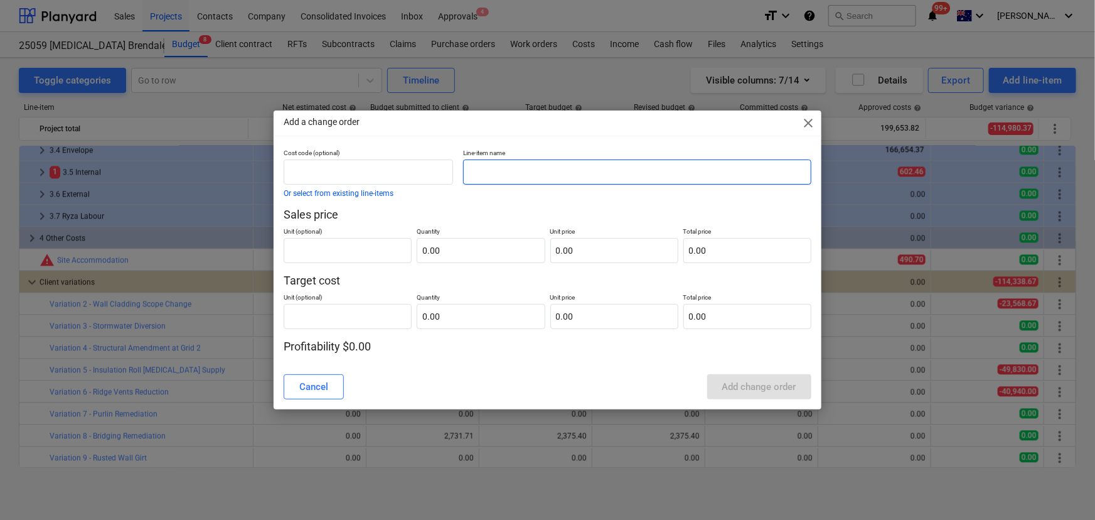
click at [510, 172] on input "text" at bounding box center [637, 171] width 348 height 25
click at [487, 176] on input "Va" at bounding box center [637, 171] width 348 height 25
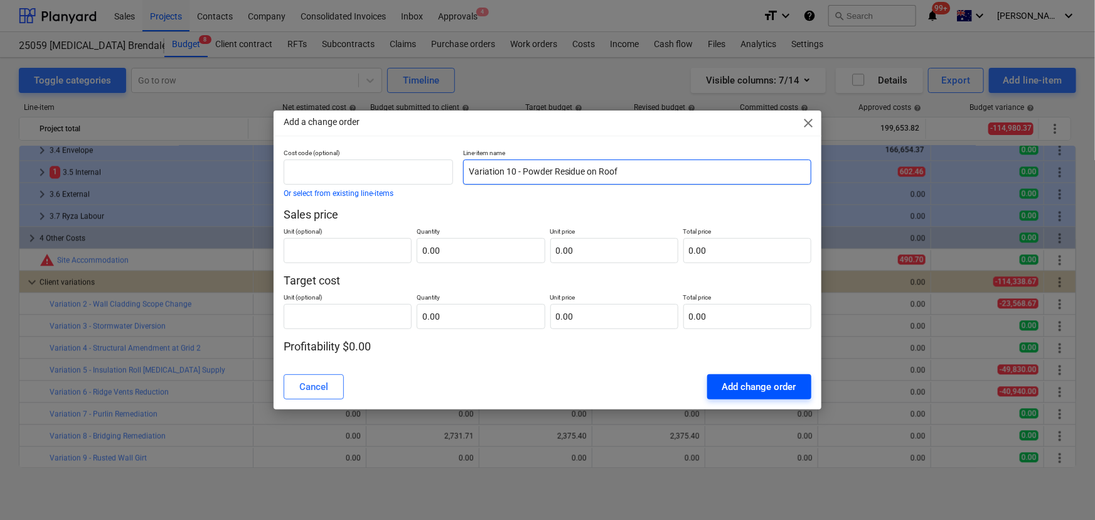
type input "Variation 10 - Powder Residue on Roof"
click at [741, 383] on div "Add change order" at bounding box center [759, 386] width 74 height 16
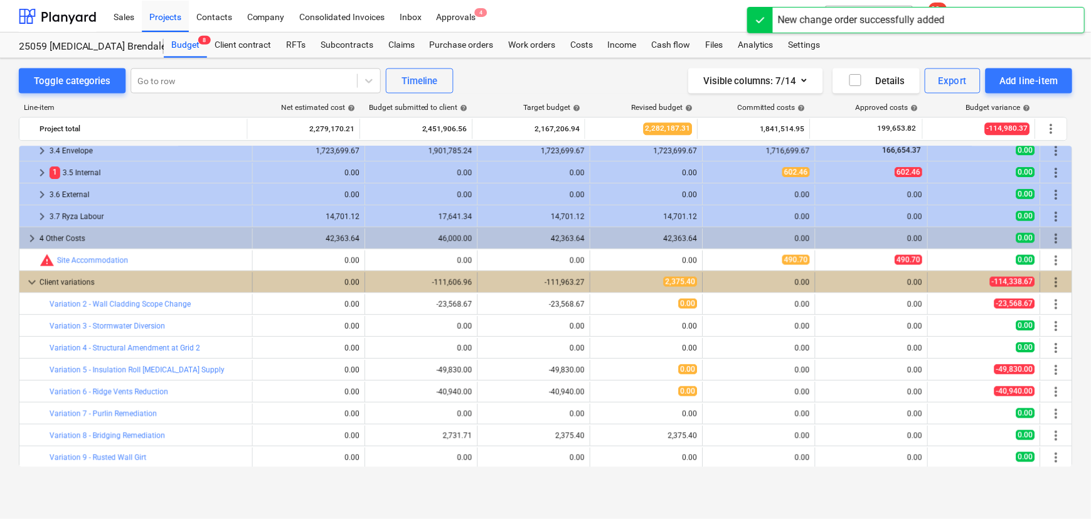
scroll to position [1523, 0]
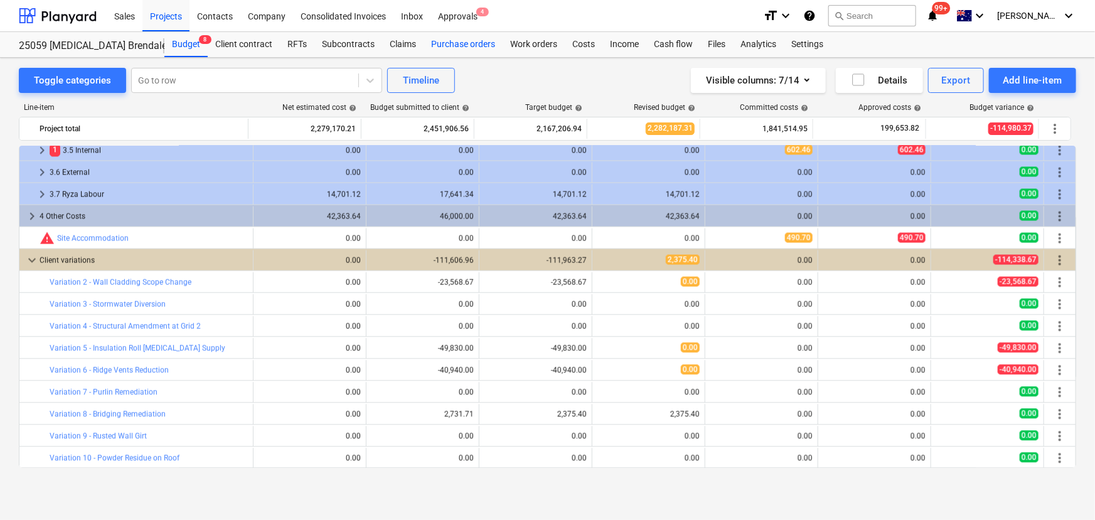
click at [451, 40] on div "Purchase orders" at bounding box center [463, 44] width 79 height 25
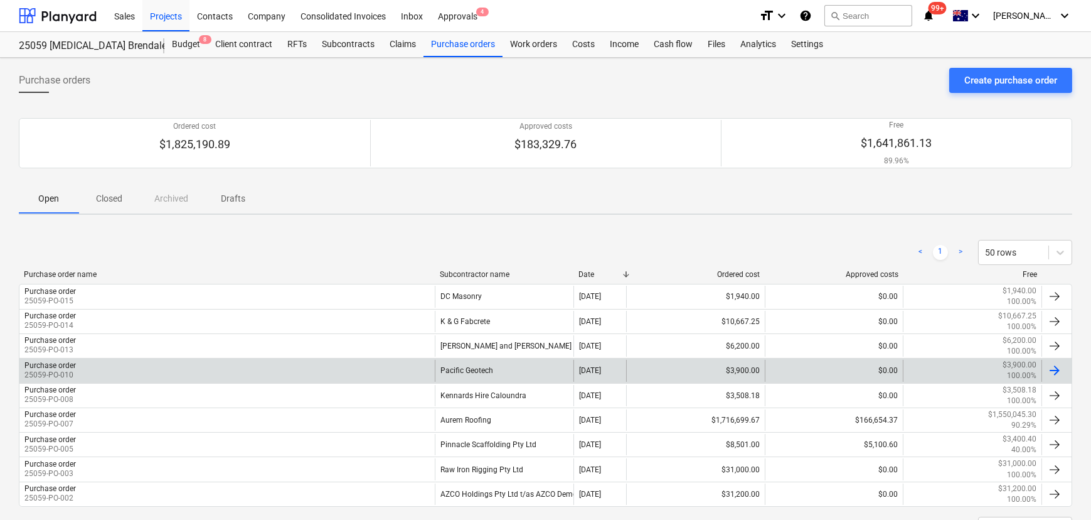
scroll to position [56, 0]
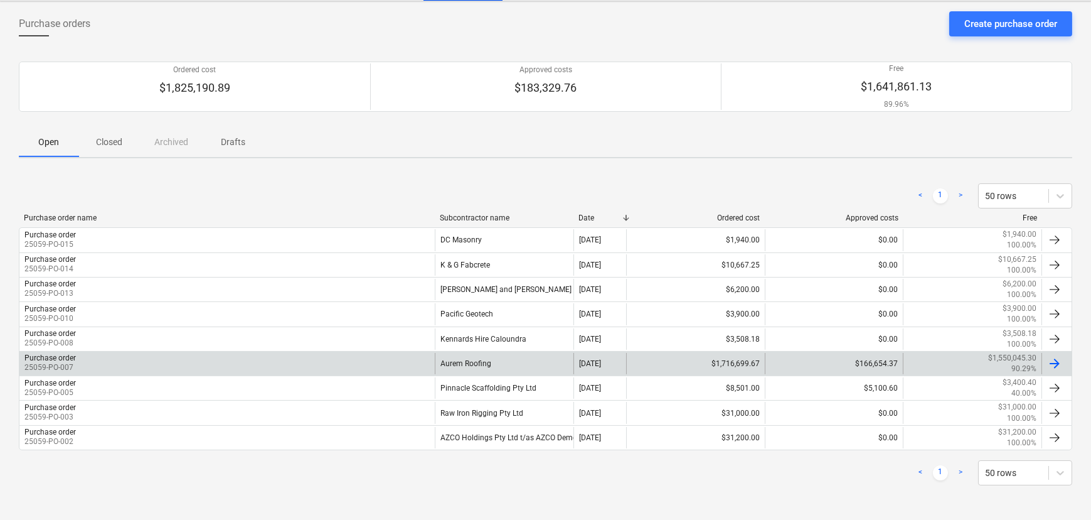
click at [454, 361] on div "Aurem Roofing" at bounding box center [504, 363] width 139 height 21
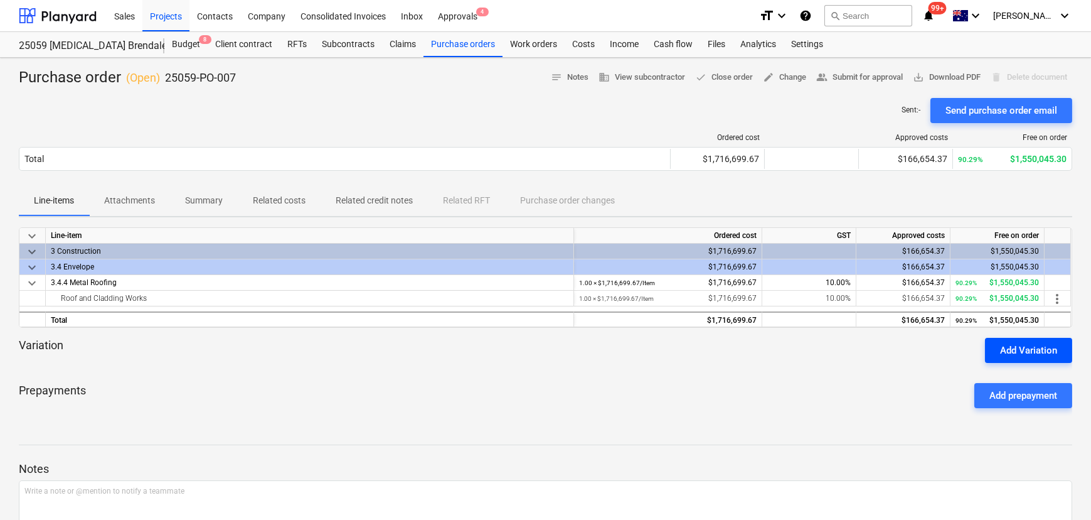
click at [1011, 348] on div "Add Variation" at bounding box center [1028, 350] width 57 height 16
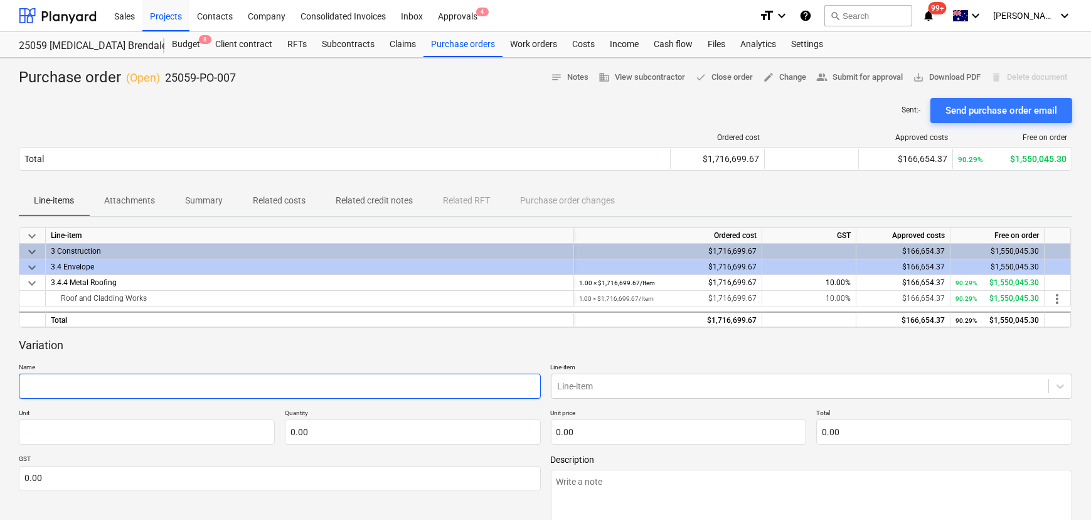
click at [500, 389] on input "text" at bounding box center [280, 385] width 522 height 25
type textarea "x"
type input "Q"
type textarea "x"
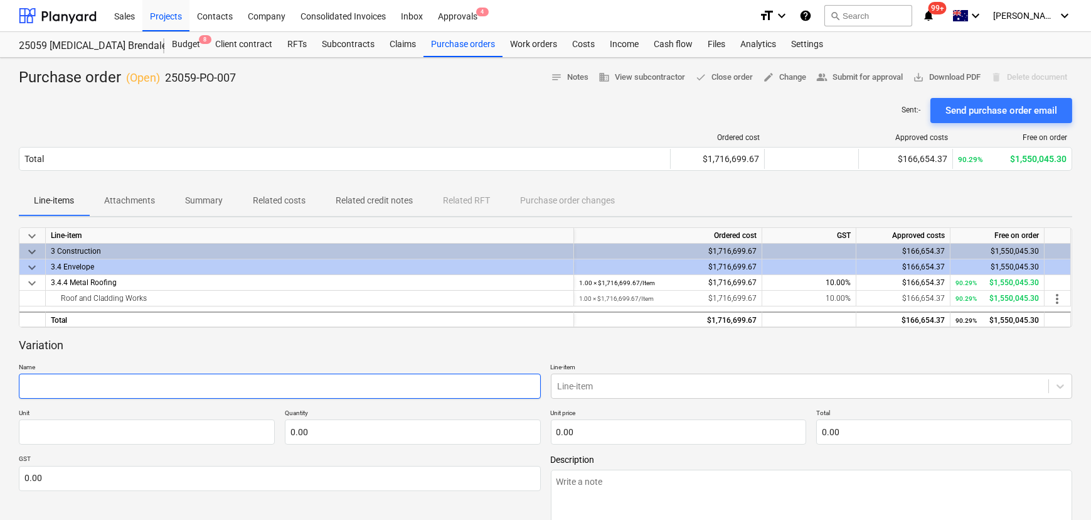
type input "W"
type textarea "x"
type input "Wa"
type textarea "x"
type input "Wal"
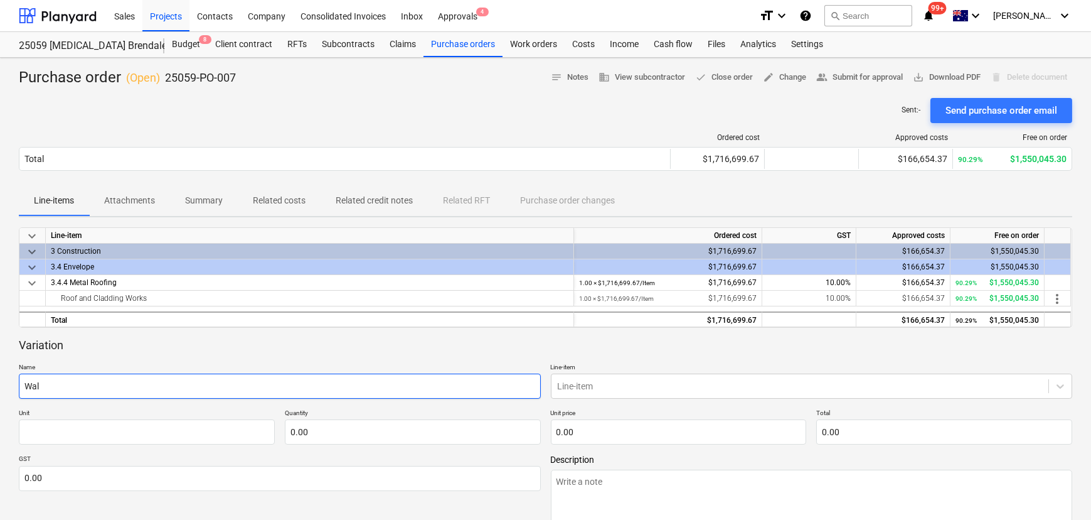
type textarea "x"
type input "Wall"
type textarea "x"
type input "Wall"
type textarea "x"
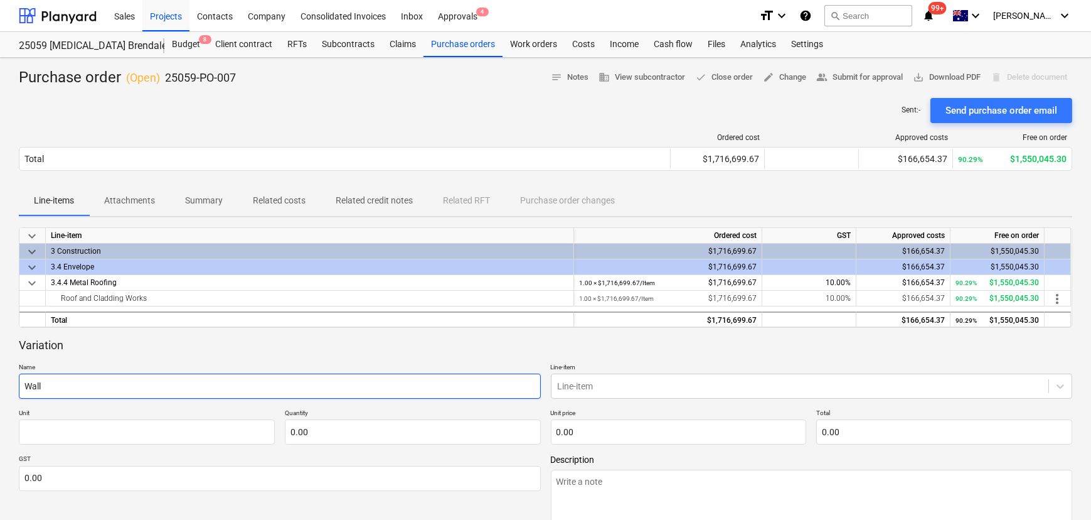
type input "Wall C"
type textarea "x"
type input "Wall Cl"
type textarea "x"
type input "Wall Cla"
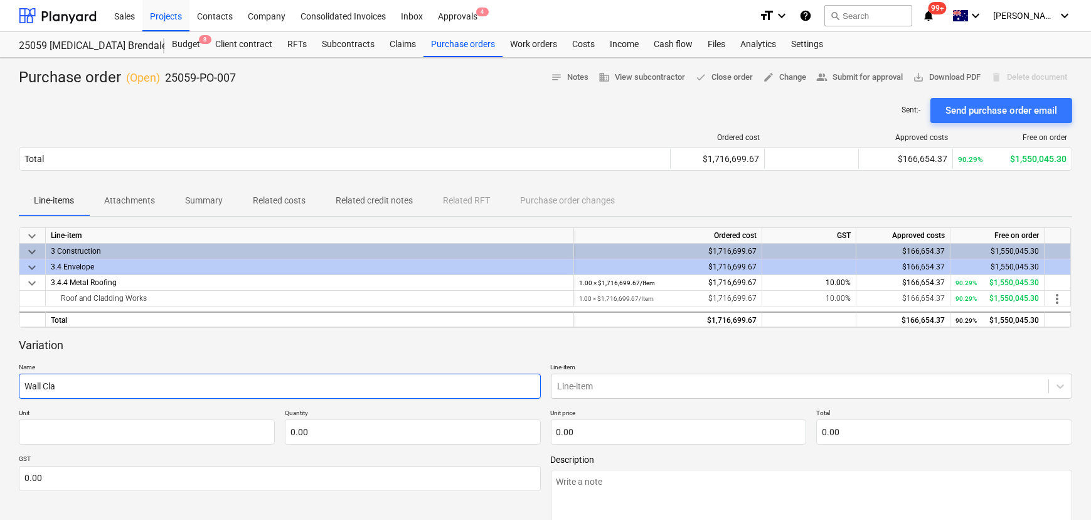
type textarea "x"
type input "Wall Clad"
type textarea "x"
type input "Wall Cladd"
type textarea "x"
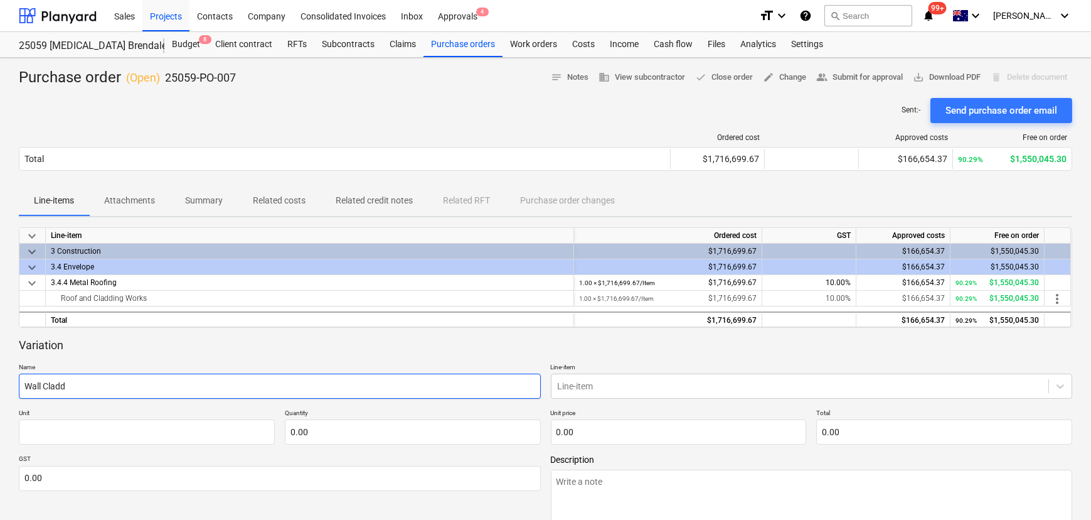
type input "Wall Claddi"
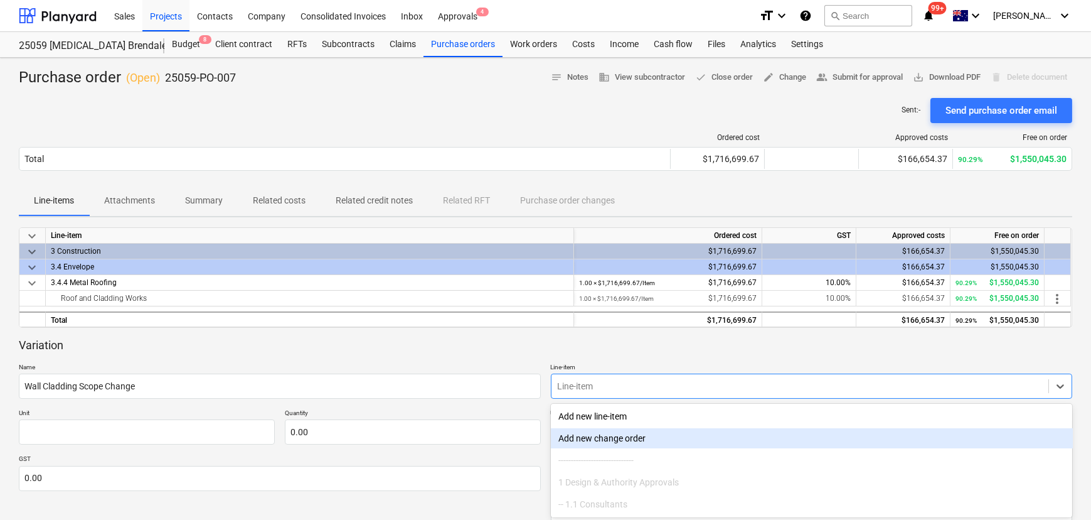
scroll to position [80, 0]
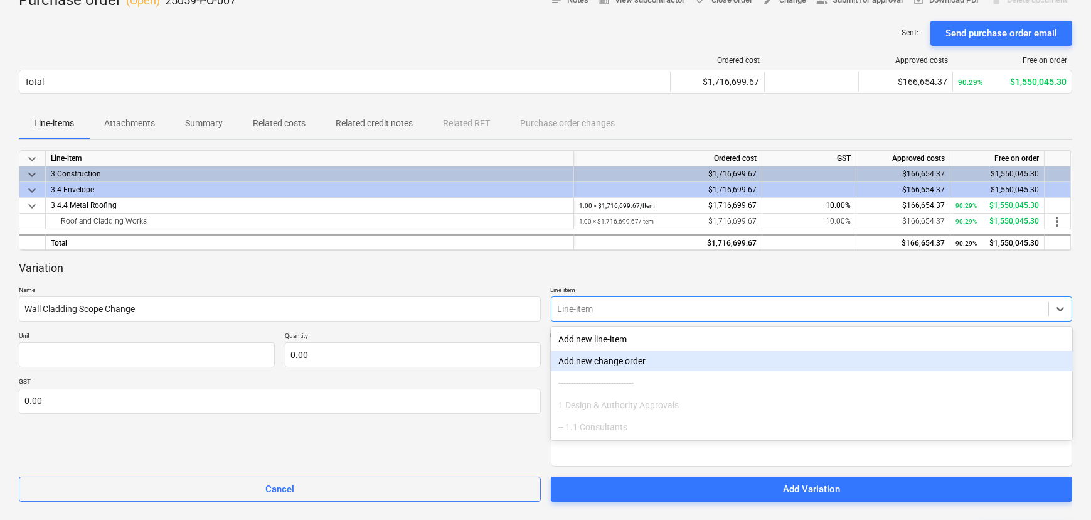
click at [699, 385] on body "Sales Projects Contacts Company Consolidated Invoices Inbox Approvals 4 format_…" at bounding box center [545, 183] width 1091 height 520
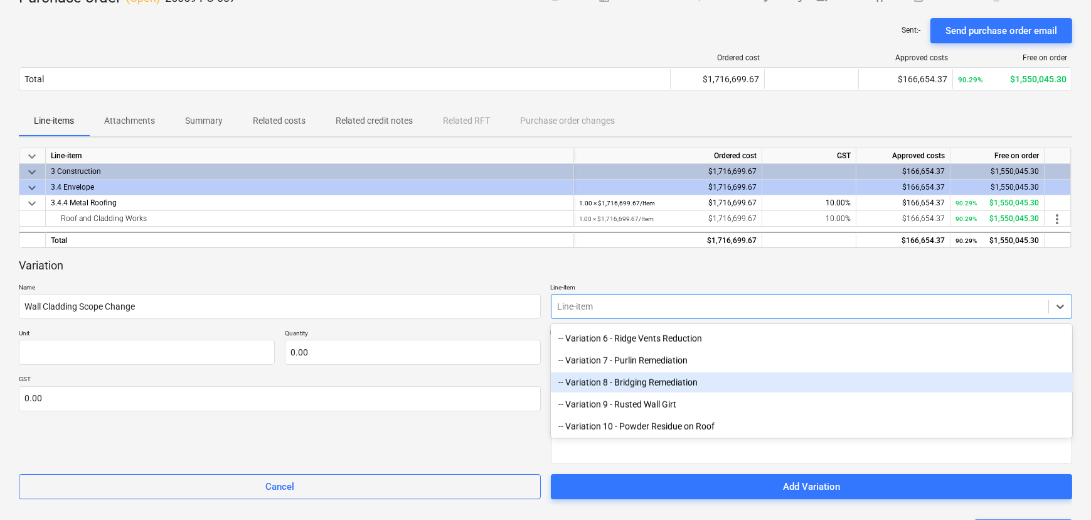
scroll to position [3684, 0]
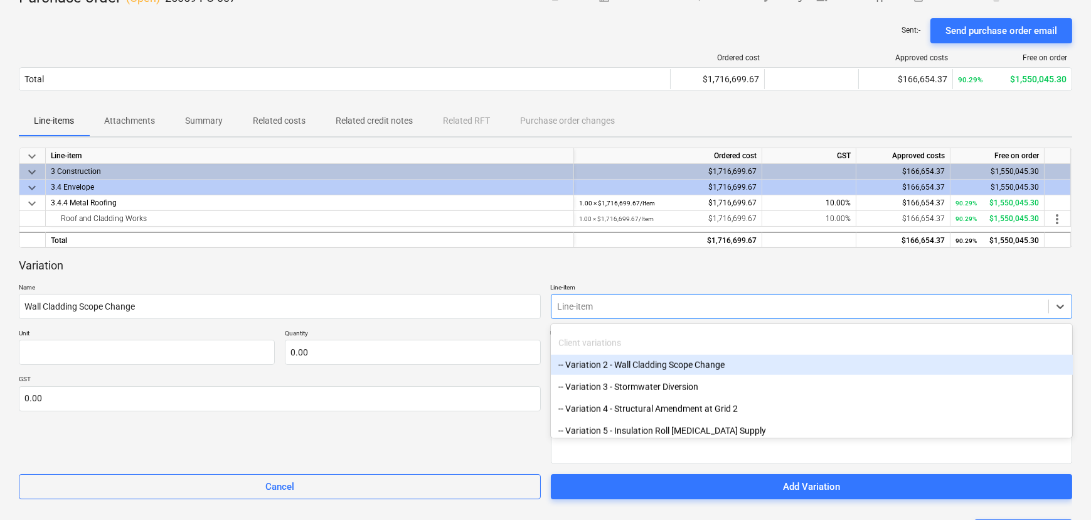
click at [665, 370] on div "-- Variation 2 - Wall Cladding Scope Change" at bounding box center [812, 365] width 522 height 20
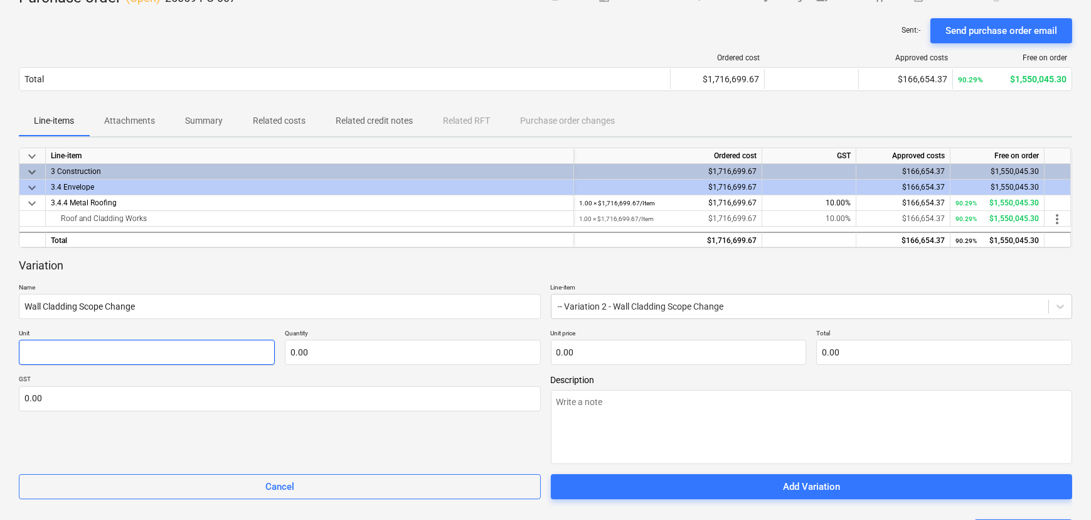
click at [142, 356] on input "text" at bounding box center [147, 352] width 256 height 25
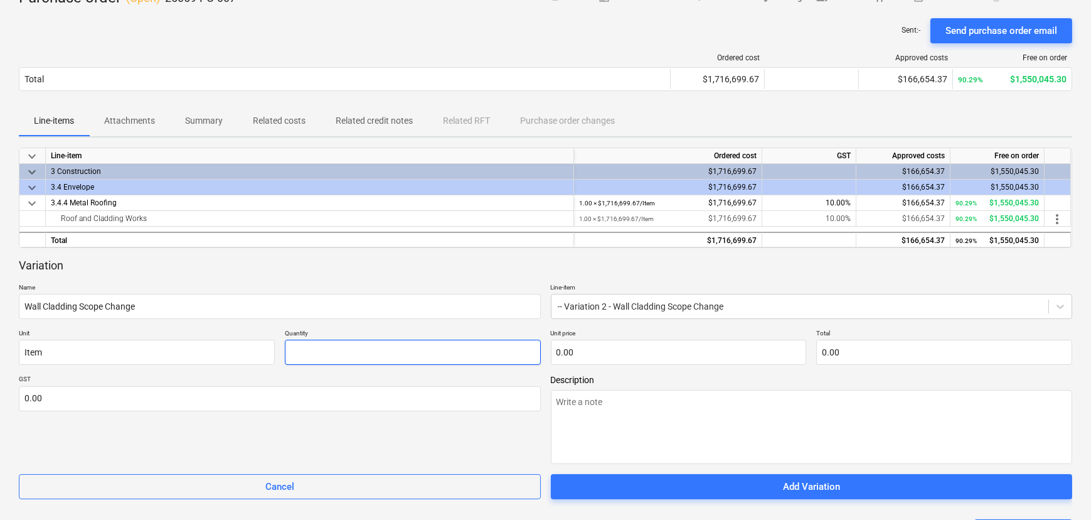
click at [313, 351] on input "text" at bounding box center [413, 352] width 256 height 25
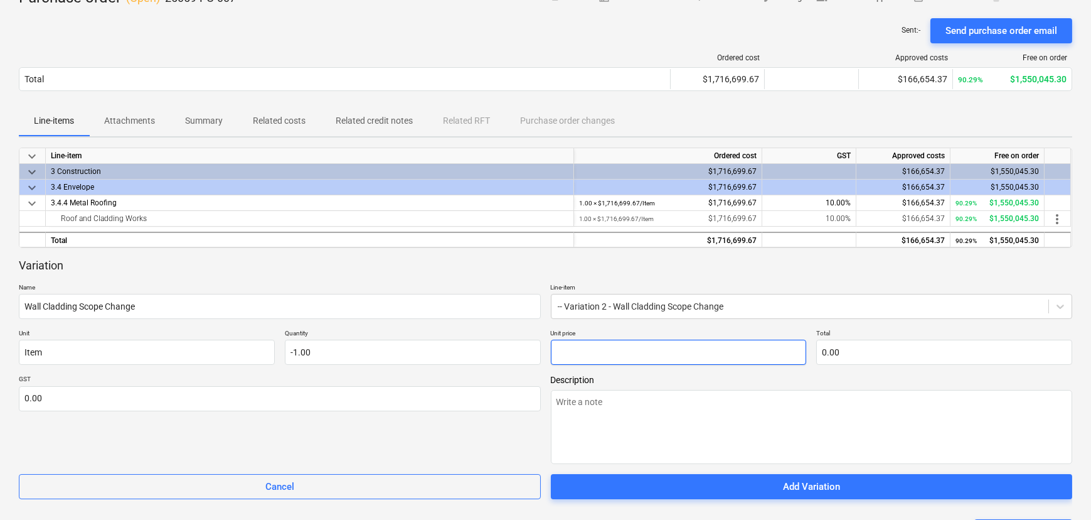
click at [595, 350] on input "text" at bounding box center [679, 352] width 256 height 25
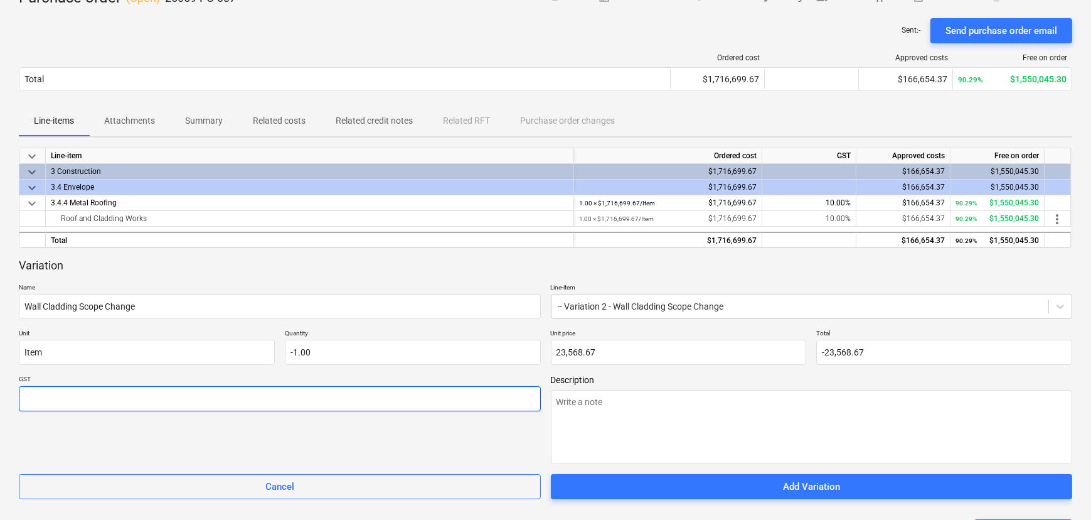
click at [507, 391] on input "text" at bounding box center [280, 398] width 522 height 25
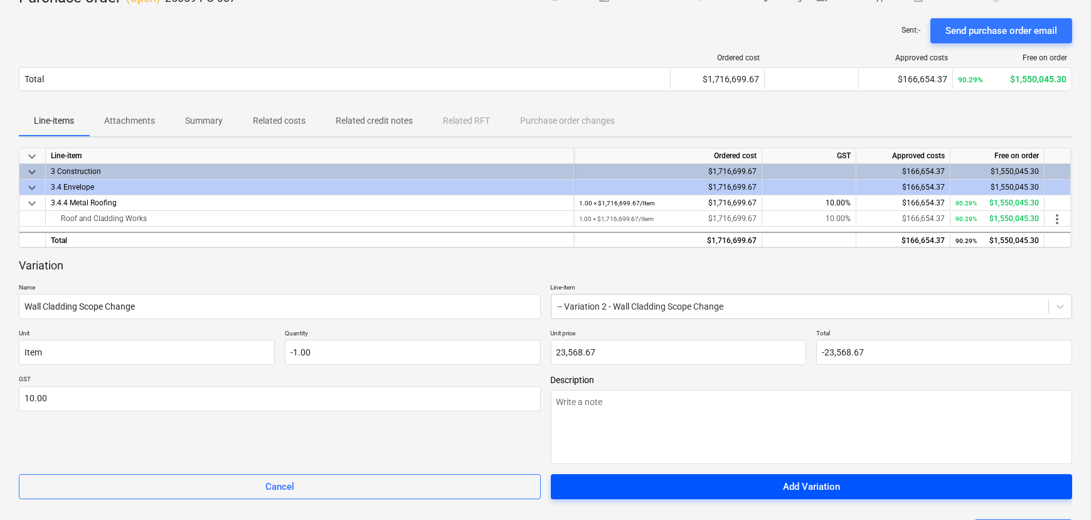
click at [714, 493] on span "Add Variation" at bounding box center [812, 486] width 492 height 16
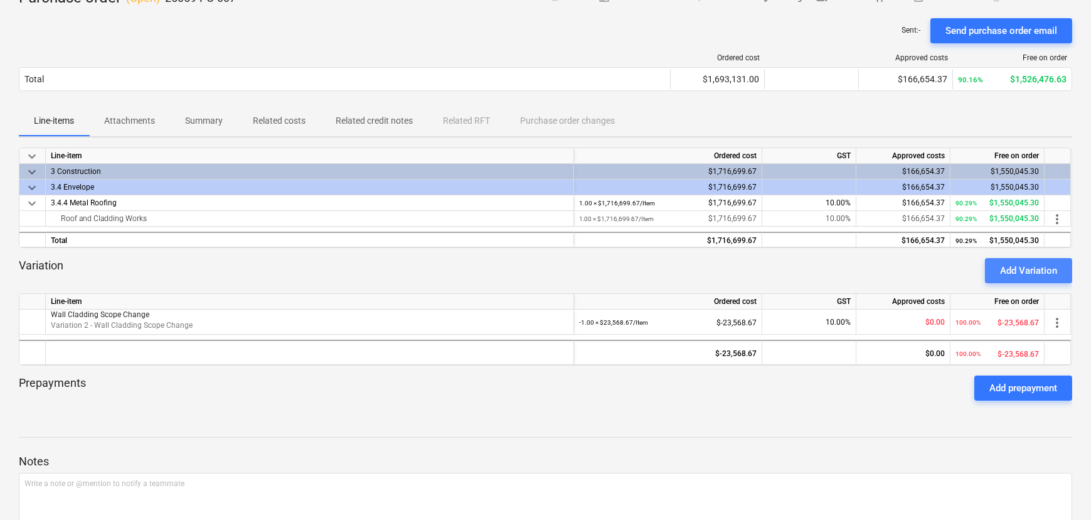
click at [1039, 271] on div "Add Variation" at bounding box center [1028, 270] width 57 height 16
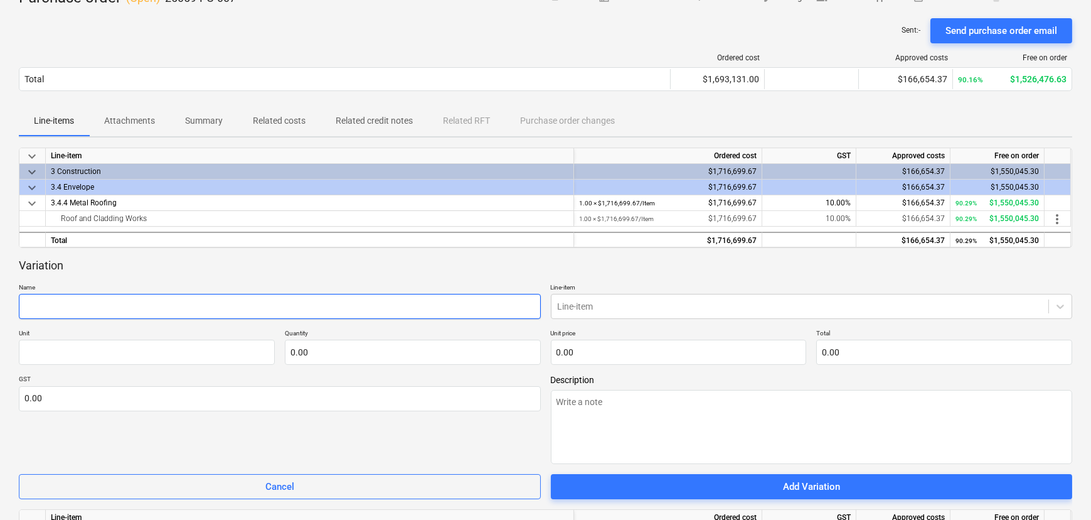
click at [368, 305] on input "text" at bounding box center [280, 306] width 522 height 25
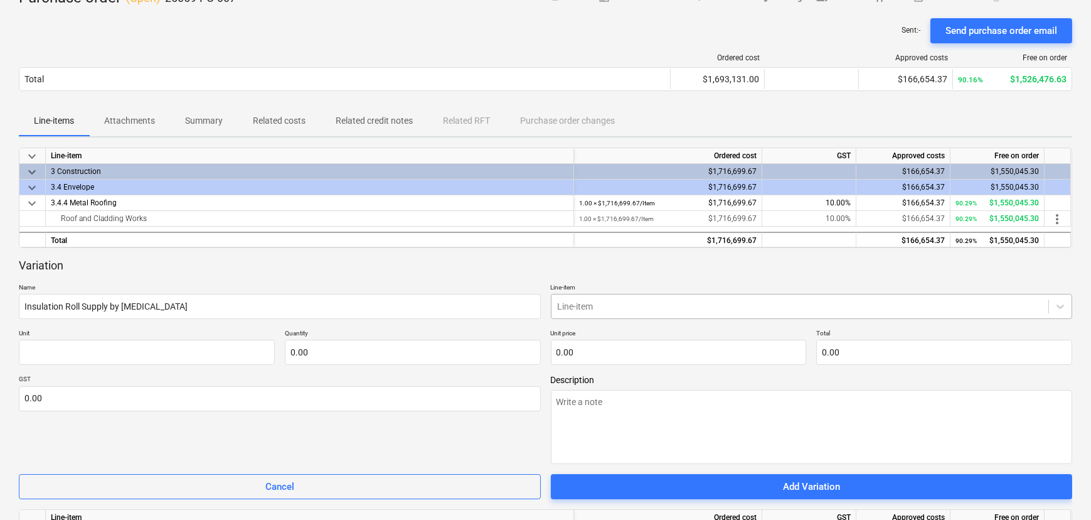
click at [657, 303] on div at bounding box center [800, 306] width 485 height 13
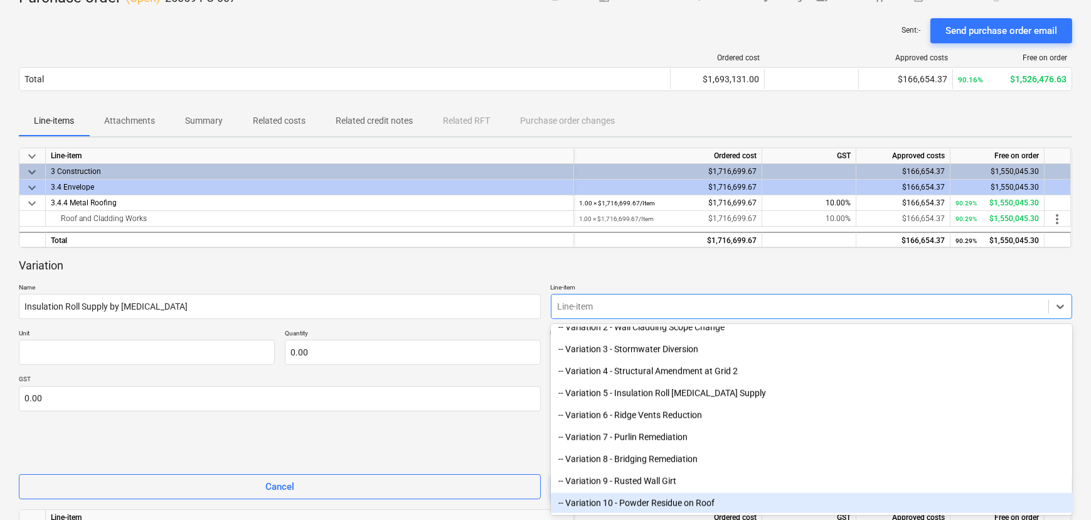
scroll to position [373, 0]
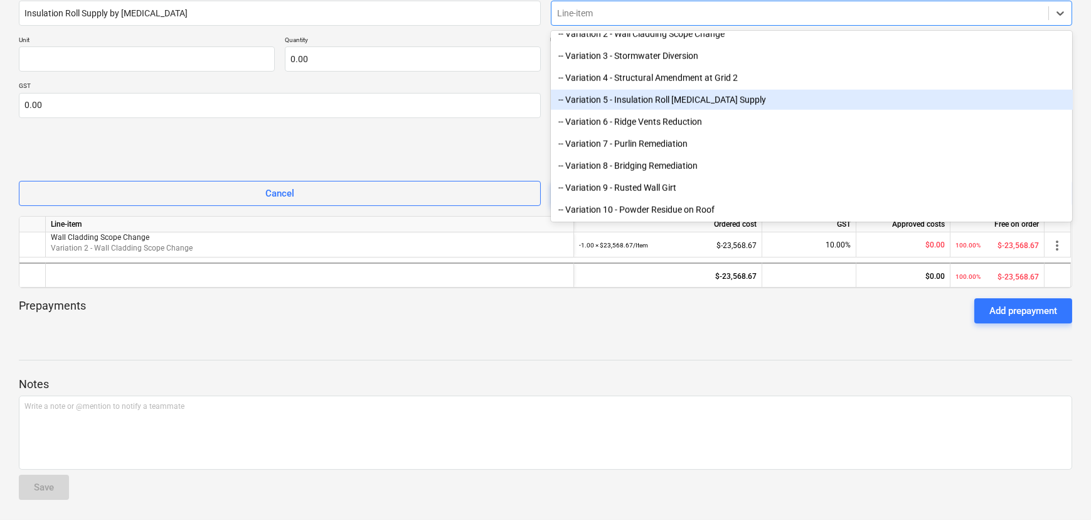
click at [638, 100] on div "-- Variation 5 - Insulation Roll [MEDICAL_DATA] Supply" at bounding box center [812, 100] width 522 height 20
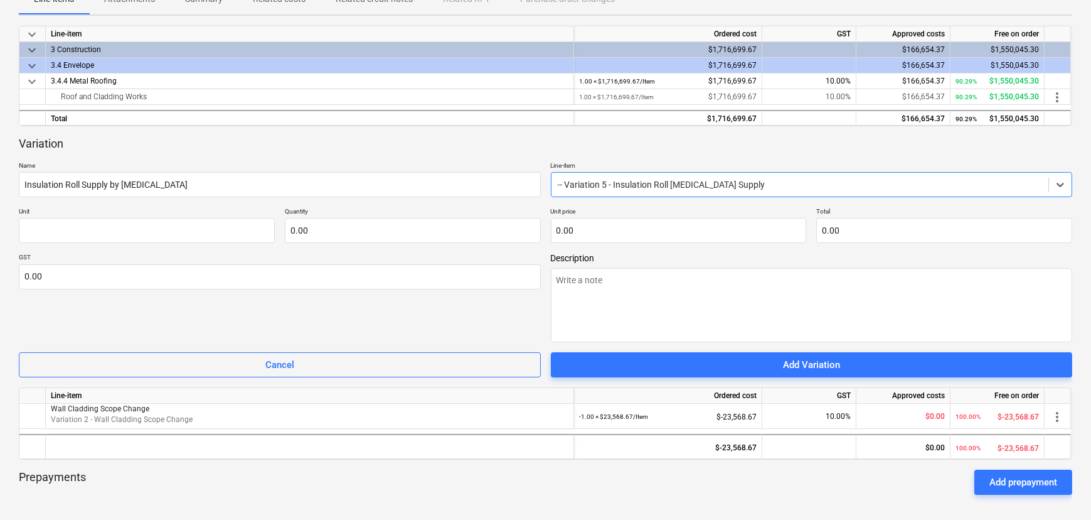
scroll to position [144, 0]
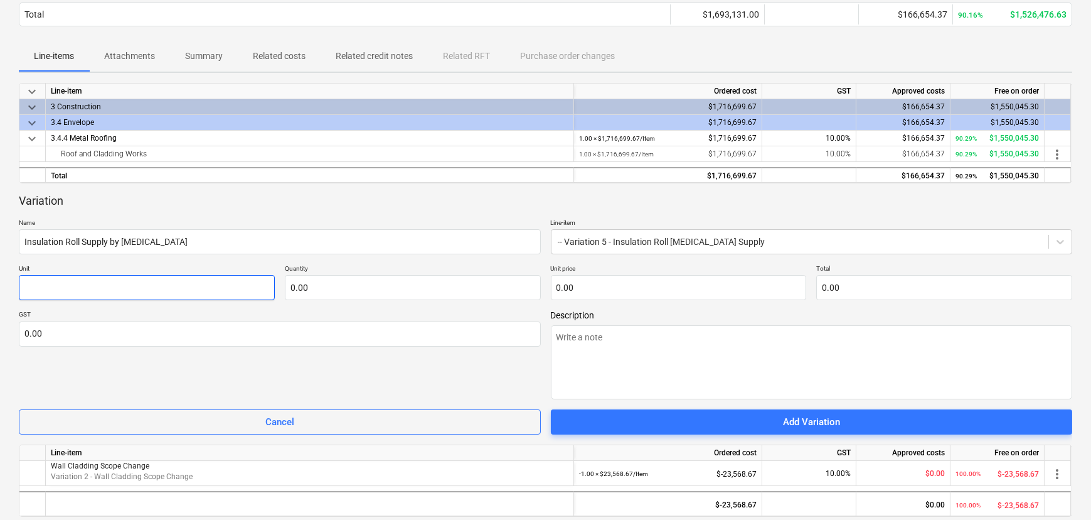
click at [50, 281] on input "text" at bounding box center [147, 287] width 256 height 25
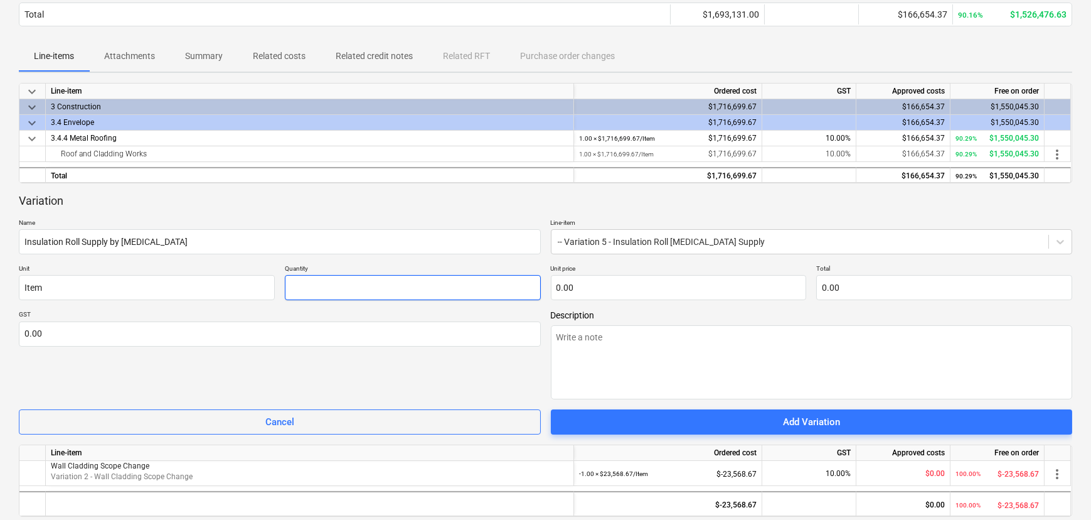
click at [316, 287] on input "text" at bounding box center [413, 287] width 256 height 25
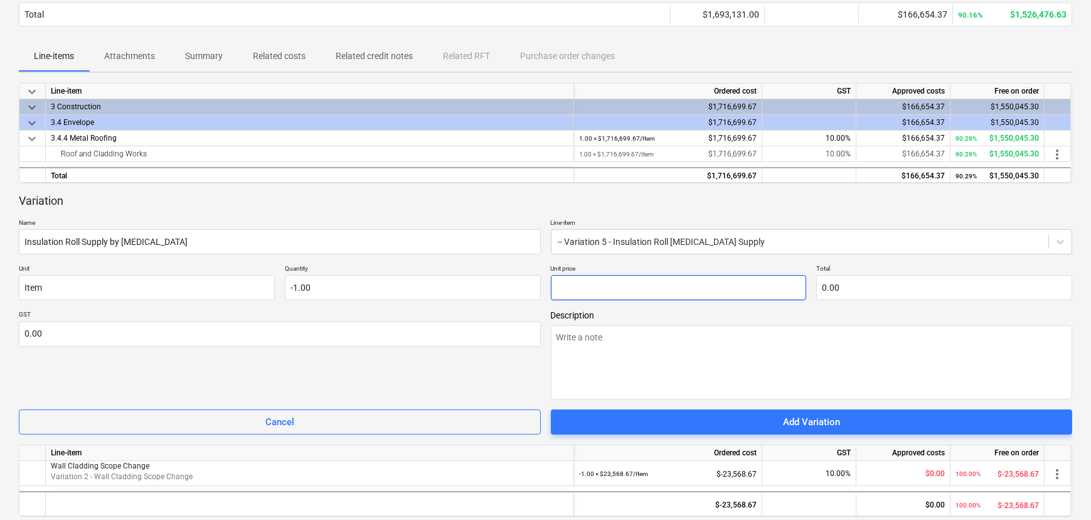
click at [577, 285] on input "text" at bounding box center [679, 287] width 256 height 25
click at [560, 287] on input "19830" at bounding box center [679, 287] width 256 height 25
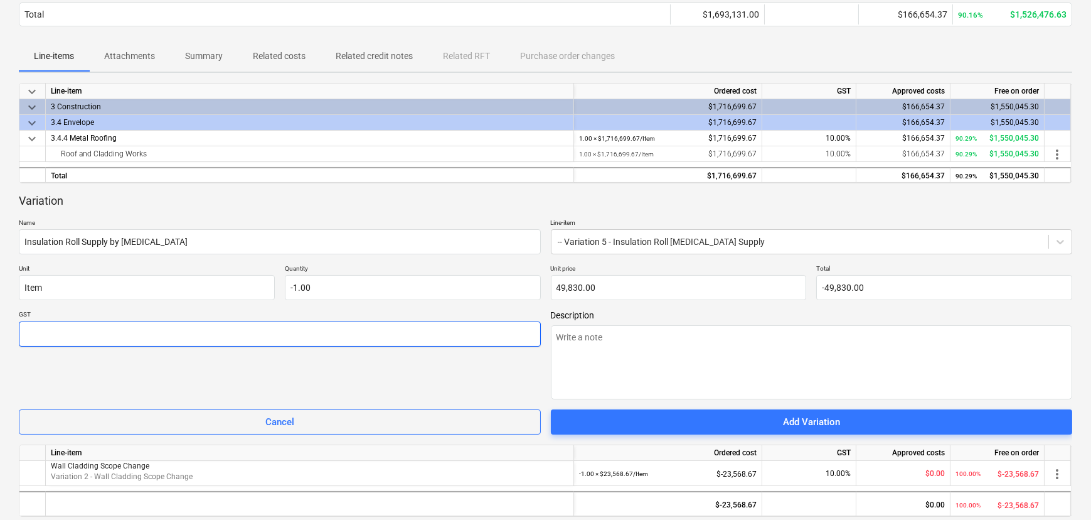
click at [466, 334] on input "text" at bounding box center [280, 333] width 522 height 25
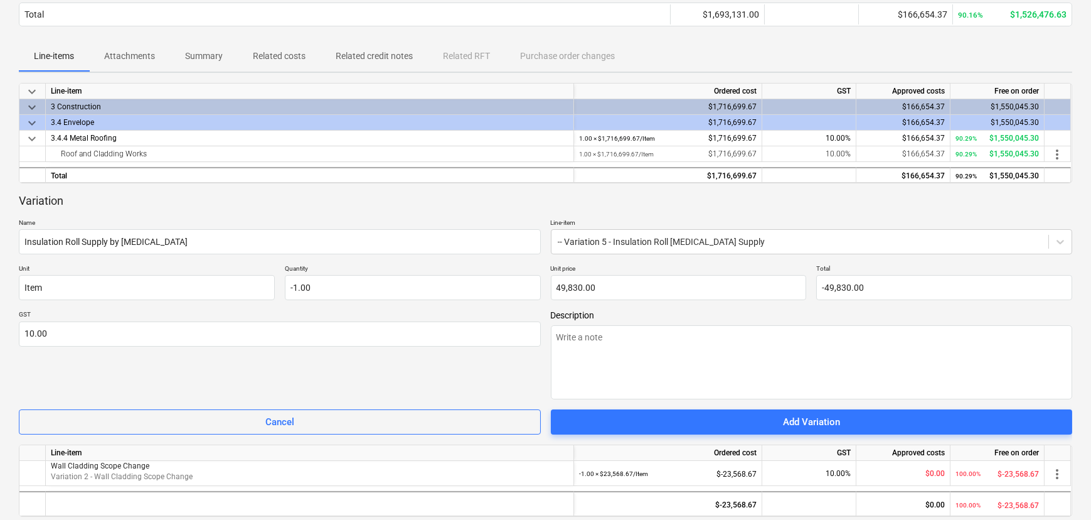
click at [464, 369] on div "GST 10.00" at bounding box center [280, 354] width 522 height 89
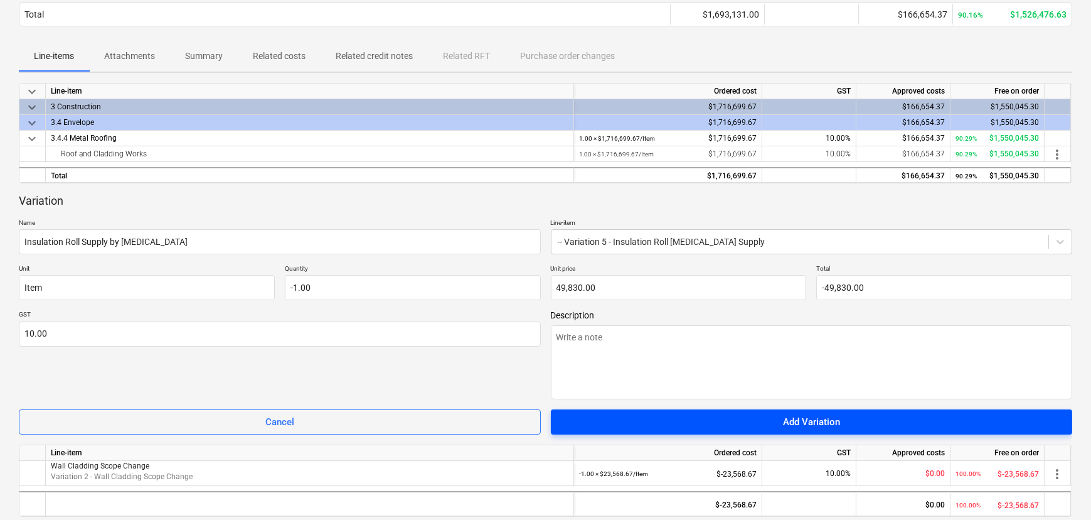
click at [655, 417] on span "Add Variation" at bounding box center [812, 422] width 492 height 16
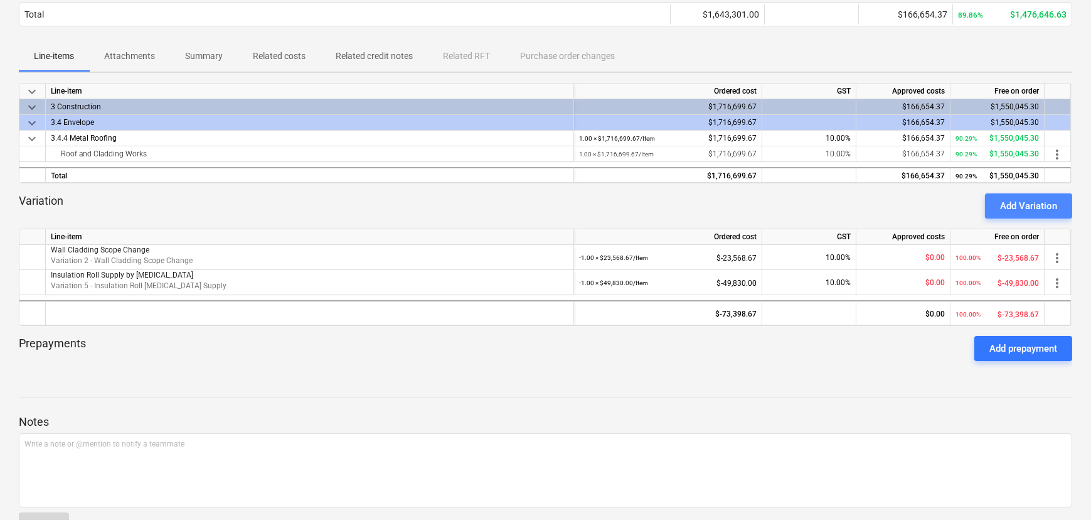
click at [1019, 200] on div "Add Variation" at bounding box center [1028, 206] width 57 height 16
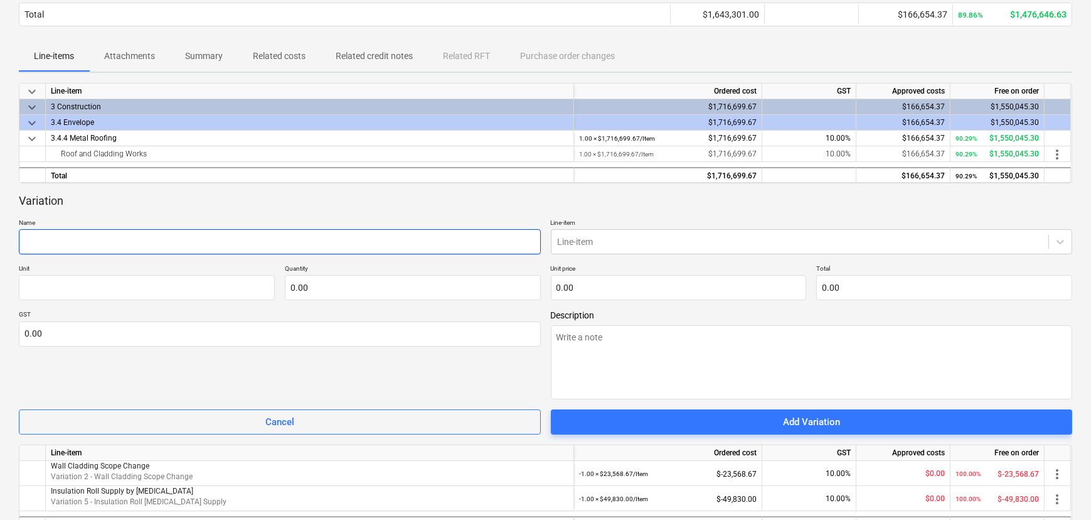
click at [245, 244] on input "text" at bounding box center [280, 241] width 522 height 25
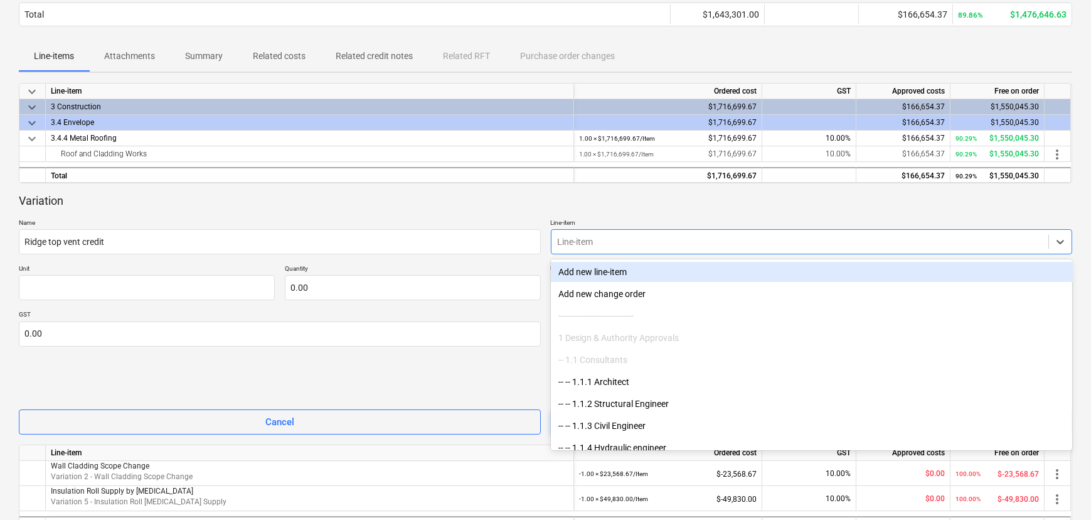
click at [609, 235] on div at bounding box center [800, 241] width 485 height 13
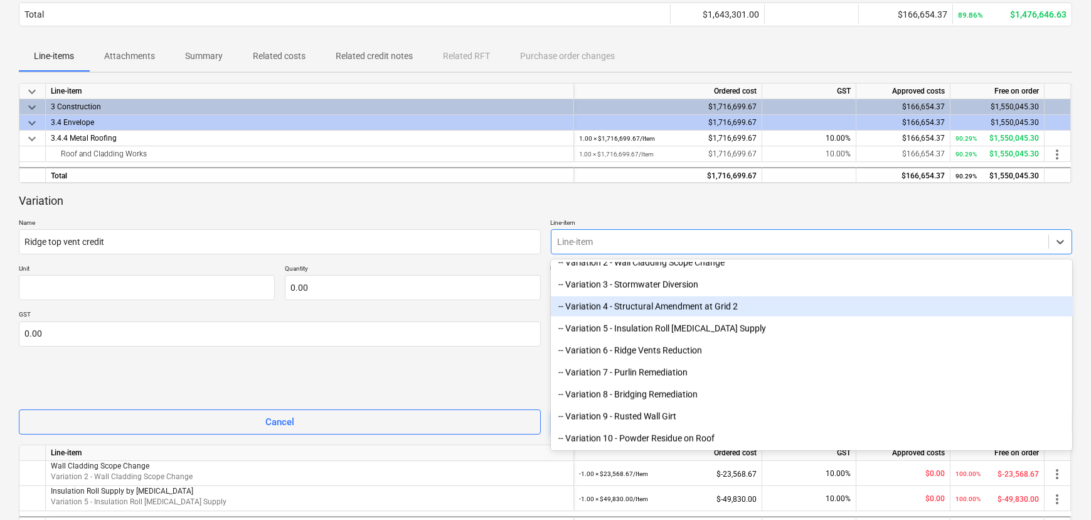
scroll to position [398, 0]
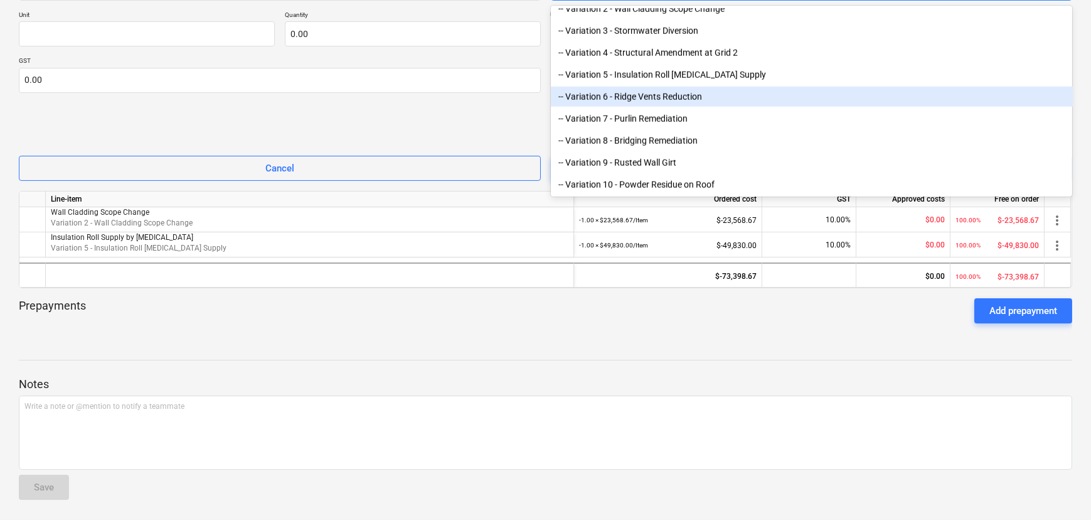
click at [673, 97] on div "-- Variation 6 - Ridge Vents Reduction" at bounding box center [812, 97] width 522 height 20
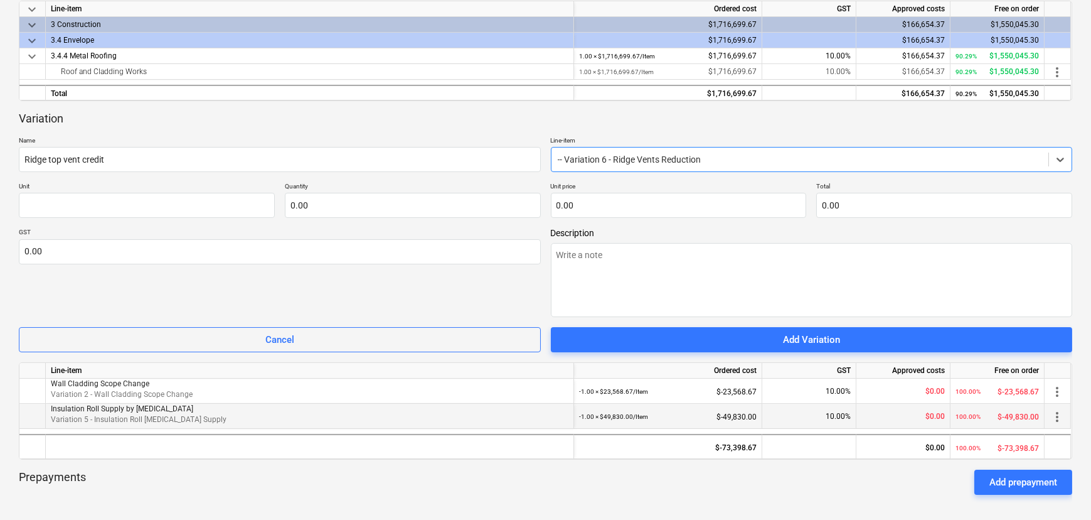
scroll to position [169, 0]
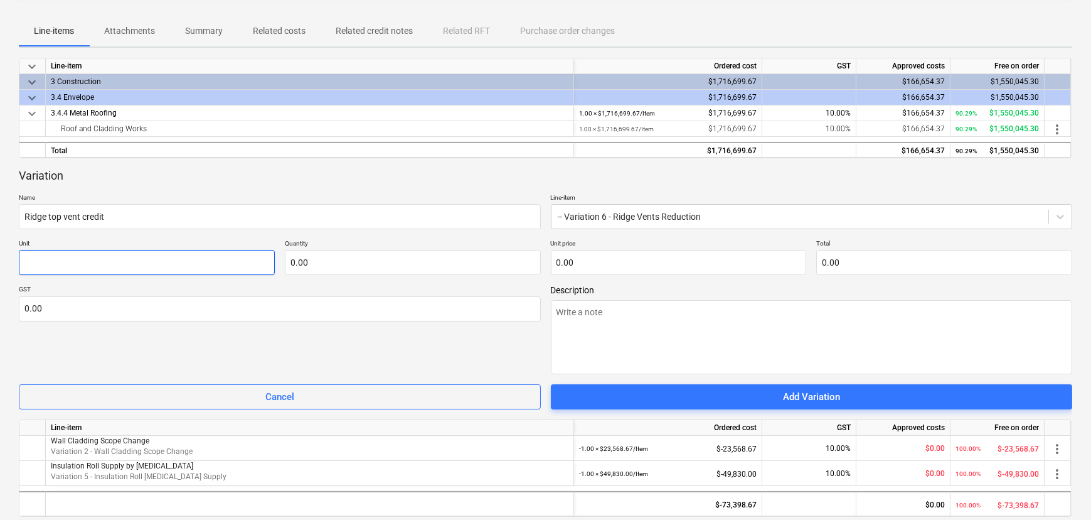
click at [127, 252] on input "text" at bounding box center [147, 262] width 256 height 25
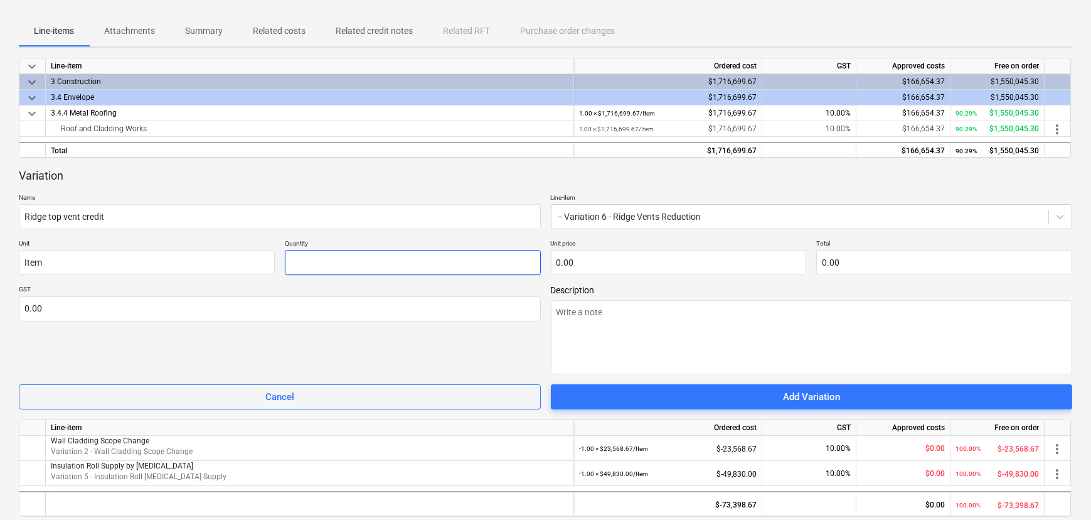
click at [309, 262] on input "text" at bounding box center [413, 262] width 256 height 25
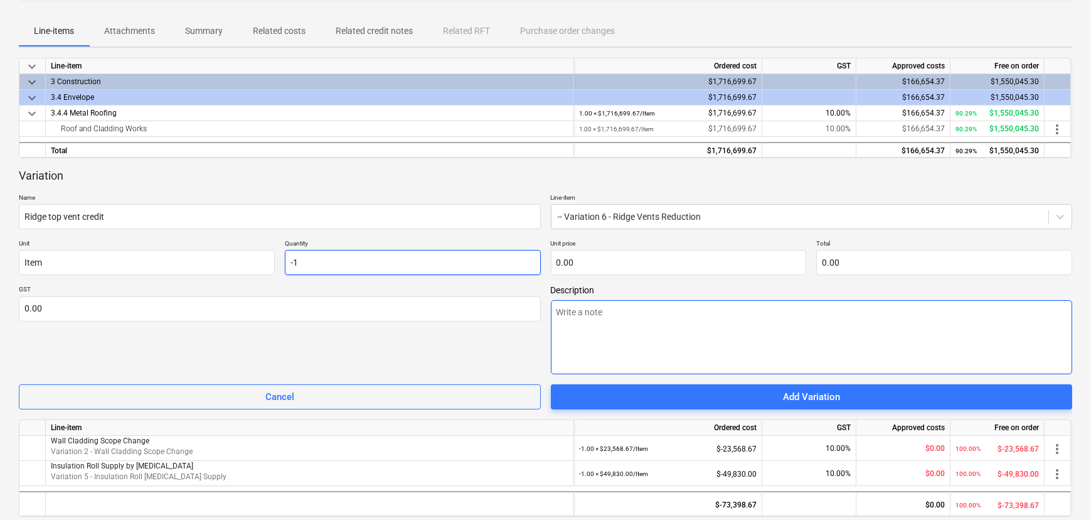
scroll to position [113, 0]
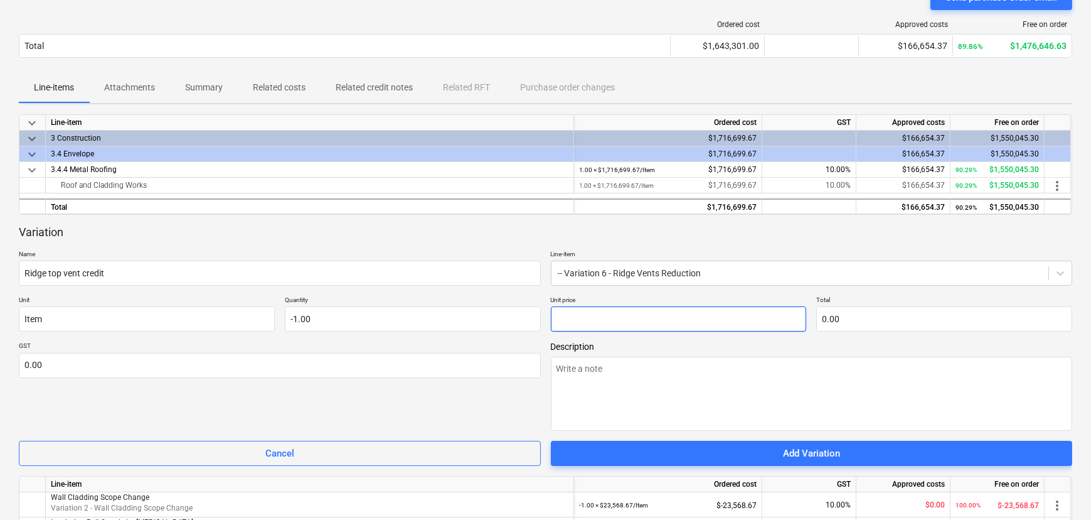
click at [621, 313] on input "text" at bounding box center [679, 318] width 256 height 25
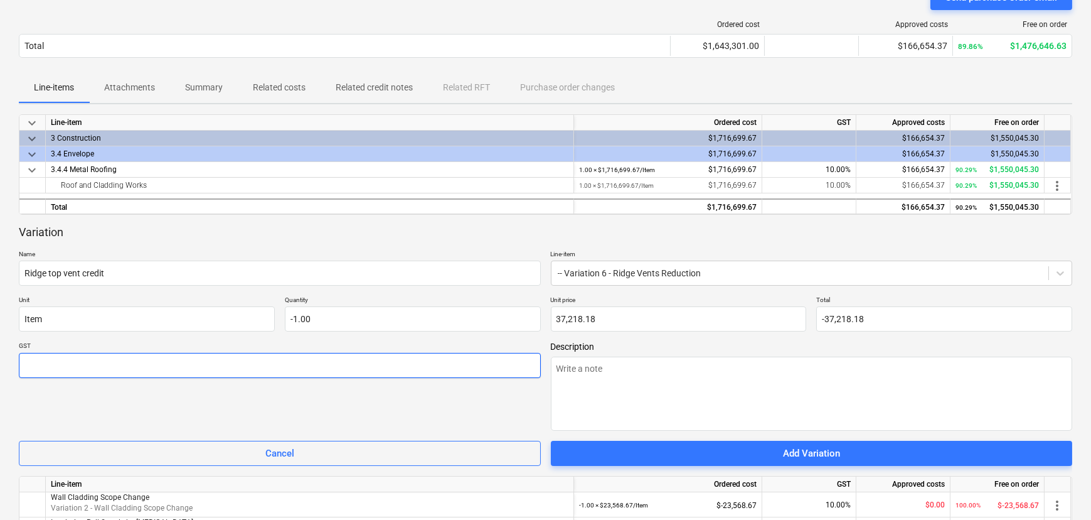
click at [430, 362] on input "text" at bounding box center [280, 365] width 522 height 25
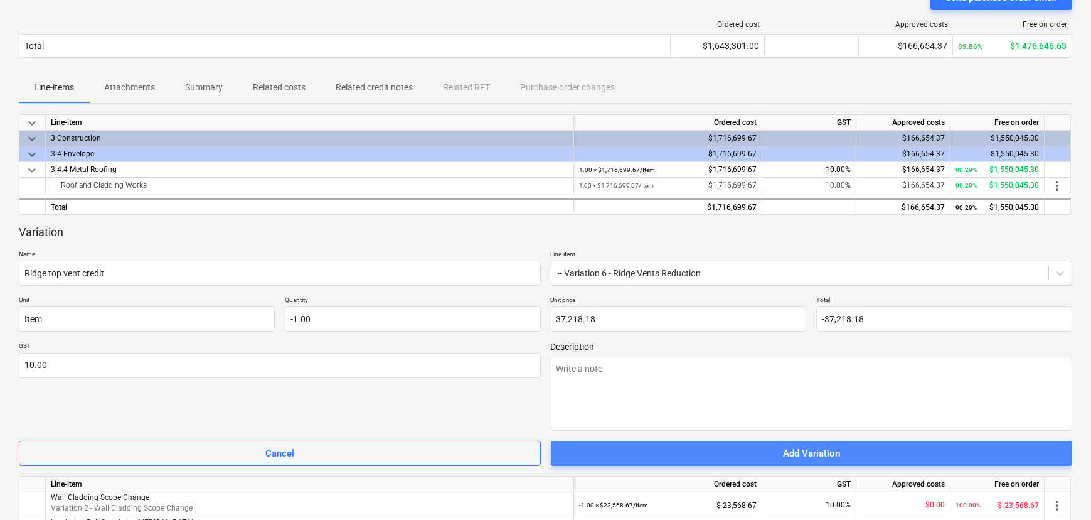
click at [833, 448] on div "Add Variation" at bounding box center [811, 453] width 57 height 16
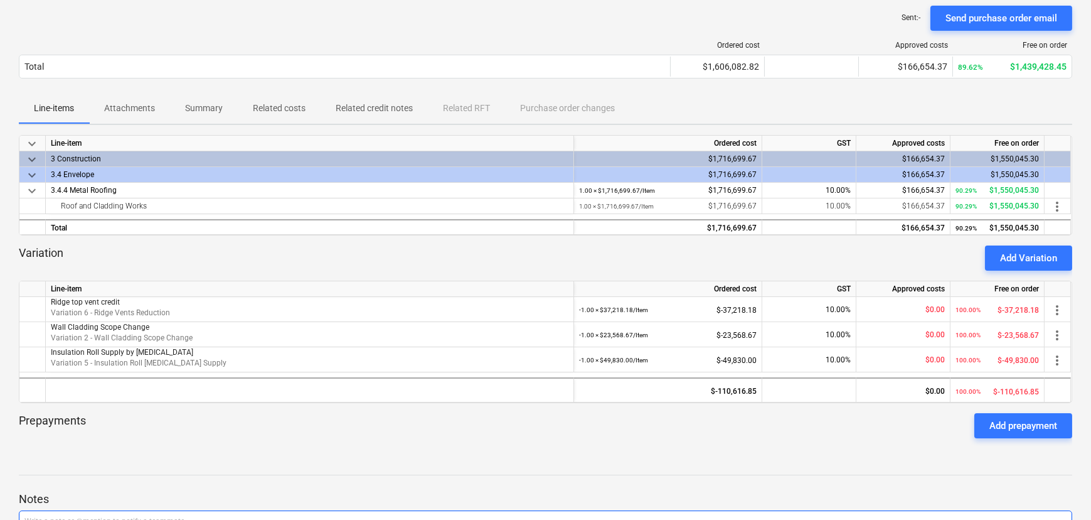
scroll to position [35, 0]
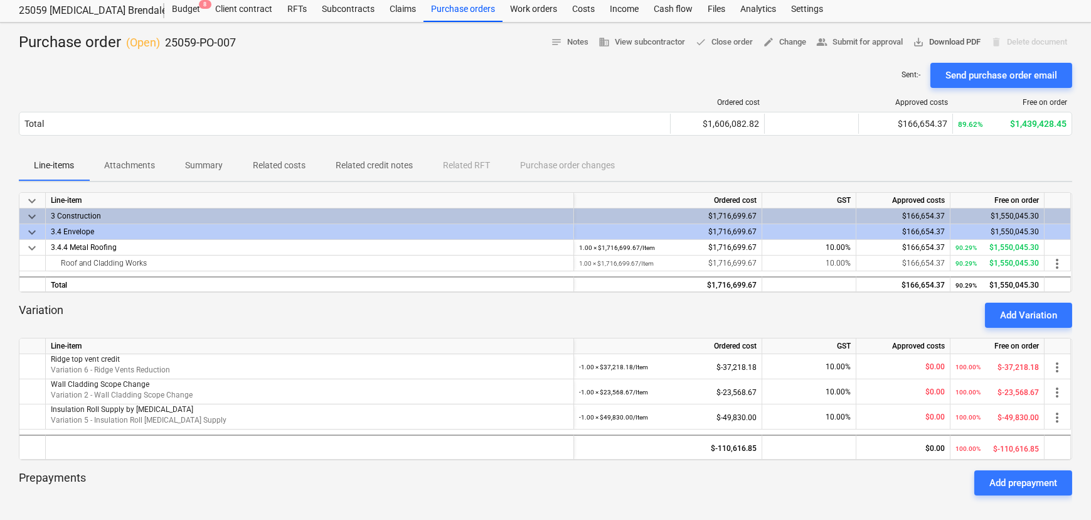
click at [946, 44] on span "save_alt Download PDF" at bounding box center [947, 42] width 68 height 14
click at [904, 333] on div at bounding box center [546, 333] width 1054 height 10
click at [1039, 315] on div "Add Variation" at bounding box center [1028, 315] width 57 height 16
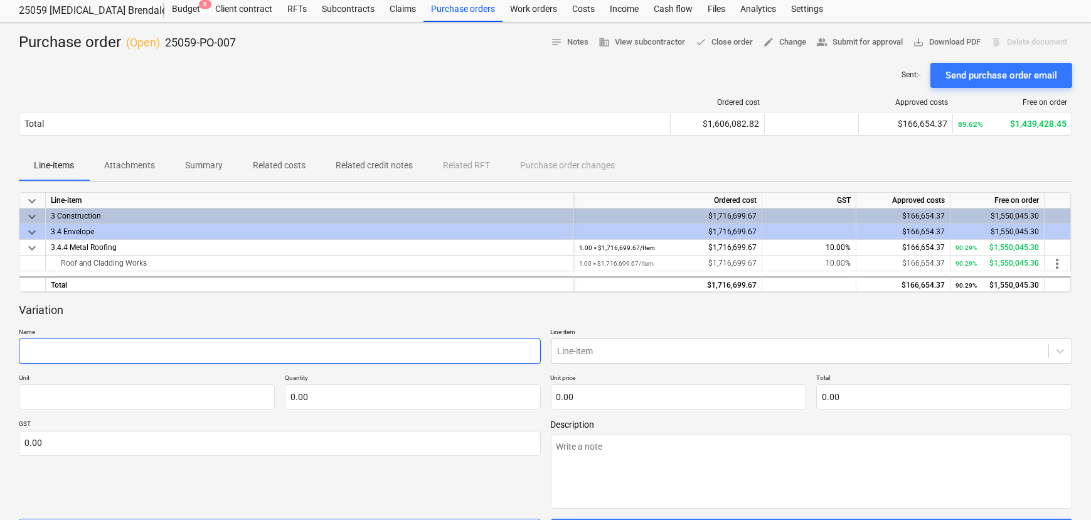
click at [356, 352] on input "text" at bounding box center [280, 350] width 522 height 25
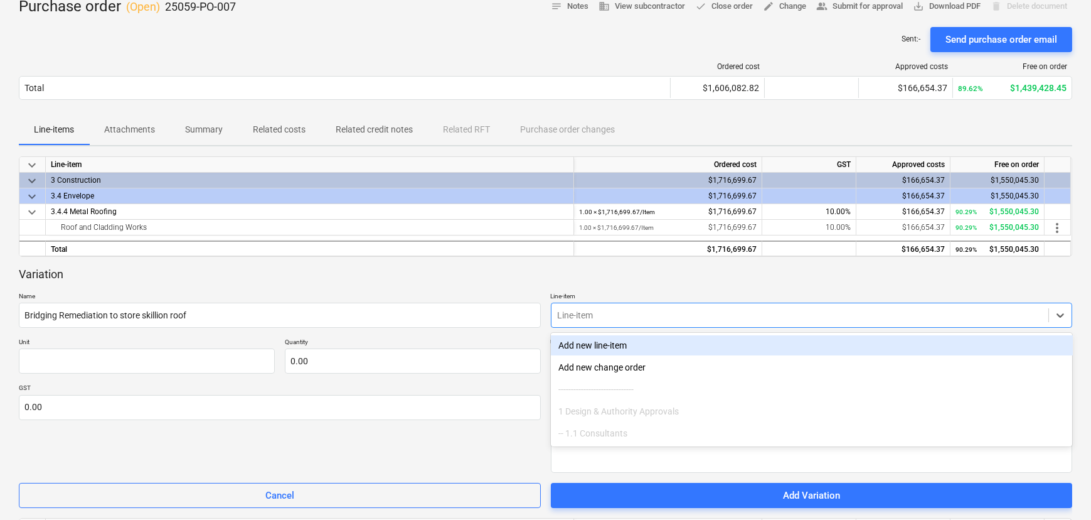
click at [700, 351] on body "Sales Projects Contacts Company Consolidated Invoices Inbox Approvals 4 format_…" at bounding box center [545, 189] width 1091 height 520
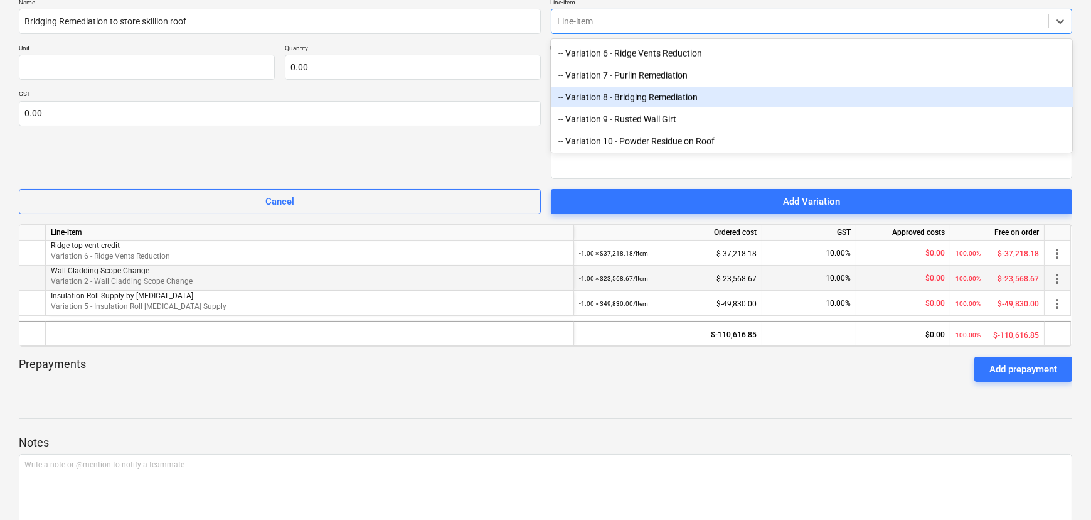
scroll to position [423, 0]
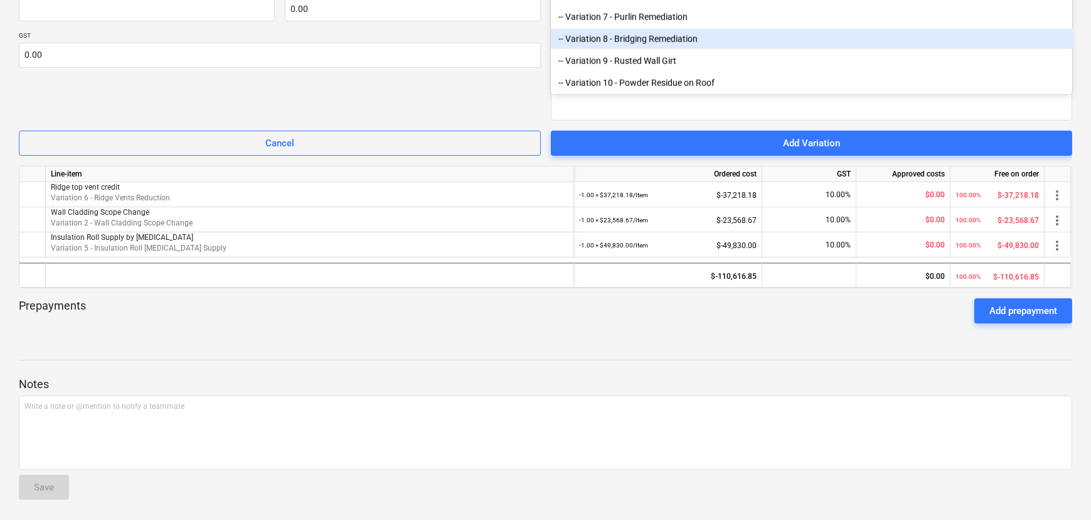
click at [671, 40] on div "-- Variation 8 - Bridging Remediation" at bounding box center [812, 39] width 522 height 20
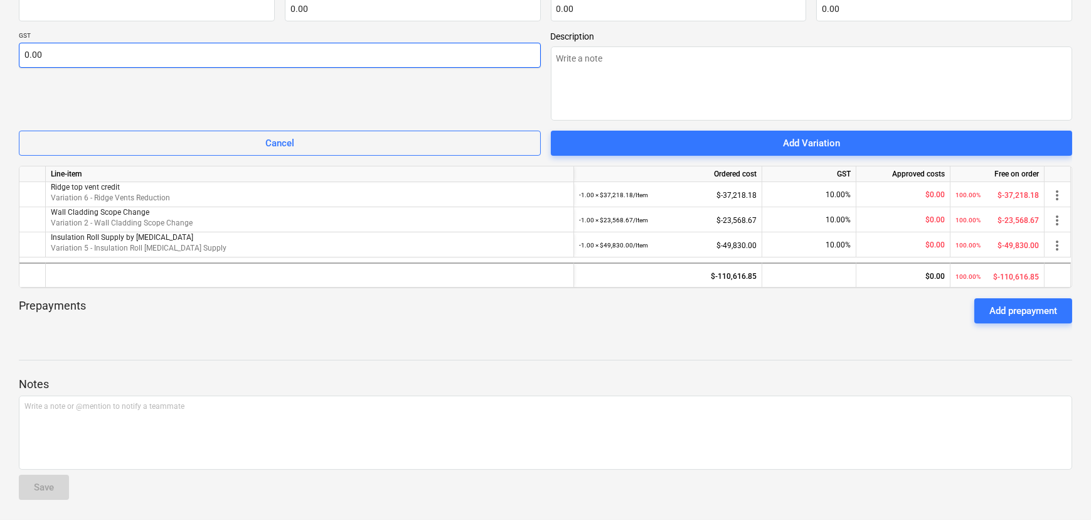
scroll to position [252, 0]
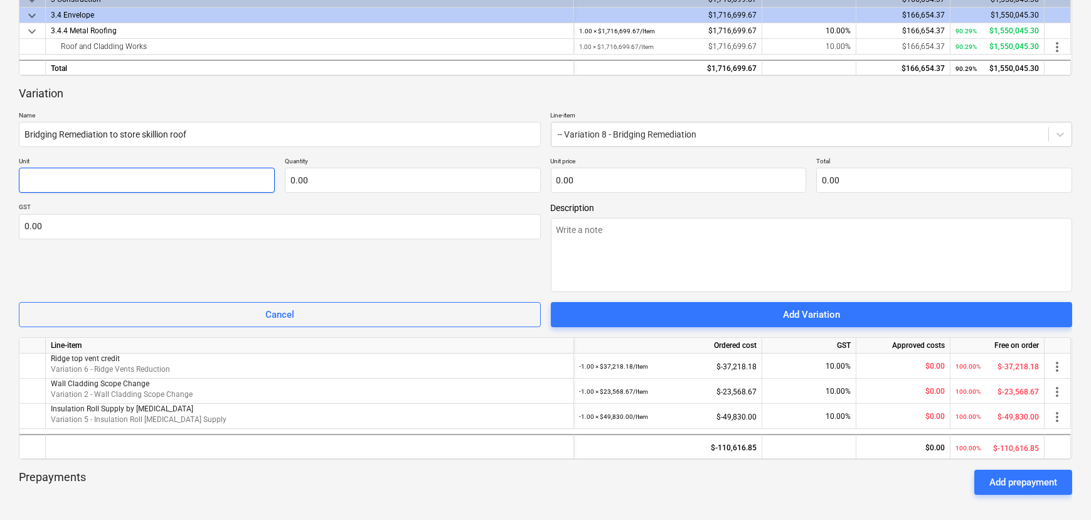
click at [159, 178] on input "text" at bounding box center [147, 180] width 256 height 25
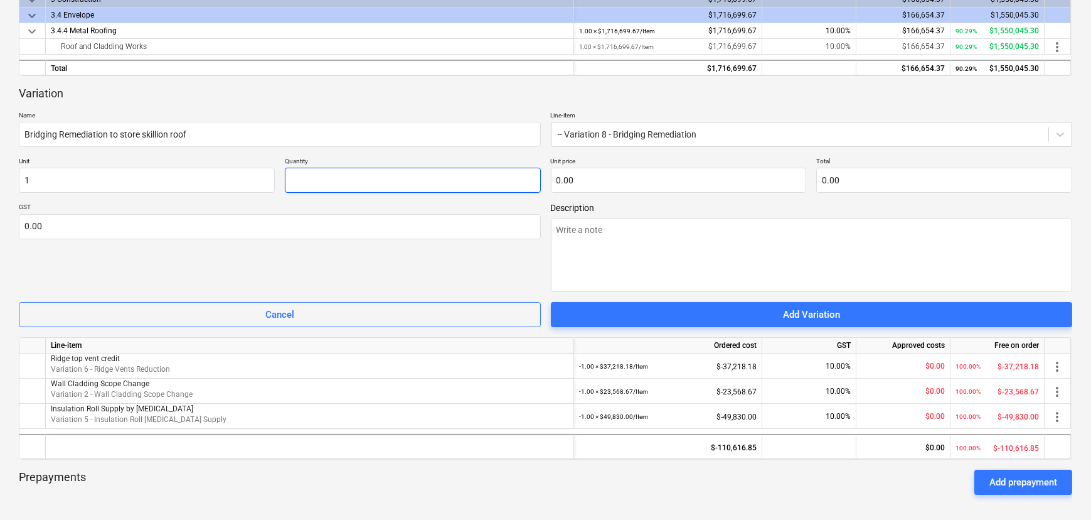
click at [341, 189] on input "text" at bounding box center [413, 180] width 256 height 25
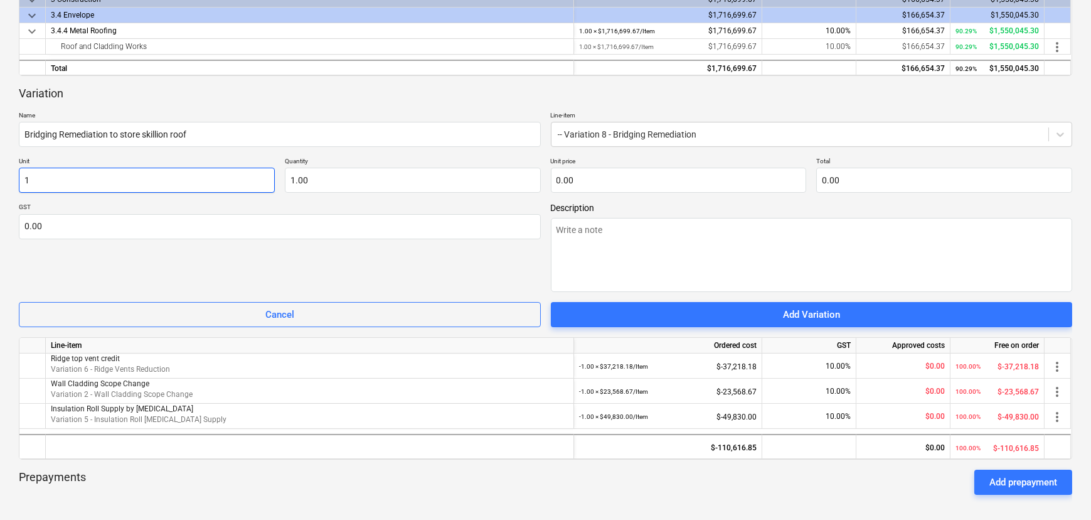
drag, startPoint x: 127, startPoint y: 177, endPoint x: -304, endPoint y: 195, distance: 430.9
click at [0, 195] on html "Sales Projects Contacts Company Consolidated Invoices Inbox Approvals 4 format_…" at bounding box center [545, 8] width 1091 height 520
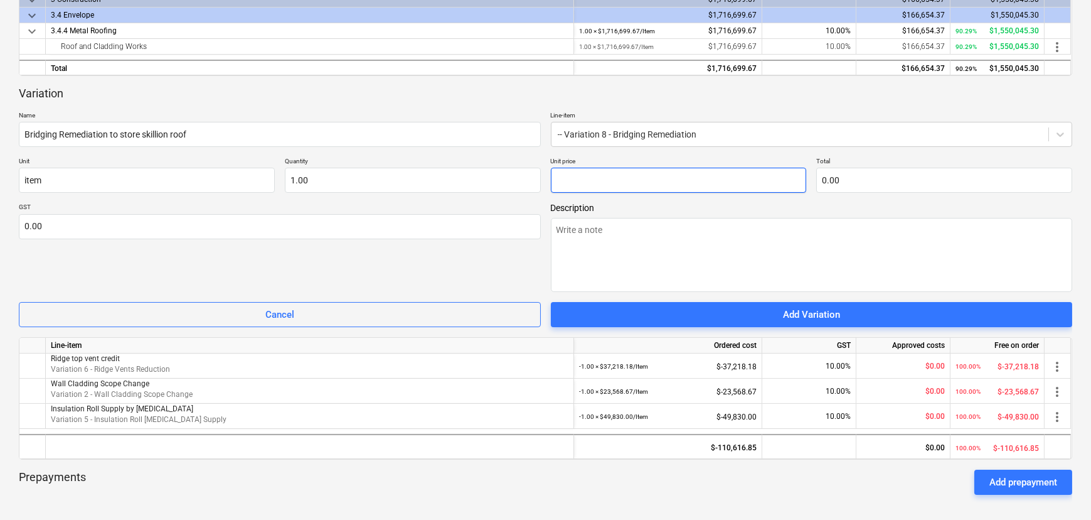
click at [604, 183] on input "text" at bounding box center [679, 180] width 256 height 25
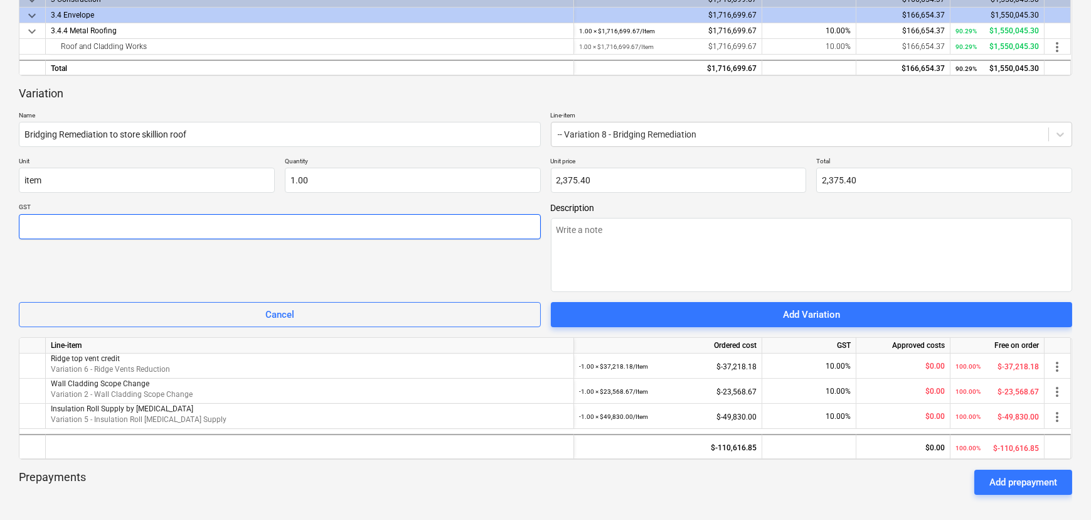
click at [296, 226] on input "text" at bounding box center [280, 226] width 522 height 25
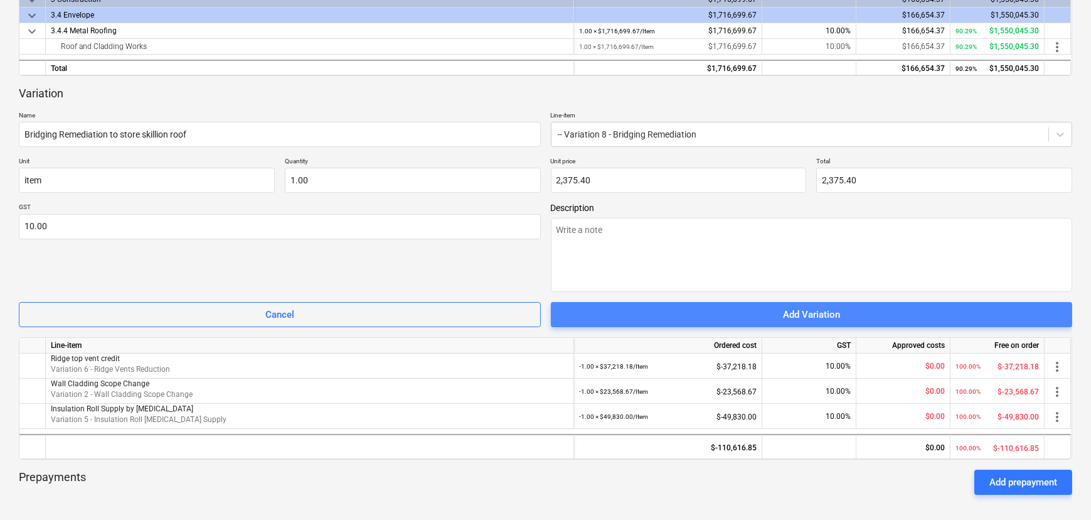
click at [646, 310] on span "Add Variation" at bounding box center [812, 314] width 492 height 16
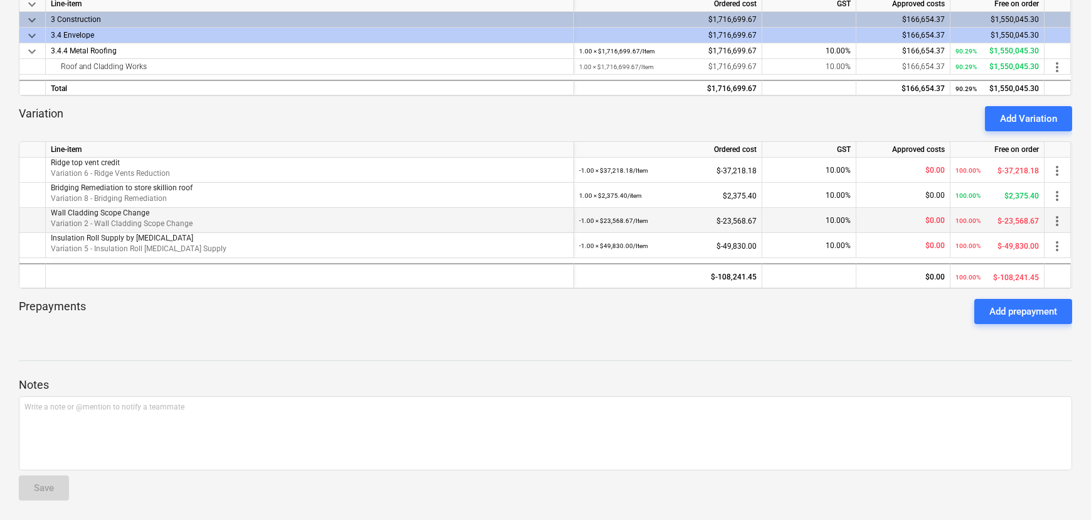
scroll to position [0, 0]
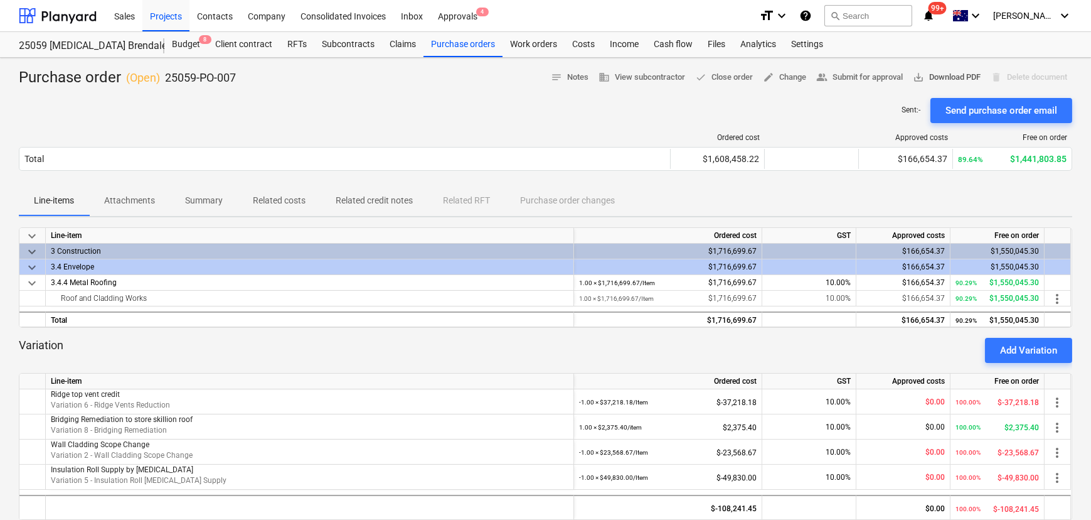
click at [931, 80] on span "save_alt Download PDF" at bounding box center [947, 77] width 68 height 14
click at [472, 18] on div "Approvals 4" at bounding box center [458, 15] width 55 height 32
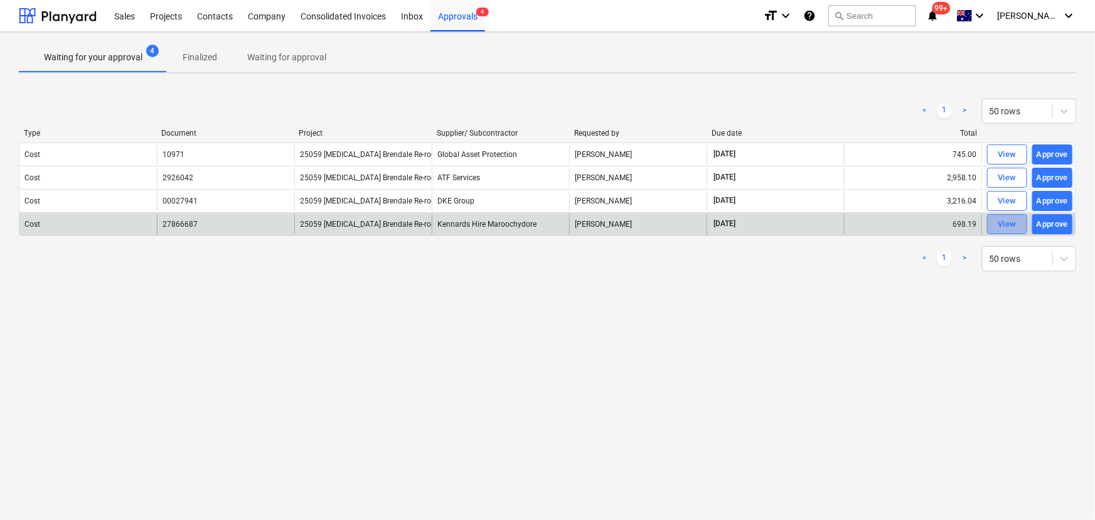
click at [1006, 229] on div "View" at bounding box center [1007, 224] width 19 height 14
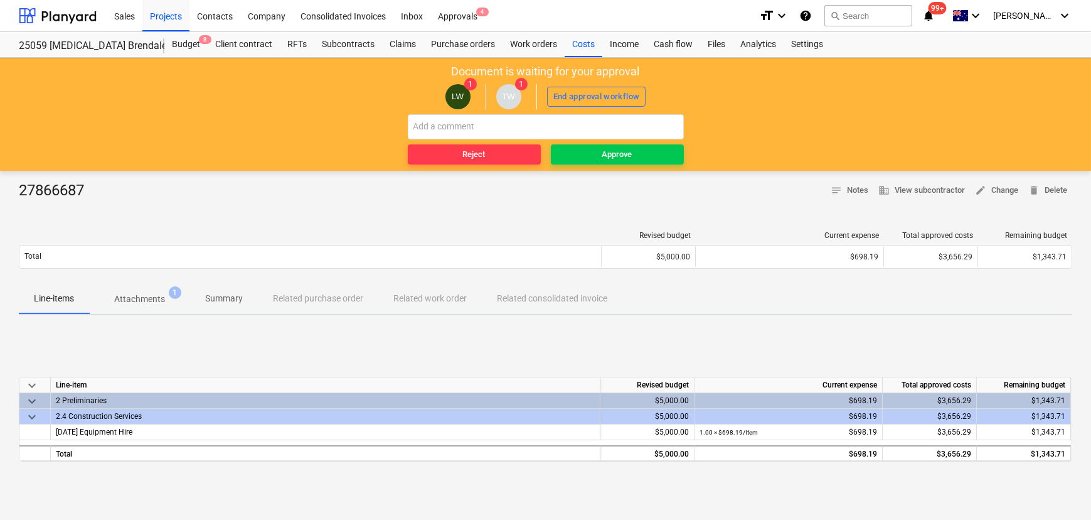
click at [147, 299] on p "Attachments" at bounding box center [139, 298] width 51 height 13
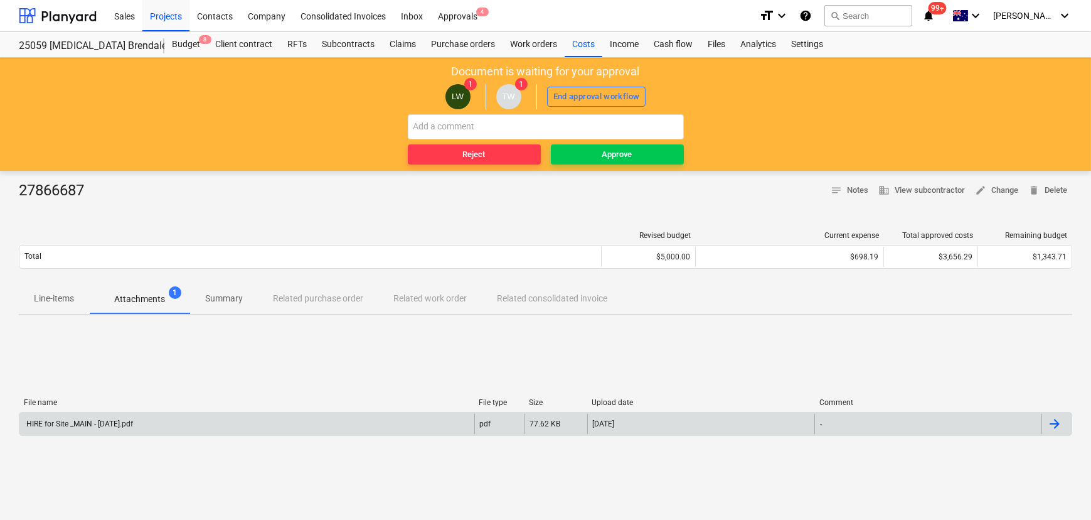
click at [123, 429] on div "HIRE for Site _MAIN - [DATE].pdf" at bounding box center [246, 424] width 455 height 20
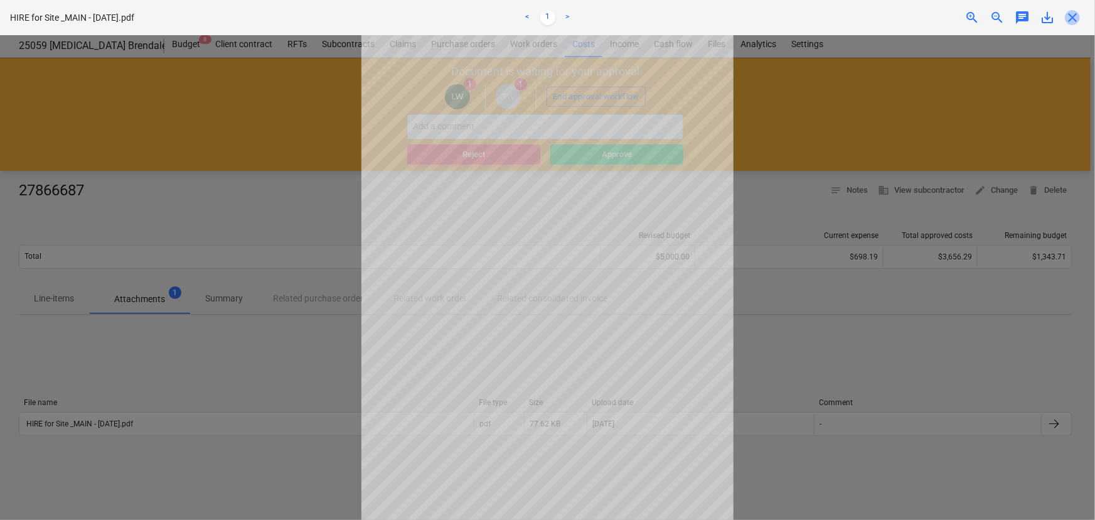
click at [1071, 20] on span "close" at bounding box center [1072, 17] width 15 height 15
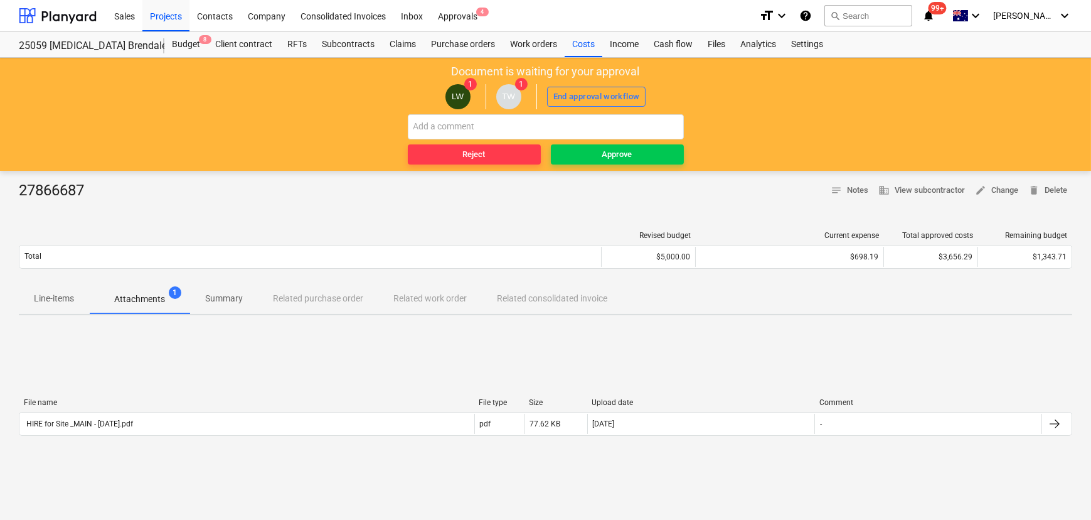
click at [45, 299] on p "Line-items" at bounding box center [54, 298] width 40 height 13
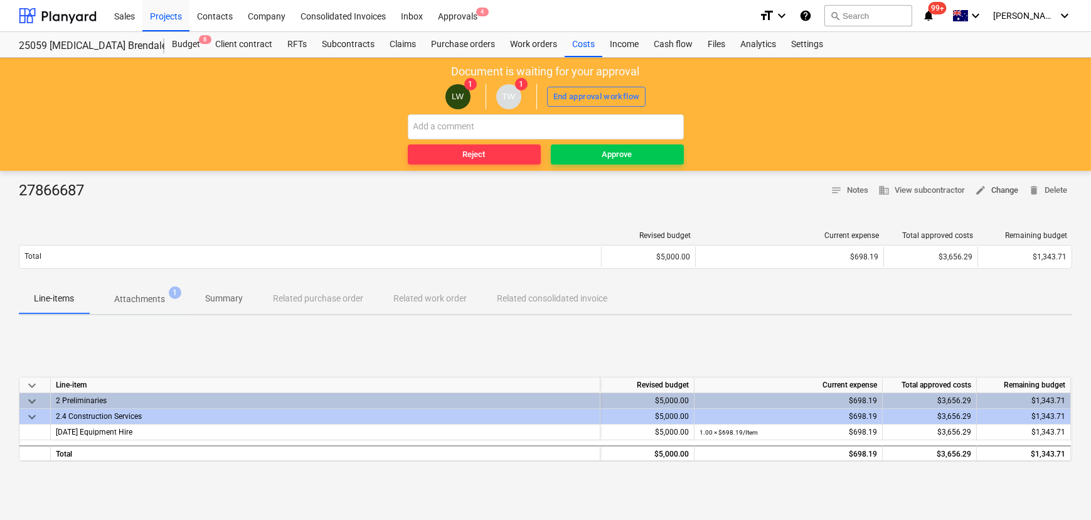
click at [998, 191] on span "edit Change" at bounding box center [996, 190] width 43 height 14
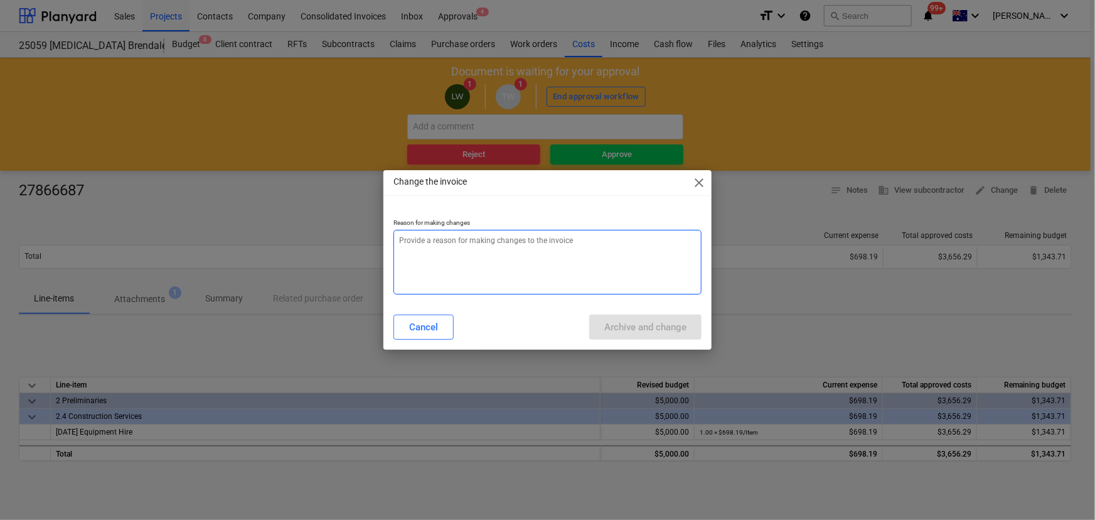
click at [426, 262] on textarea at bounding box center [548, 262] width 309 height 65
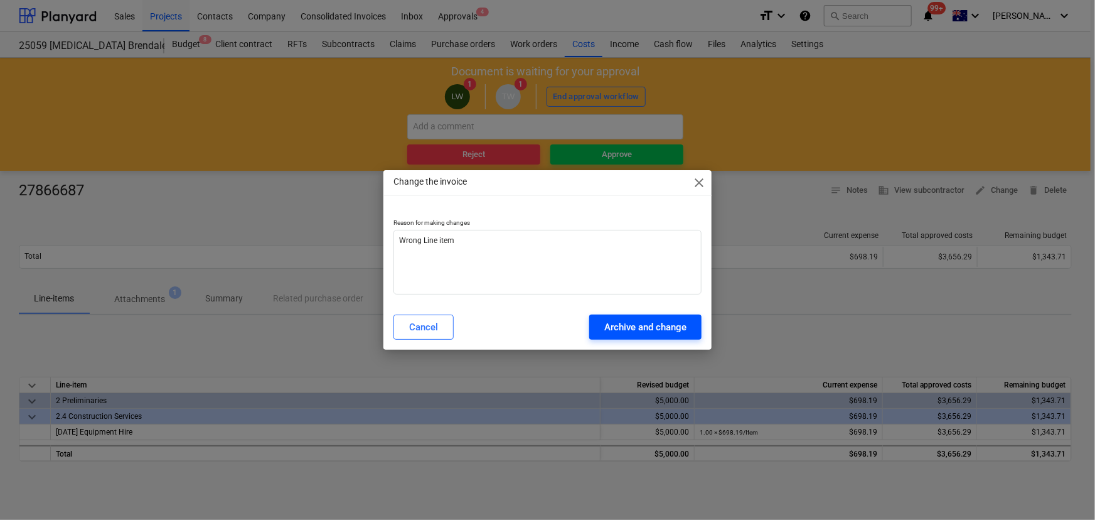
click at [640, 331] on div "Archive and change" at bounding box center [645, 327] width 82 height 16
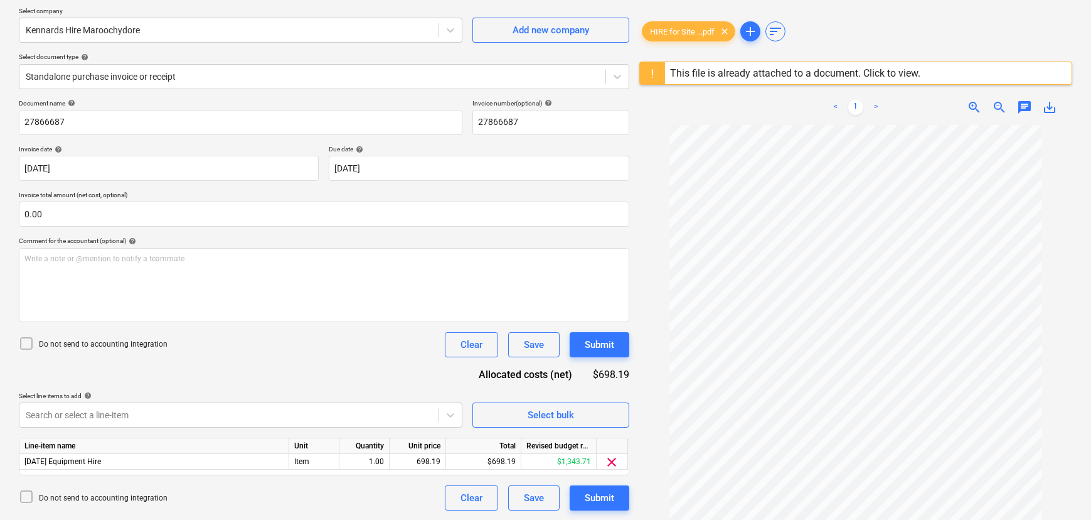
scroll to position [46, 0]
click at [456, 412] on body "Sales Projects Contacts Company Consolidated Invoices Inbox 1 Approvals 3 forma…" at bounding box center [545, 164] width 1091 height 520
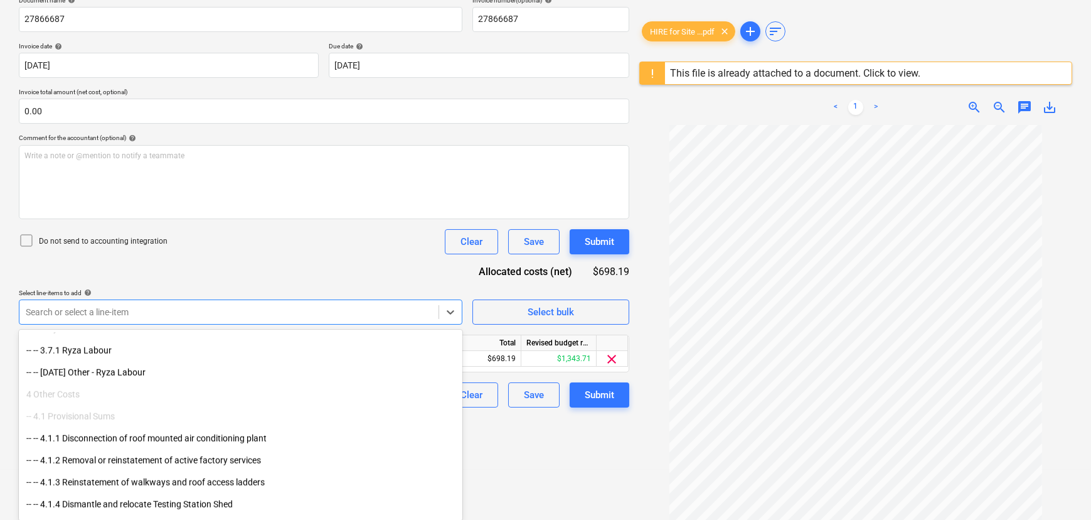
scroll to position [3700, 0]
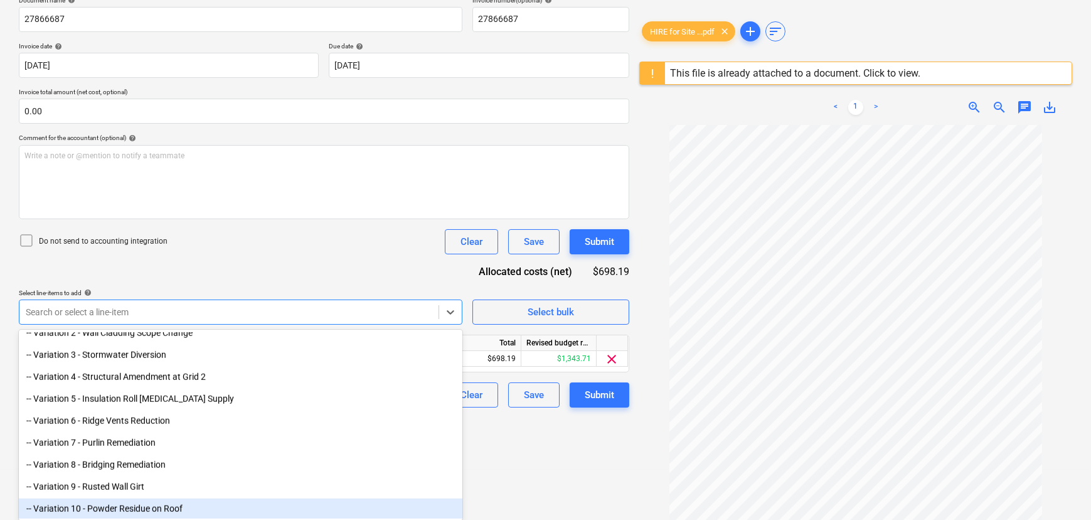
click at [182, 508] on div "-- Variation 10 - Powder Residue on Roof" at bounding box center [241, 508] width 444 height 20
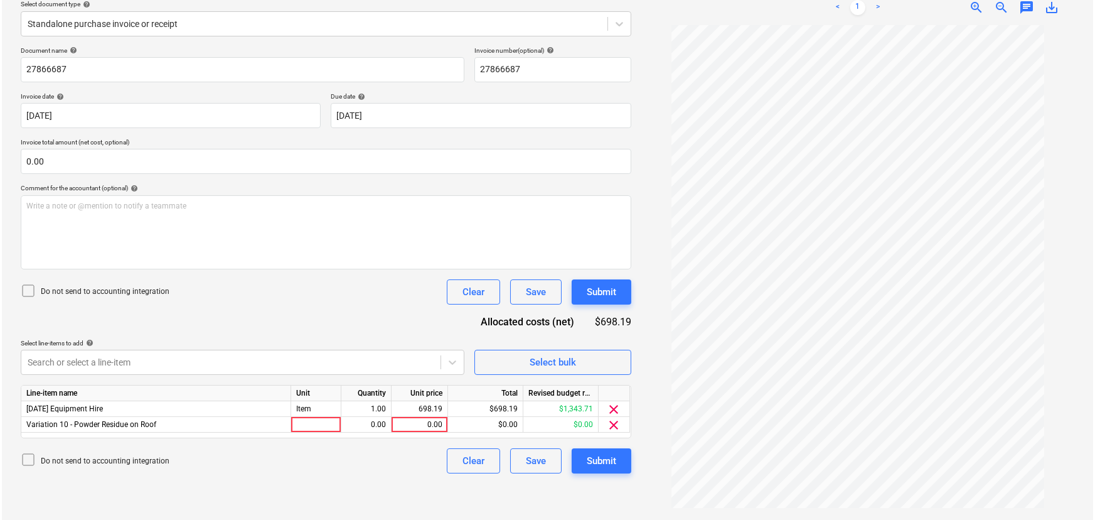
scroll to position [148, 0]
click at [567, 446] on div "Create new document Select company Kennards Hire Maroochydore Add new company S…" at bounding box center [324, 215] width 621 height 601
click at [321, 426] on div at bounding box center [314, 425] width 50 height 16
click at [377, 426] on div "0.00" at bounding box center [365, 425] width 40 height 16
click at [427, 424] on div "0.00" at bounding box center [418, 425] width 46 height 16
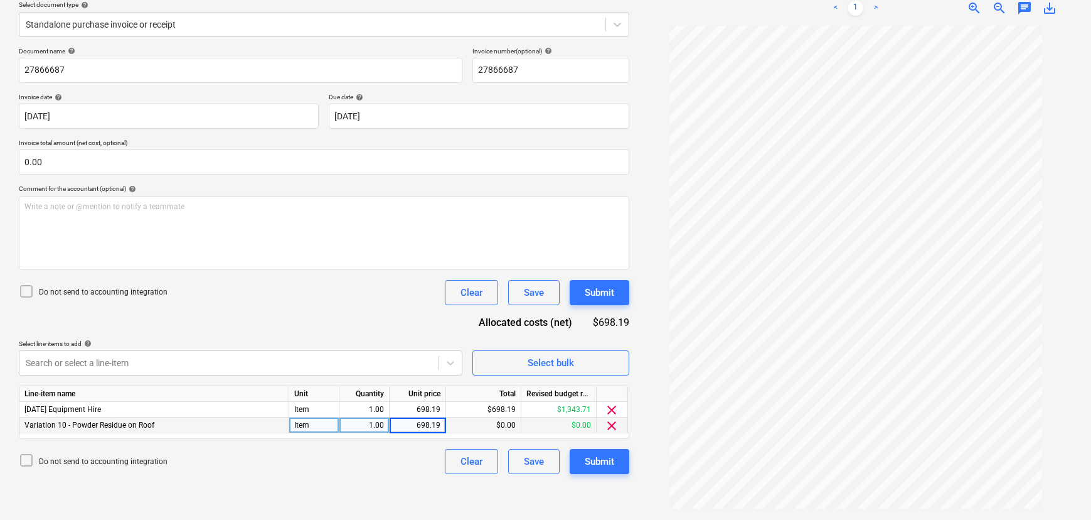
click at [498, 427] on div "$0.00" at bounding box center [483, 425] width 75 height 16
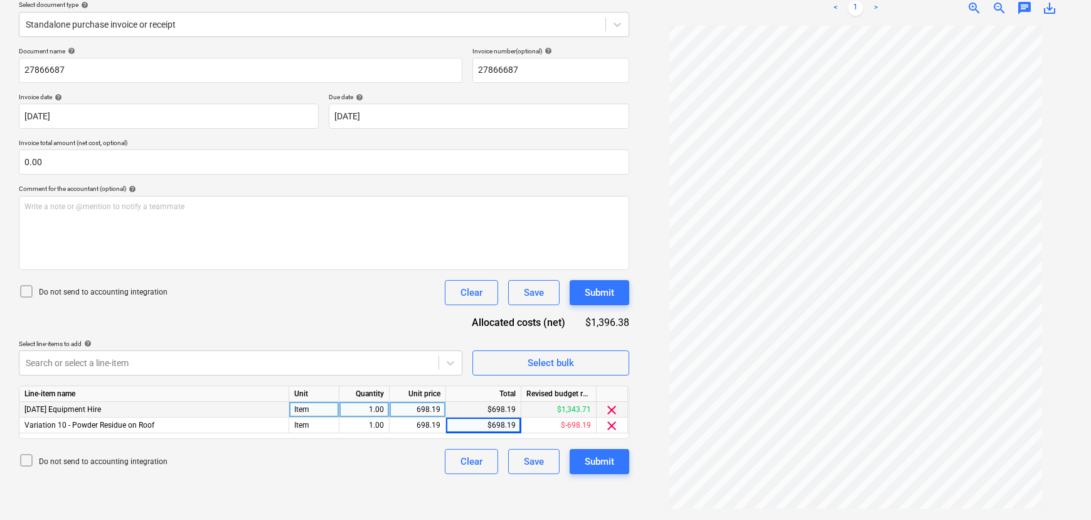
click at [611, 408] on span "clear" at bounding box center [612, 409] width 15 height 15
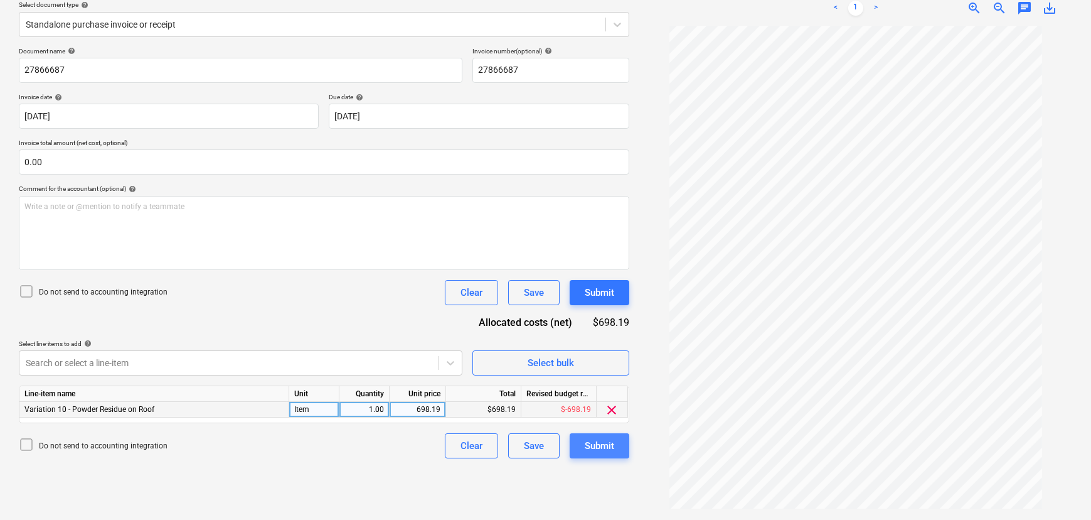
click at [599, 445] on div "Submit" at bounding box center [599, 445] width 29 height 16
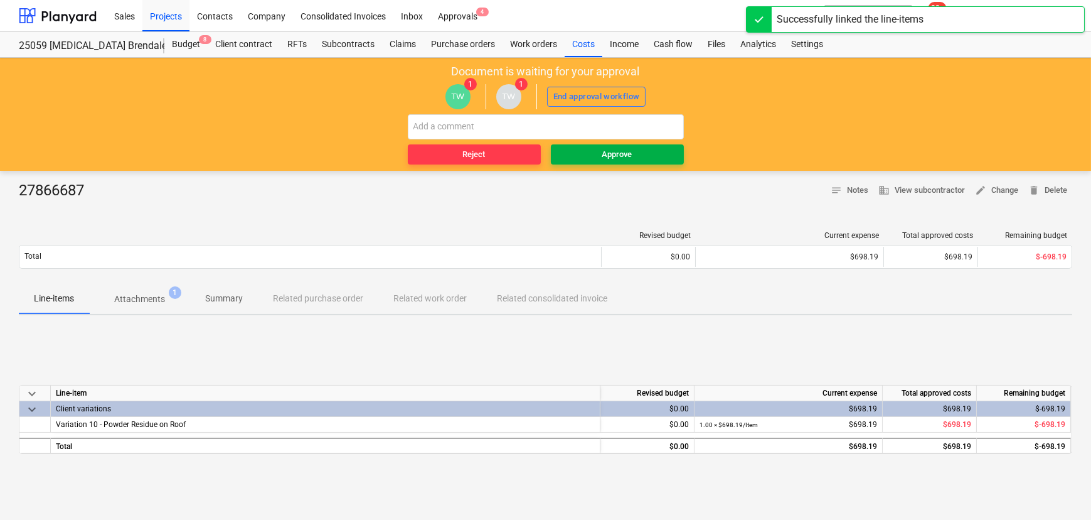
click at [606, 149] on div "Approve" at bounding box center [618, 154] width 30 height 14
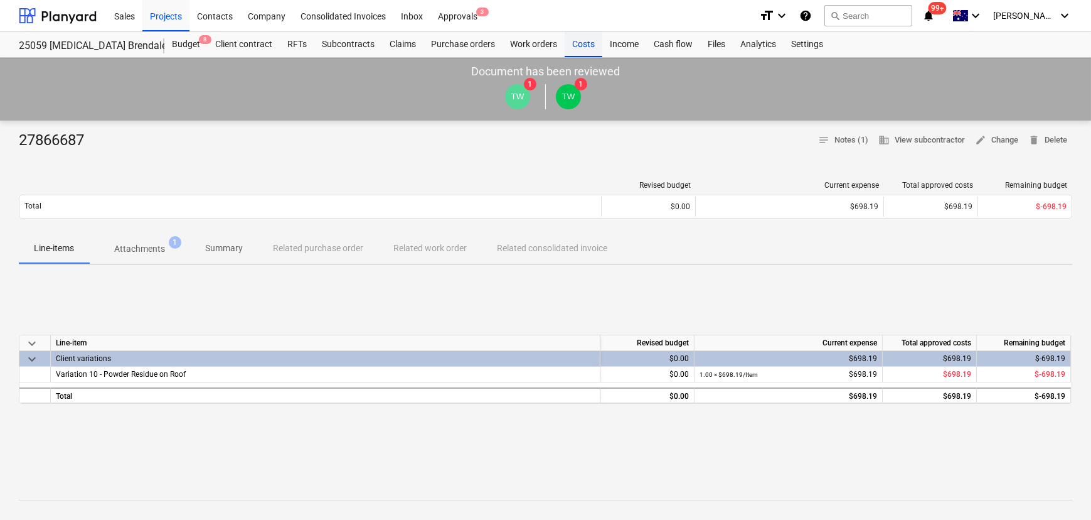
click at [577, 44] on div "Costs" at bounding box center [584, 44] width 38 height 25
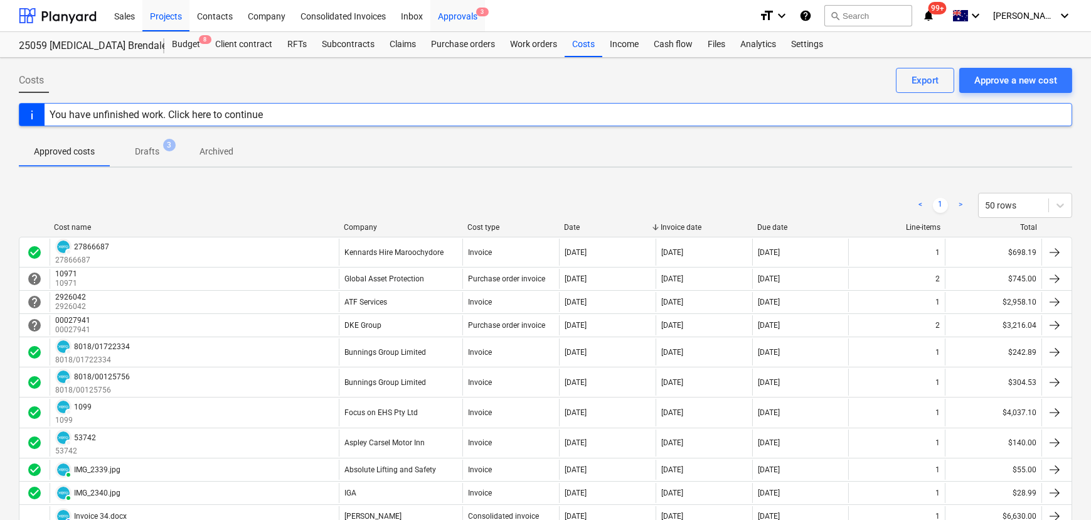
click at [458, 16] on div "Approvals 3" at bounding box center [458, 15] width 55 height 32
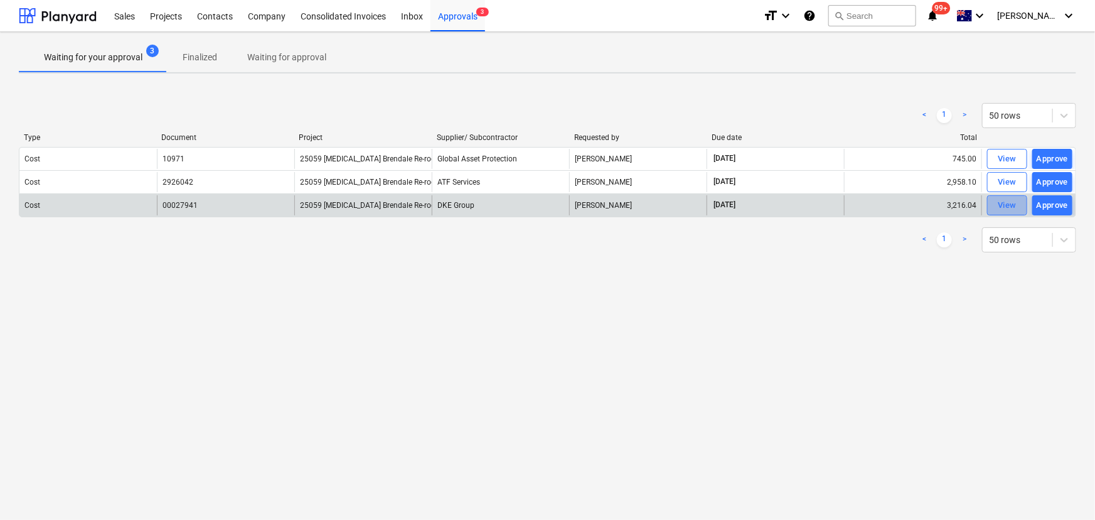
click at [1002, 210] on div "View" at bounding box center [1007, 205] width 19 height 14
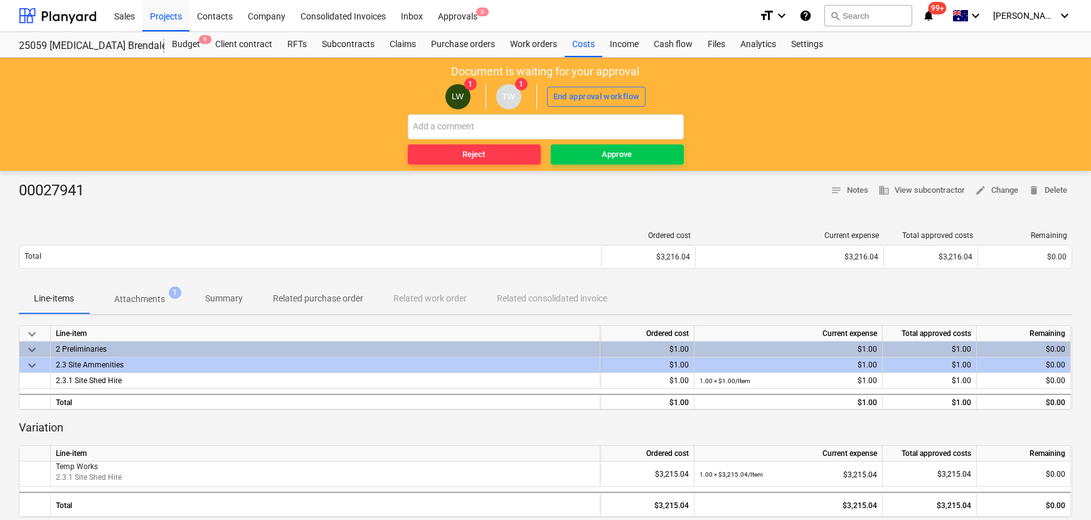
scroll to position [114, 0]
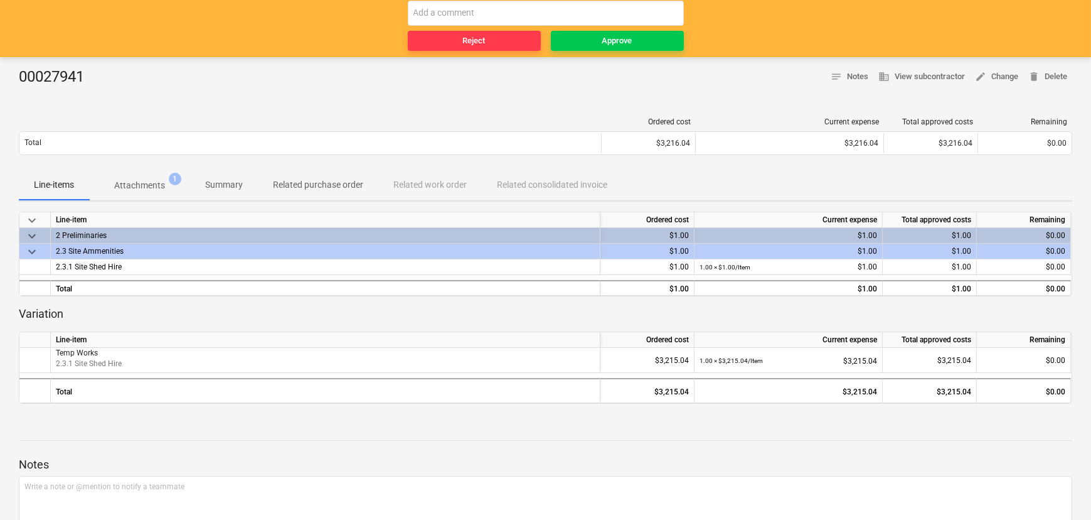
click at [299, 188] on p "Related purchase order" at bounding box center [318, 184] width 90 height 13
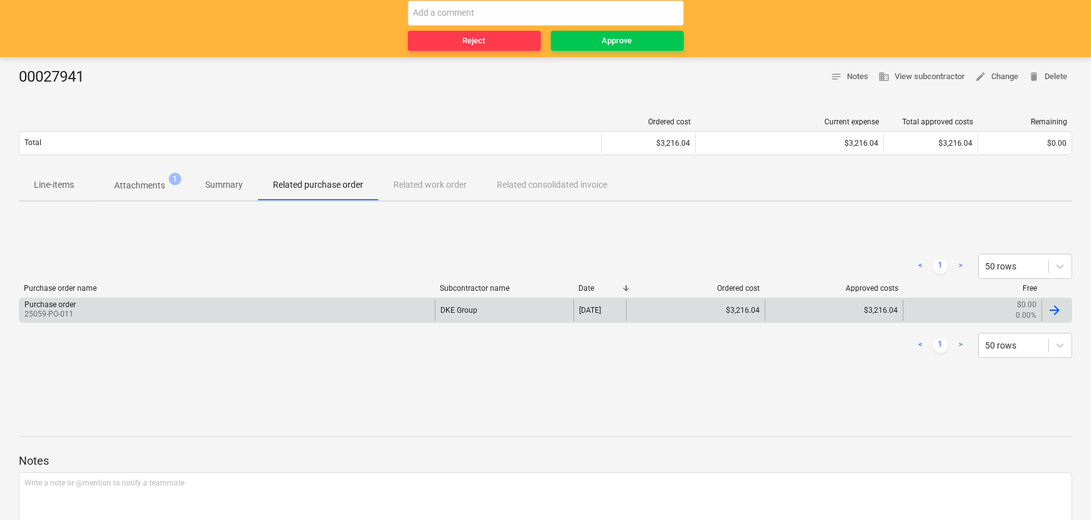
click at [119, 314] on div "Purchase order 25059-PO-011" at bounding box center [226, 309] width 415 height 21
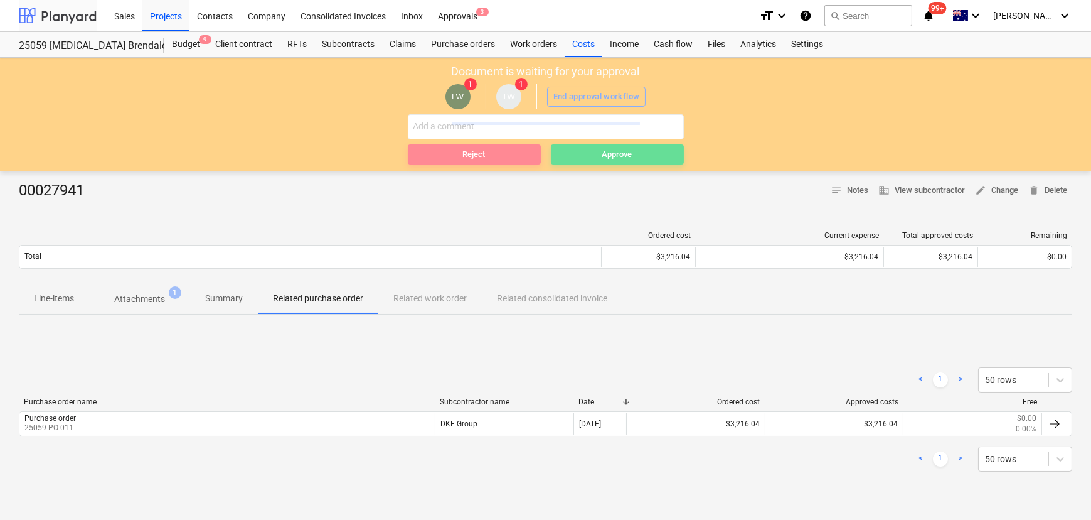
scroll to position [114, 0]
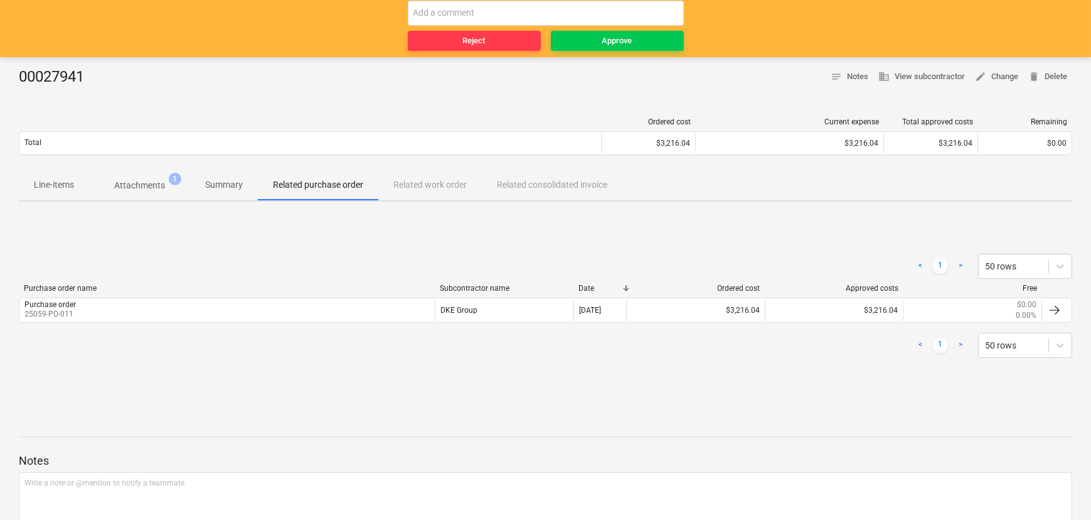
click at [137, 189] on p "Attachments" at bounding box center [139, 185] width 51 height 13
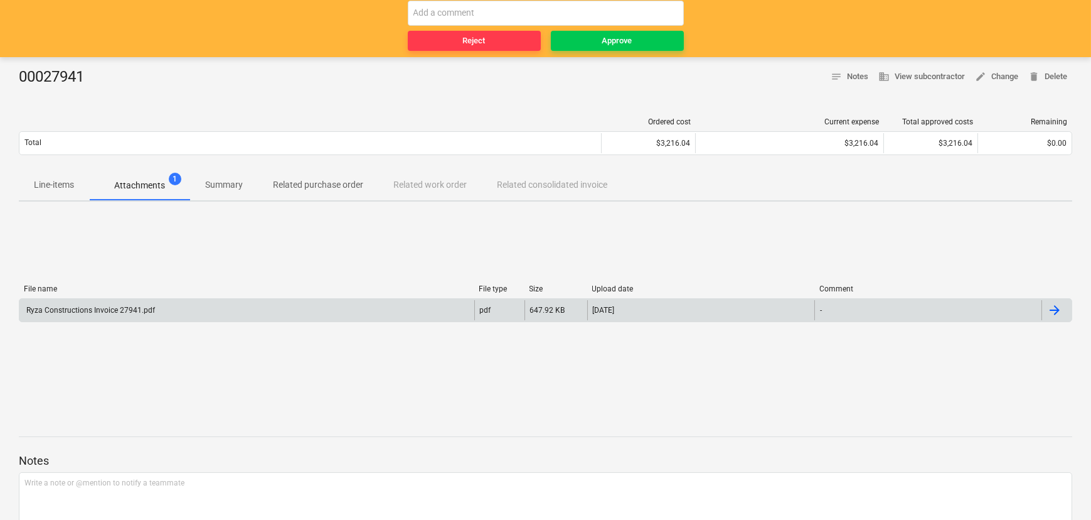
click at [159, 311] on div "Ryza Constructions Invoice 27941.pdf" at bounding box center [246, 310] width 455 height 20
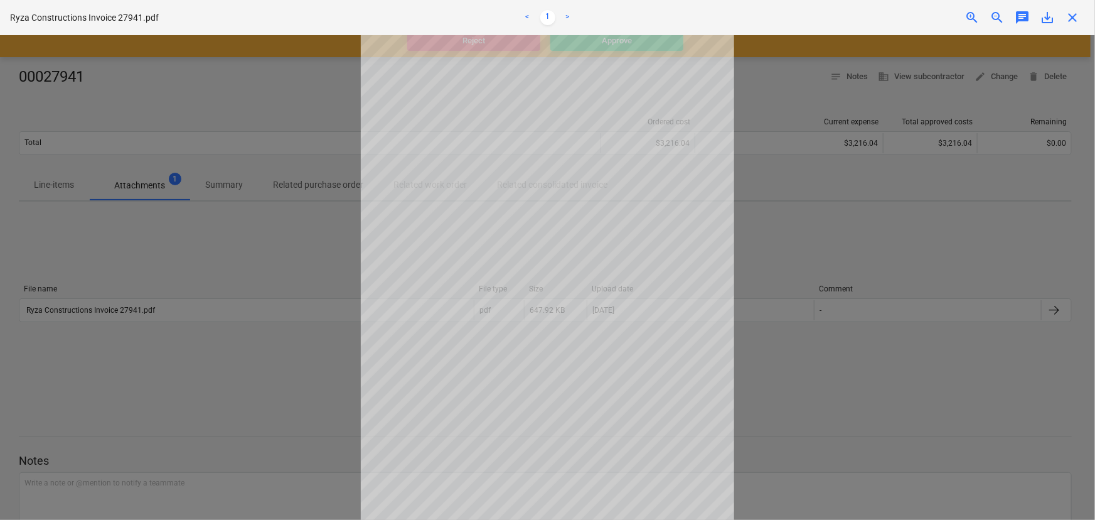
click at [1074, 26] on div "Ryza Constructions Invoice 27941.pdf < 1 > zoom_in zoom_out chat 0 save_alt clo…" at bounding box center [547, 17] width 1095 height 35
click at [1072, 18] on span "close" at bounding box center [1072, 17] width 15 height 15
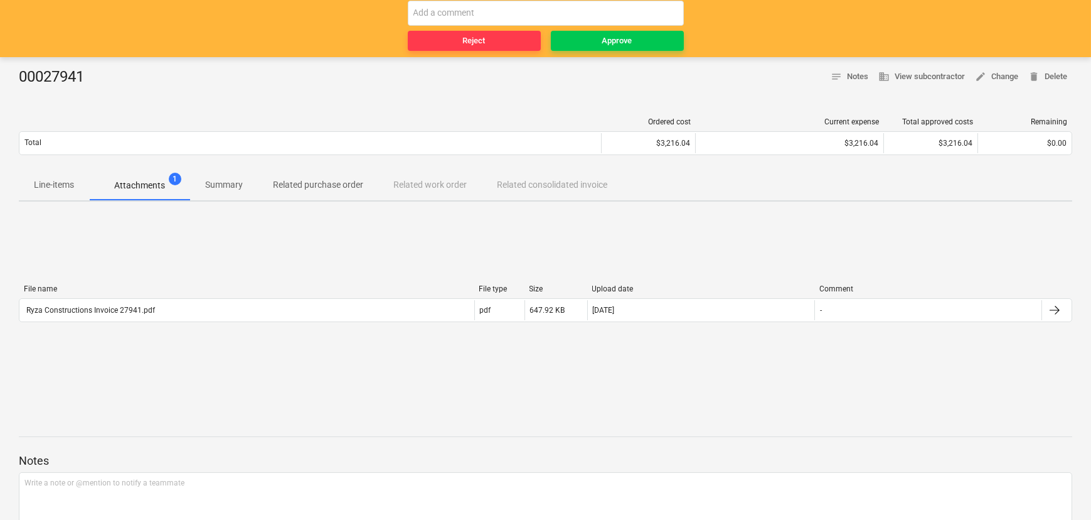
click at [51, 181] on p "Line-items" at bounding box center [54, 184] width 40 height 13
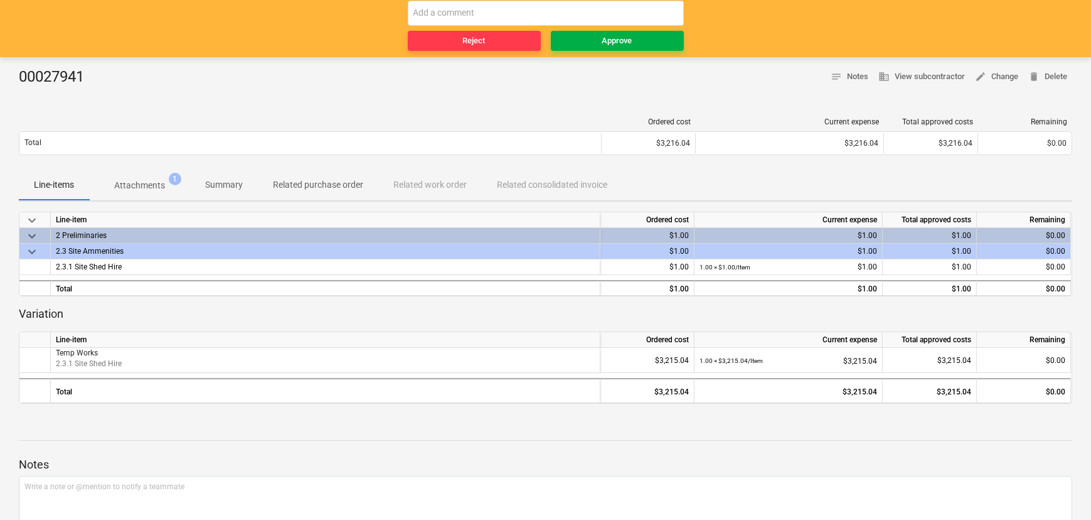
click at [637, 36] on span "Approve" at bounding box center [617, 41] width 123 height 14
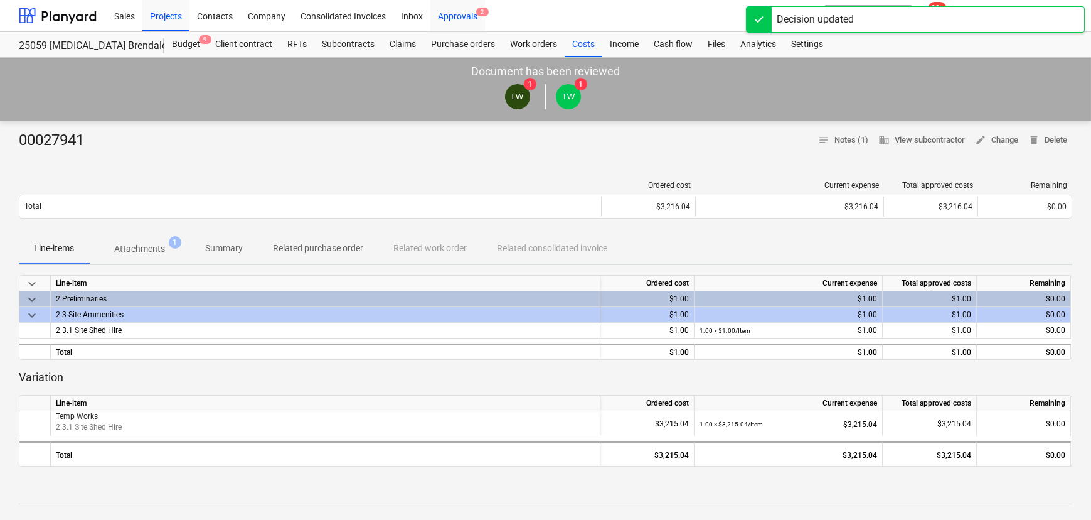
click at [464, 10] on div "Approvals 2" at bounding box center [458, 15] width 55 height 32
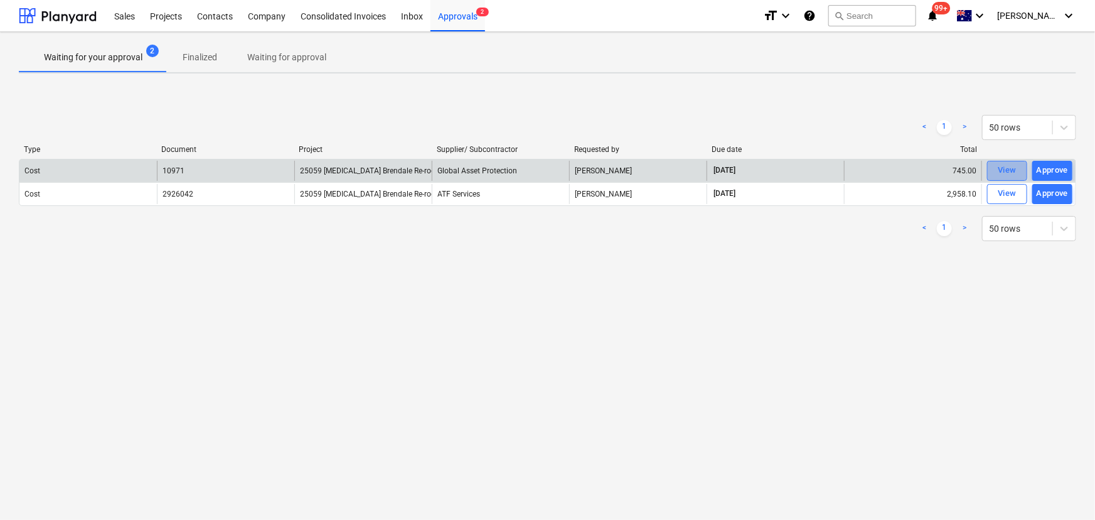
click at [1002, 169] on div "View" at bounding box center [1007, 170] width 19 height 14
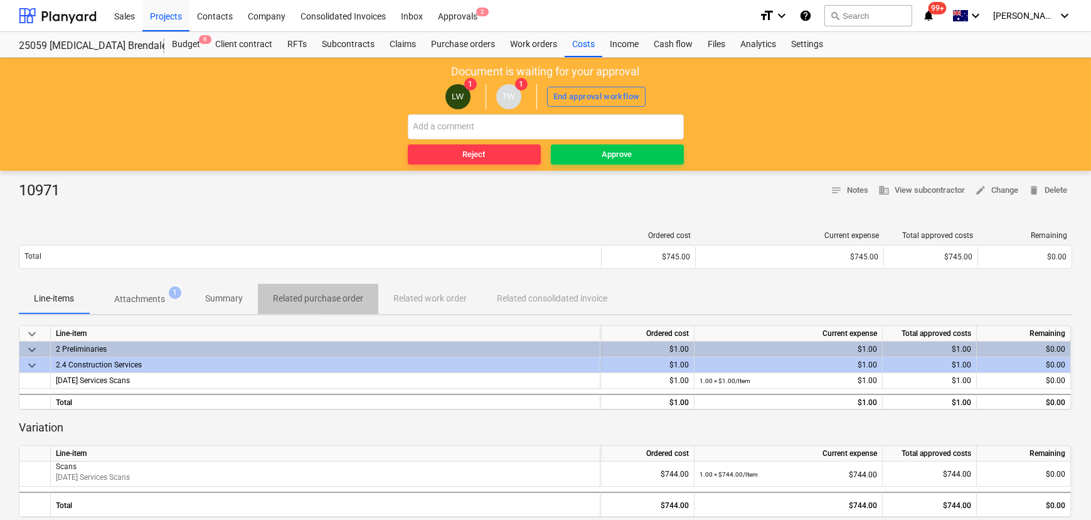
click at [307, 297] on p "Related purchase order" at bounding box center [318, 298] width 90 height 13
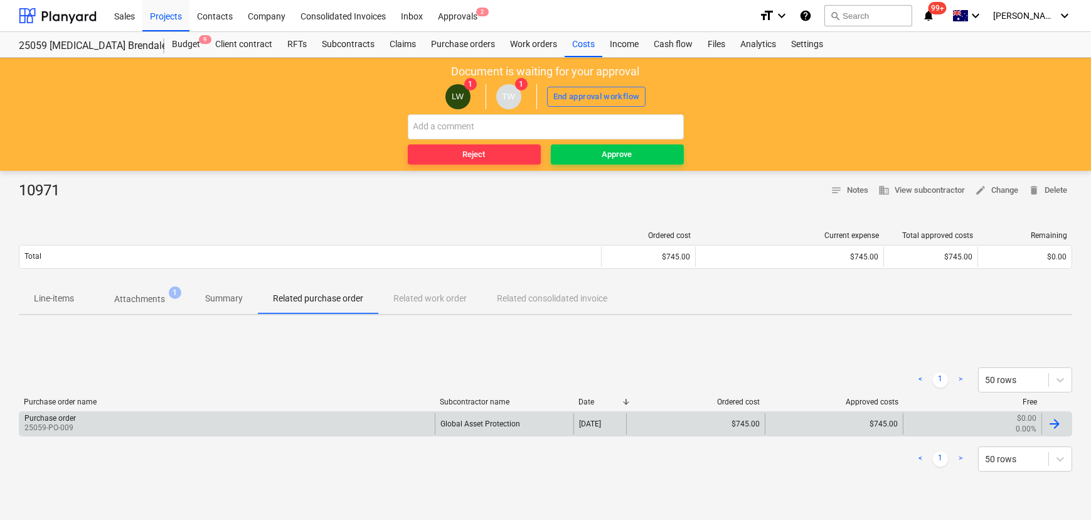
click at [48, 419] on div "Purchase order" at bounding box center [49, 418] width 51 height 9
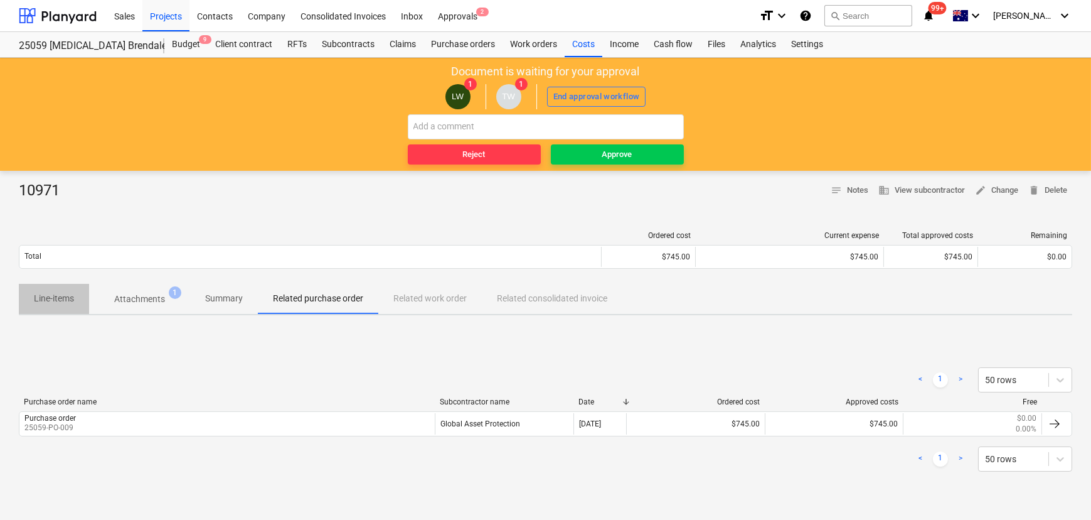
click at [56, 301] on p "Line-items" at bounding box center [54, 298] width 40 height 13
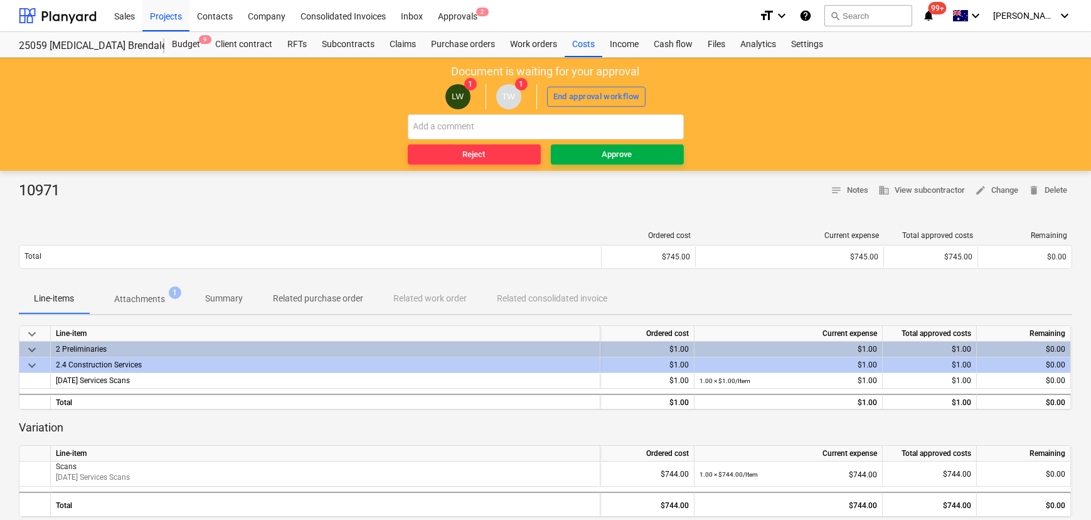
click at [592, 157] on span "Approve" at bounding box center [617, 154] width 123 height 14
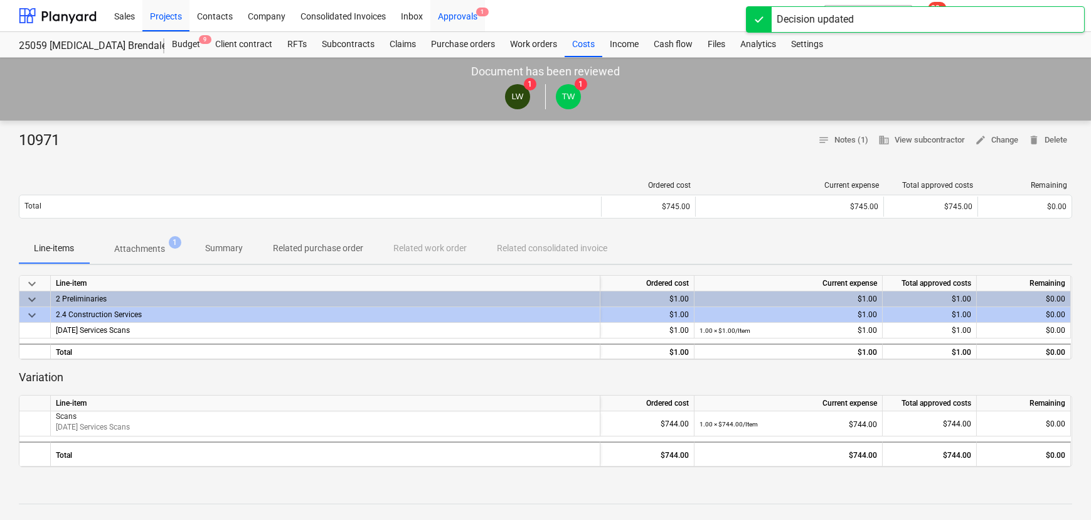
click at [461, 19] on div "Approvals 1" at bounding box center [458, 15] width 55 height 32
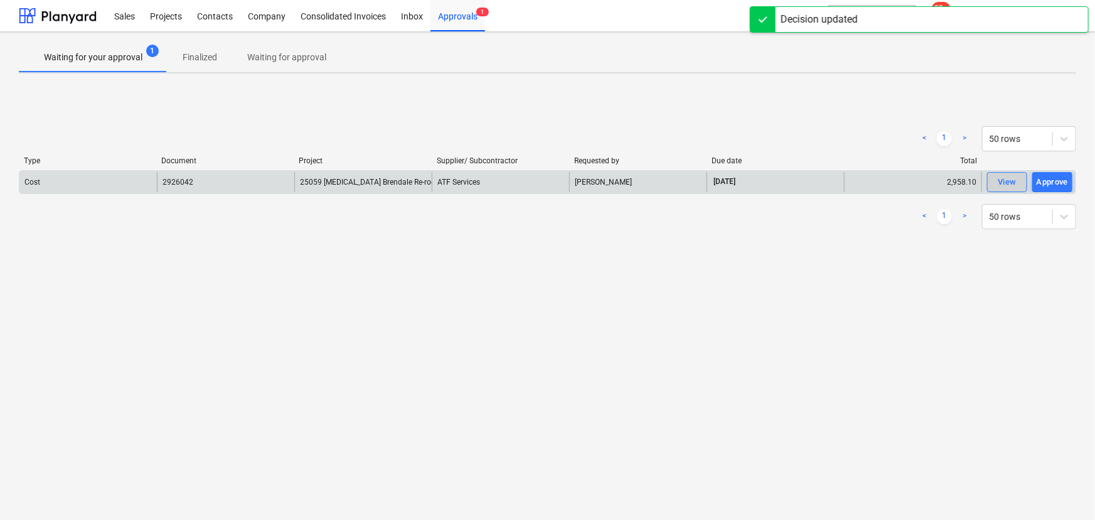
click at [1012, 182] on div "View" at bounding box center [1007, 182] width 19 height 14
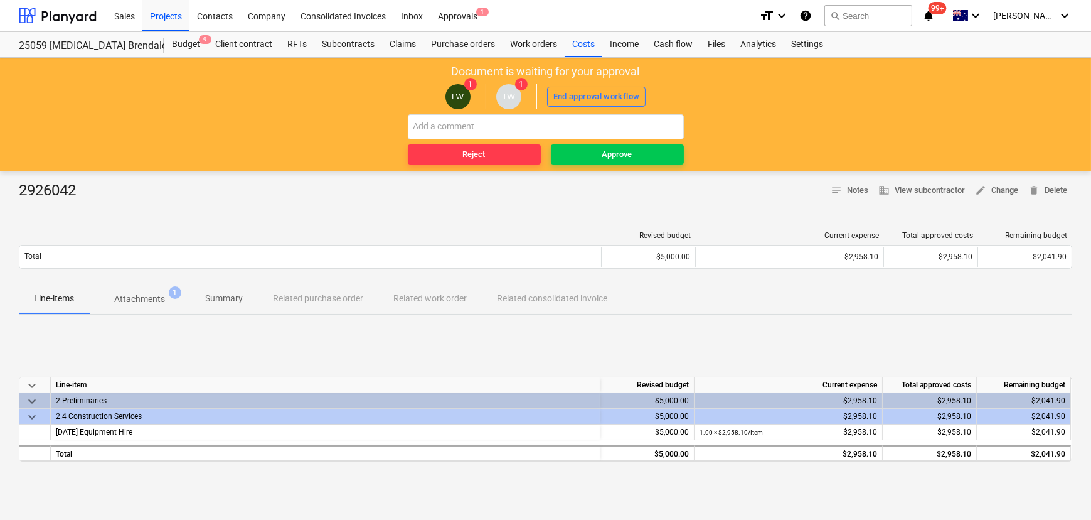
click at [316, 299] on div "Line-items Attachments 1 Summary Related purchase order Related work order Rela…" at bounding box center [546, 299] width 1054 height 30
click at [984, 189] on span "edit" at bounding box center [980, 190] width 11 height 11
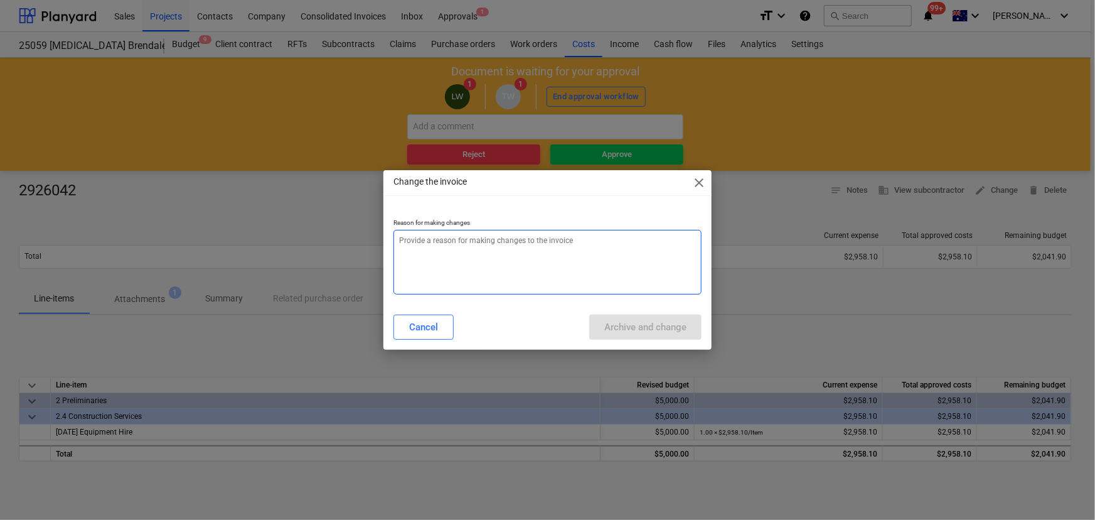
click at [551, 254] on textarea at bounding box center [548, 262] width 309 height 65
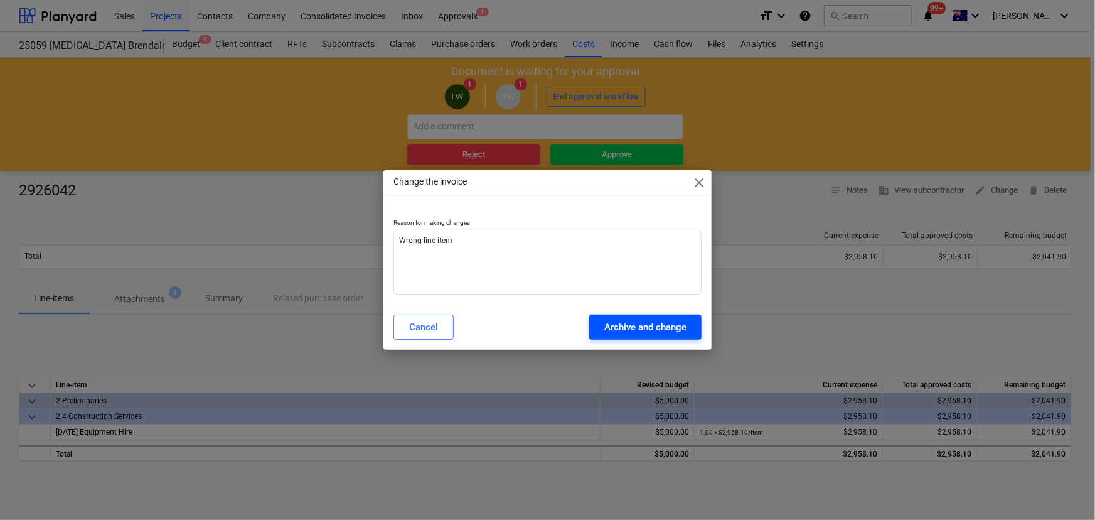
click at [636, 321] on div "Archive and change" at bounding box center [645, 327] width 82 height 16
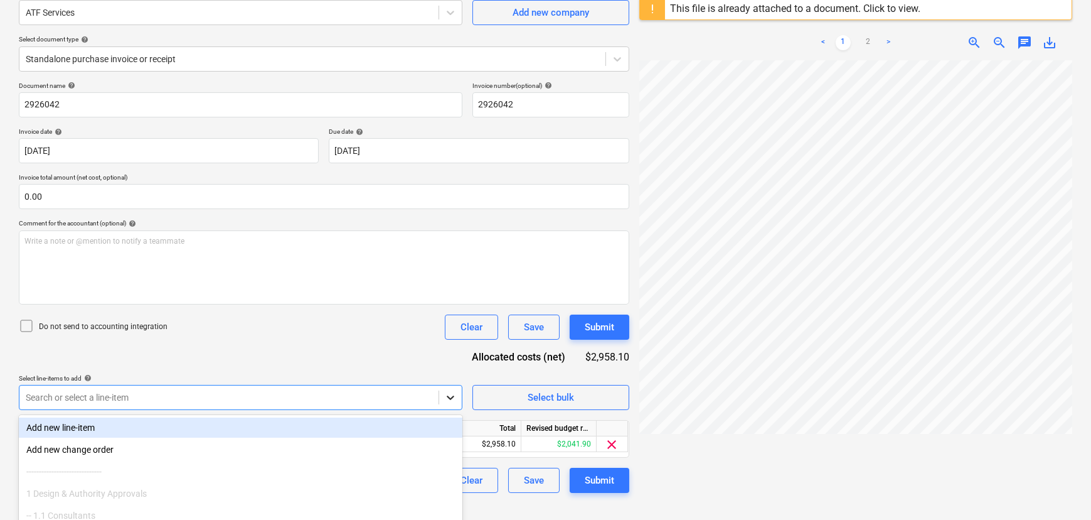
scroll to position [199, 0]
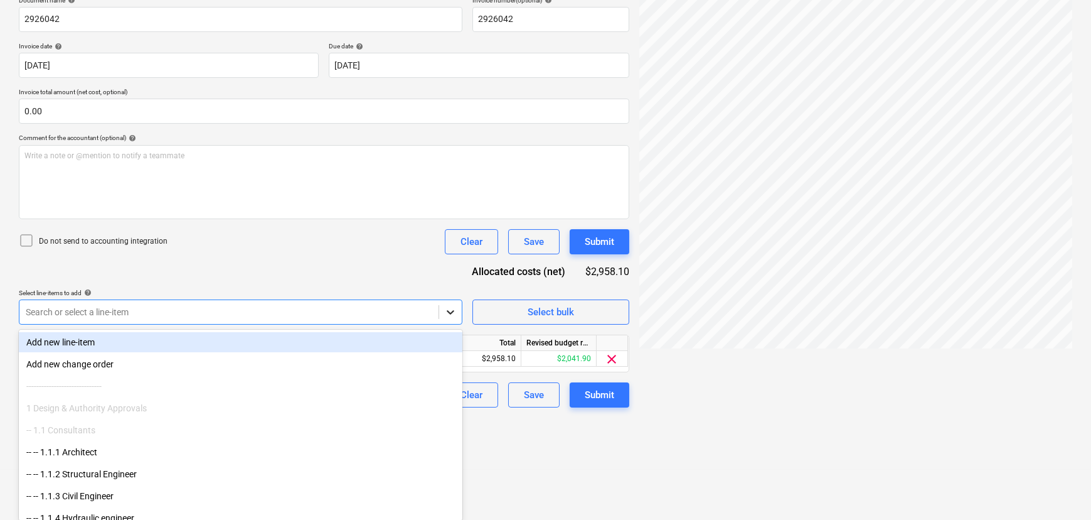
click at [446, 321] on body "Sales Projects Contacts Company Consolidated Invoices Inbox Approvals format_si…" at bounding box center [545, 61] width 1091 height 520
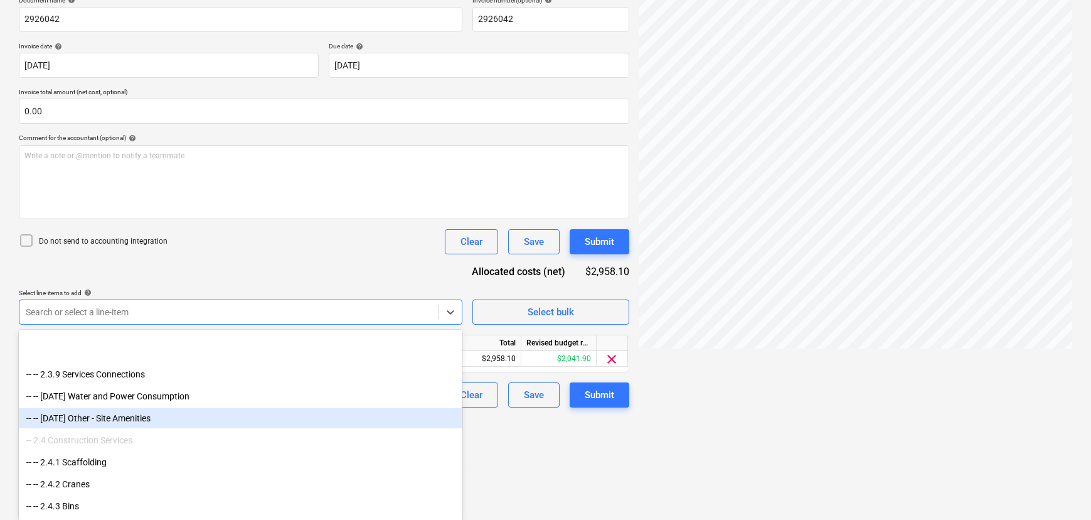
scroll to position [1027, 0]
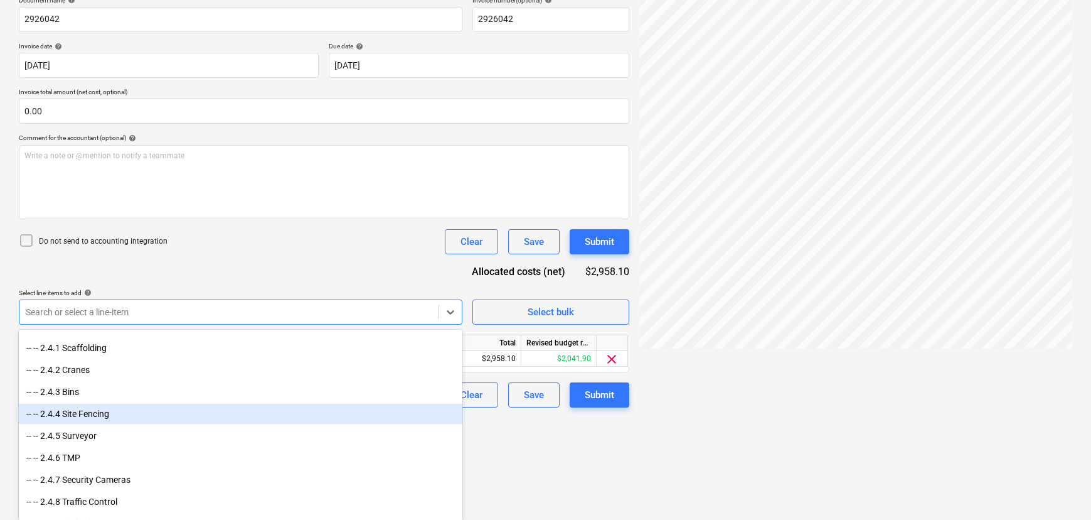
click at [107, 419] on div "-- -- 2.4.4 Site Fencing" at bounding box center [241, 414] width 444 height 20
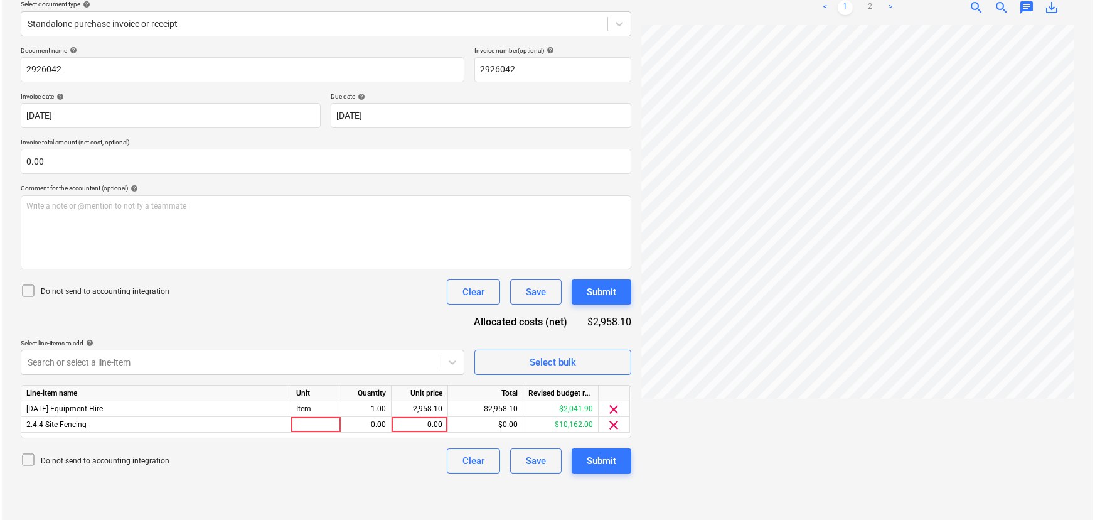
scroll to position [148, 0]
click at [546, 460] on div "Create new document Select company ATF Services Add new company Select document…" at bounding box center [324, 215] width 621 height 601
click at [309, 427] on div at bounding box center [314, 425] width 50 height 16
click at [362, 424] on div "0.00" at bounding box center [365, 425] width 40 height 16
click at [408, 425] on div "0.00" at bounding box center [418, 425] width 46 height 16
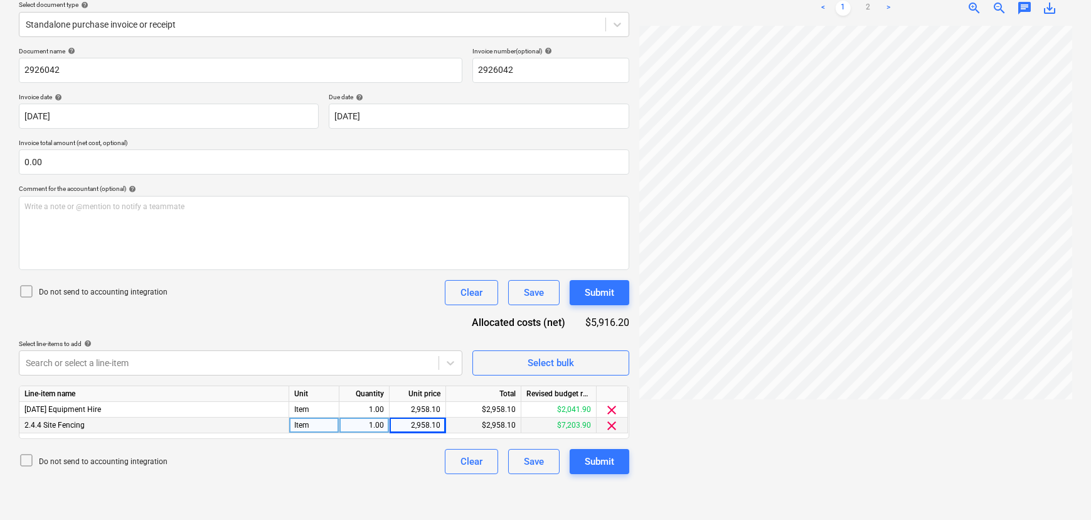
click at [460, 429] on div "$2,958.10" at bounding box center [483, 425] width 75 height 16
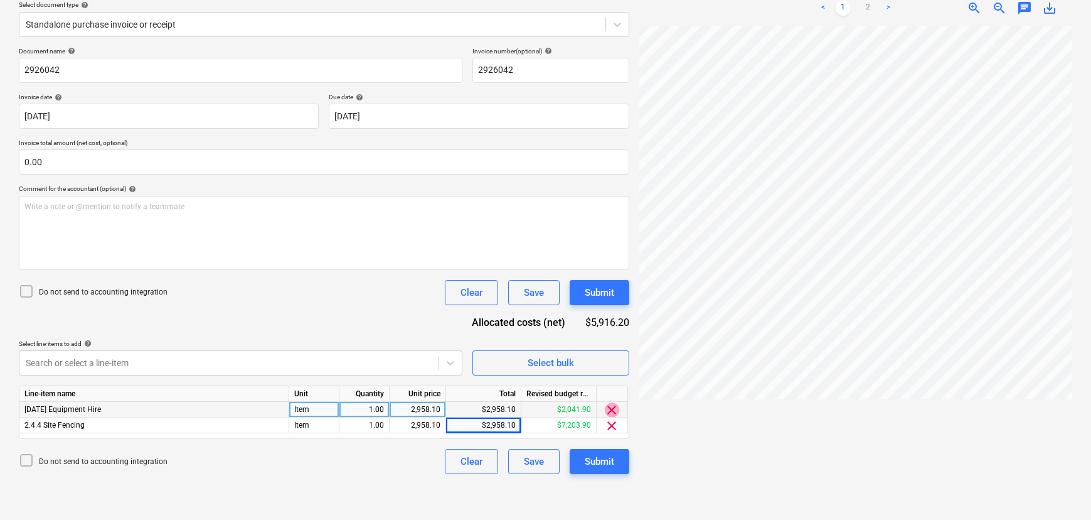
click at [613, 408] on span "clear" at bounding box center [612, 409] width 15 height 15
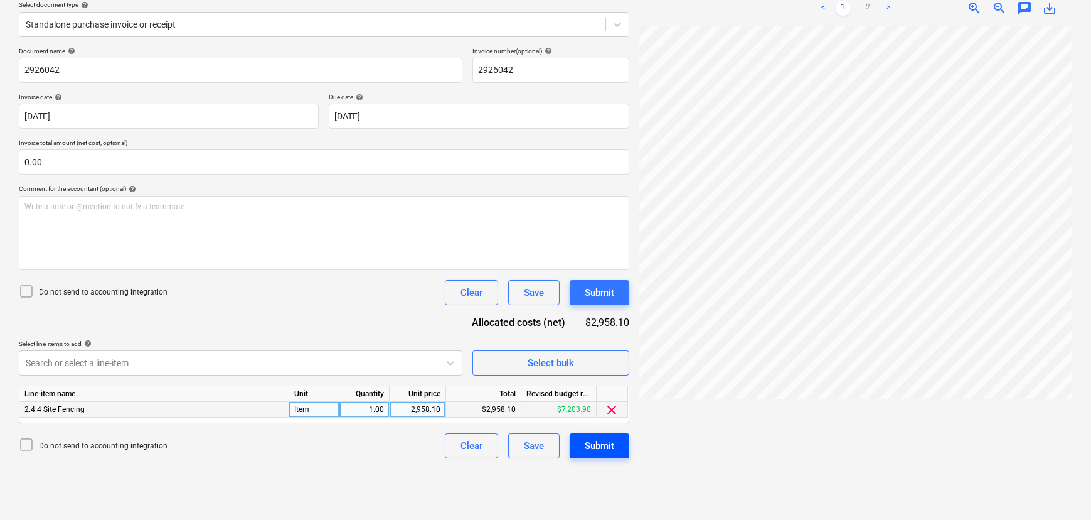
click at [610, 446] on div "Submit" at bounding box center [599, 445] width 29 height 16
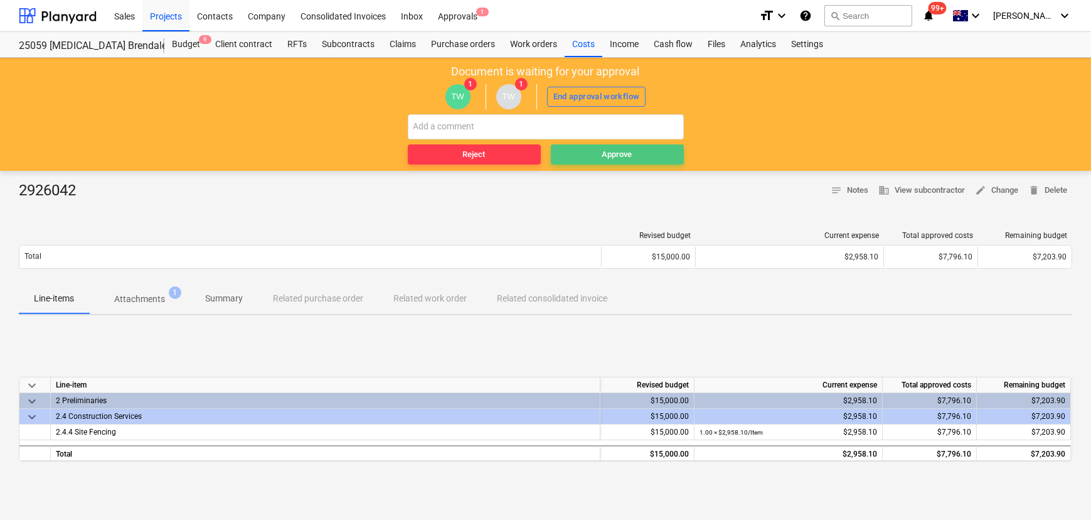
click at [623, 156] on div "Approve" at bounding box center [618, 154] width 30 height 14
